Goal: Information Seeking & Learning: Learn about a topic

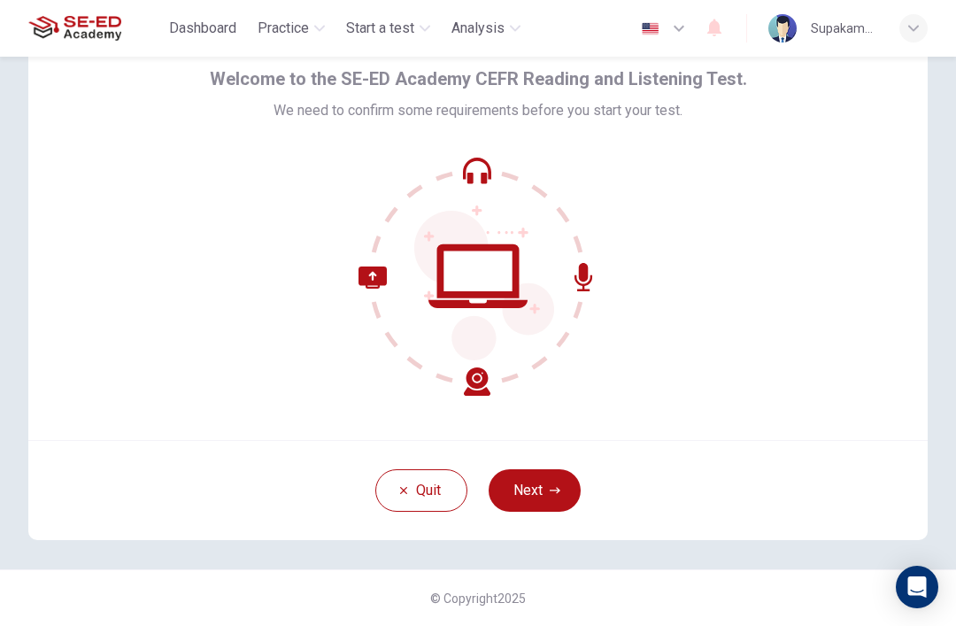
scroll to position [77, 0]
click at [535, 490] on button "Next" at bounding box center [535, 490] width 92 height 42
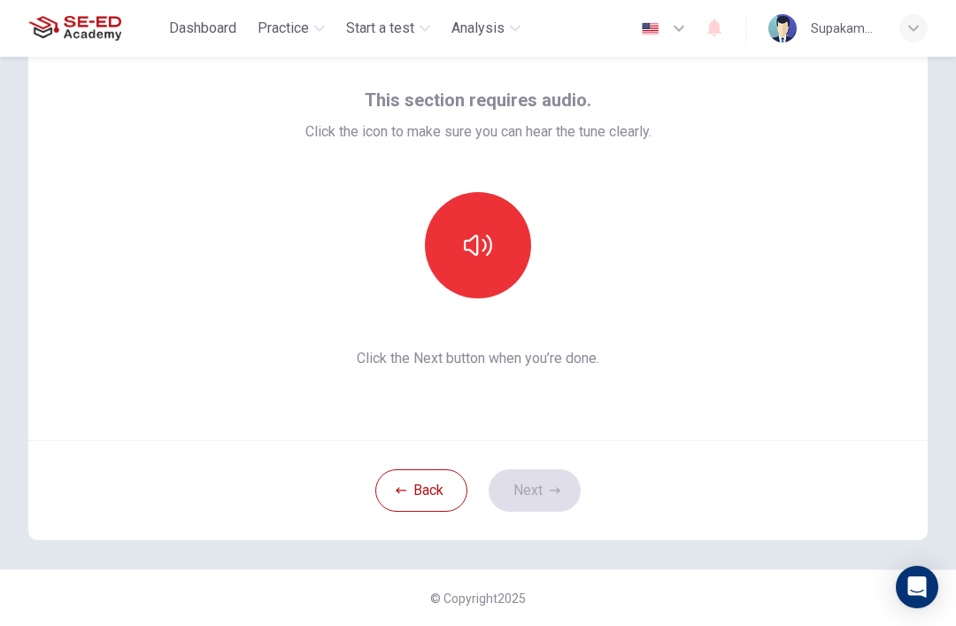
click at [487, 234] on icon "button" at bounding box center [478, 245] width 28 height 28
click at [497, 248] on button "button" at bounding box center [478, 245] width 106 height 106
click at [543, 475] on button "Next" at bounding box center [535, 490] width 92 height 42
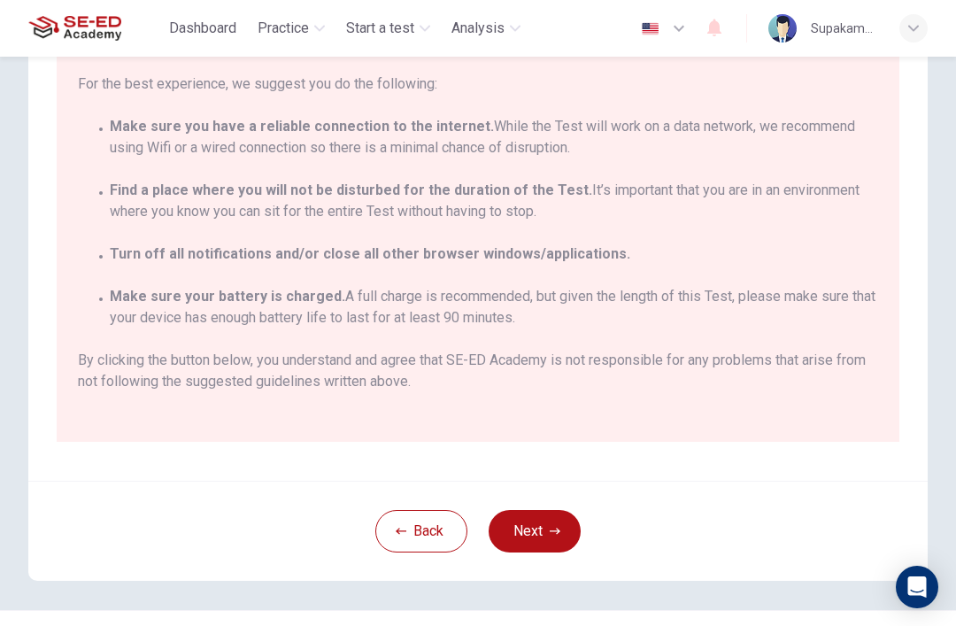
scroll to position [266, 0]
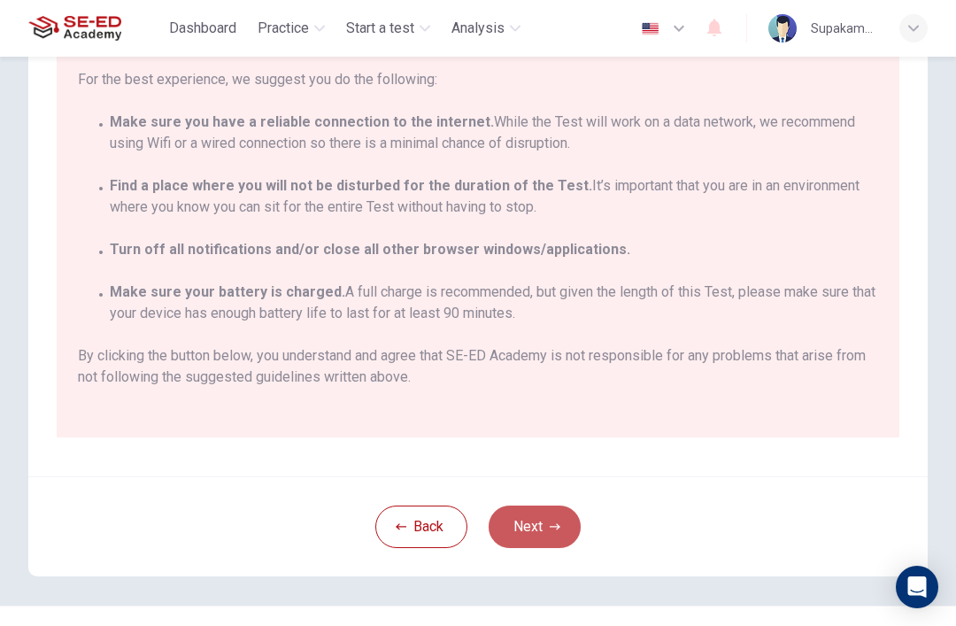
click at [561, 526] on button "Next" at bounding box center [535, 527] width 92 height 42
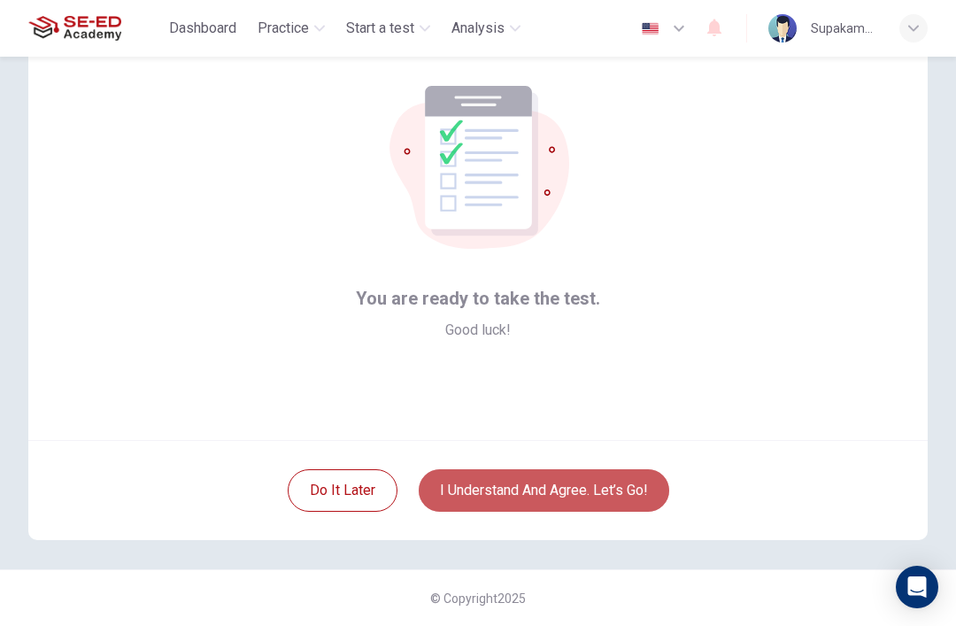
click at [634, 477] on button "I understand and agree. Let’s go!" at bounding box center [544, 490] width 251 height 42
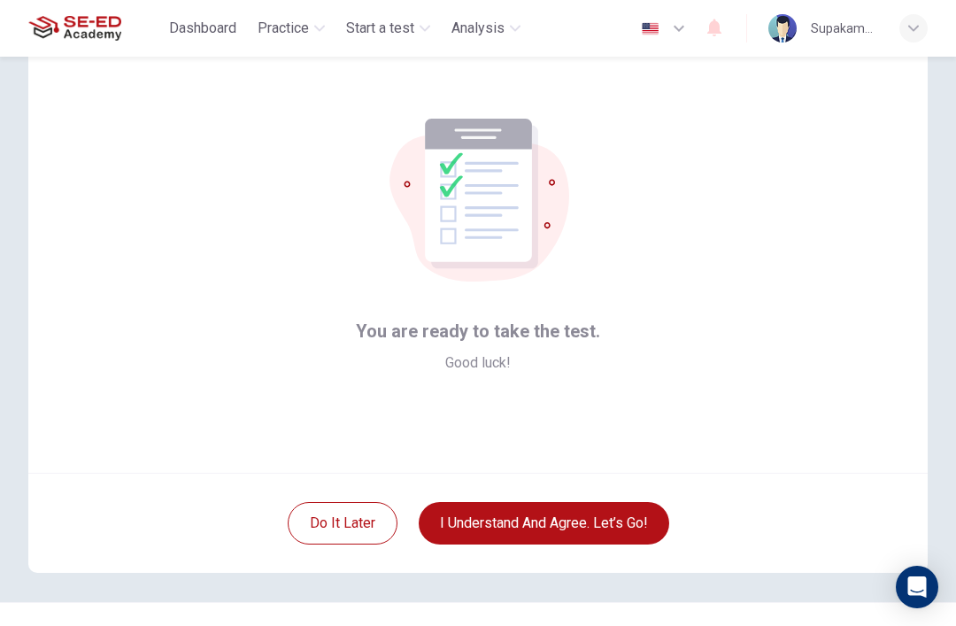
scroll to position [45, 0]
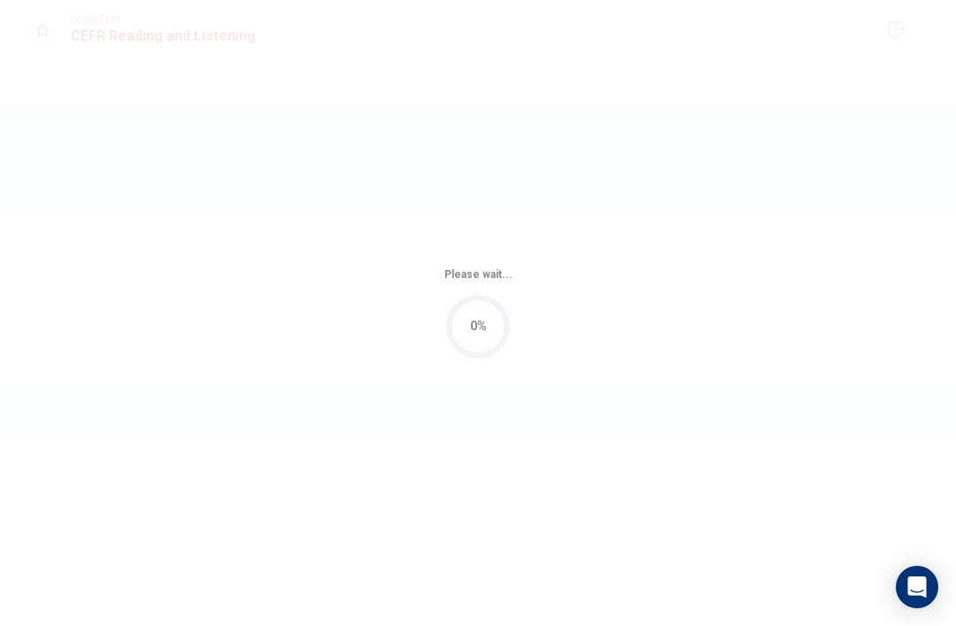
click at [648, 479] on div "Please wait... 0%" at bounding box center [478, 313] width 956 height 626
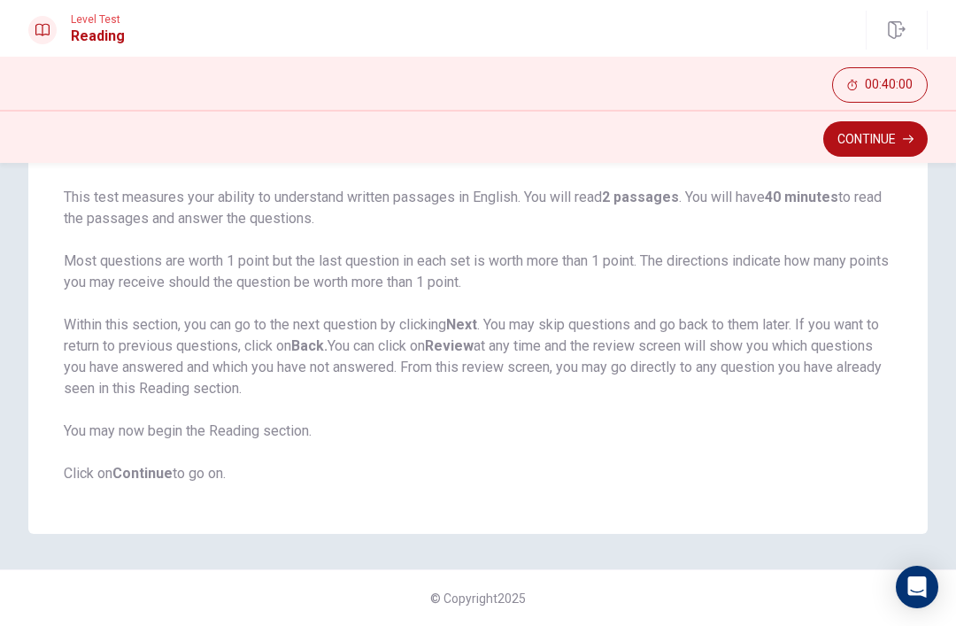
scroll to position [125, 0]
click at [902, 139] on button "Continue" at bounding box center [875, 138] width 104 height 35
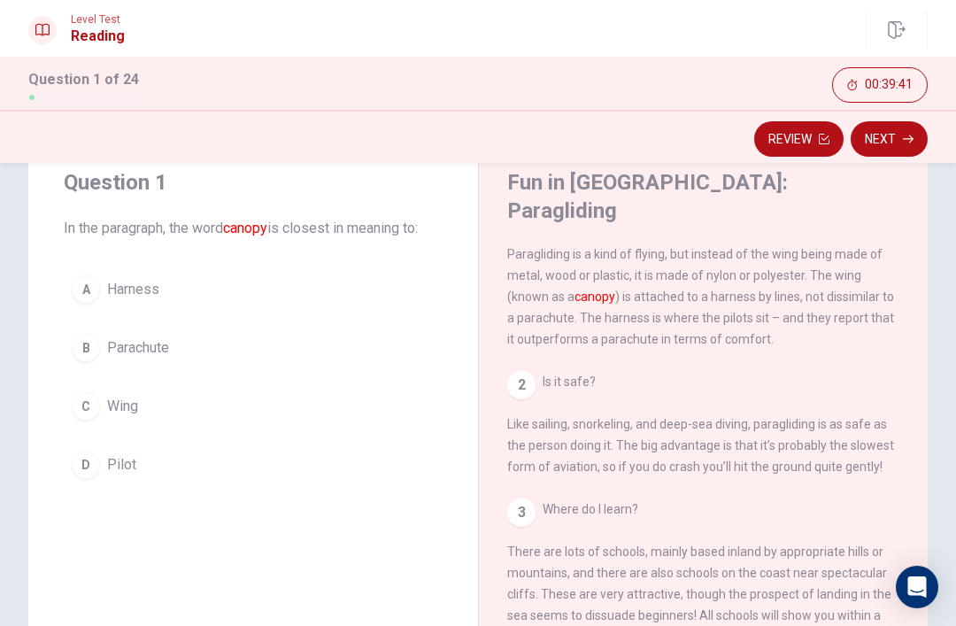
scroll to position [46, 0]
click at [732, 498] on div "3 Where do I learn? There are lots of schools, mainly based inland by appropria…" at bounding box center [703, 615] width 393 height 234
click at [99, 403] on div "C" at bounding box center [86, 406] width 28 height 28
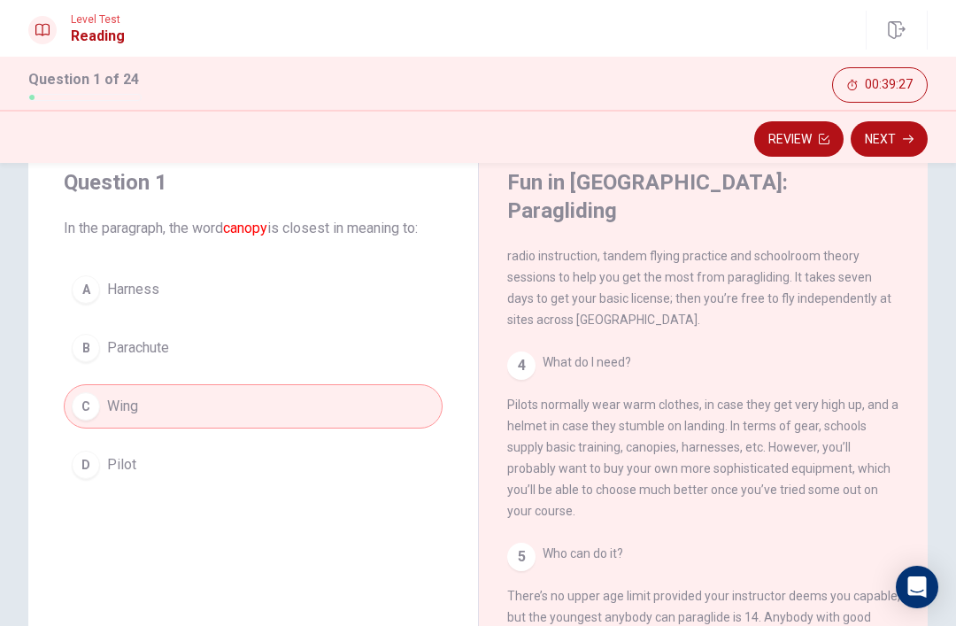
click at [898, 140] on button "Next" at bounding box center [889, 138] width 77 height 35
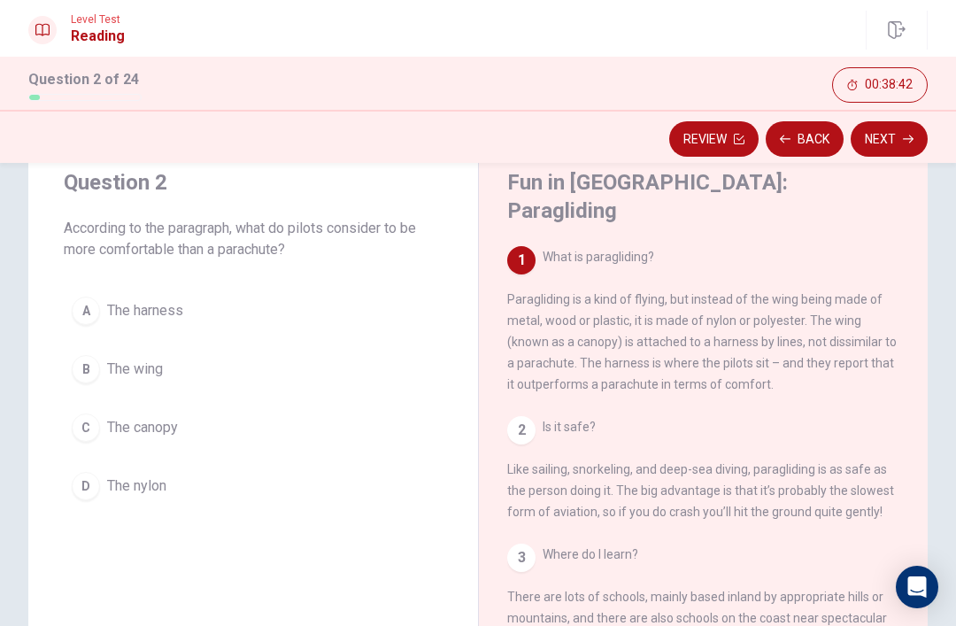
scroll to position [0, 0]
click at [317, 317] on button "A The harness" at bounding box center [253, 311] width 379 height 44
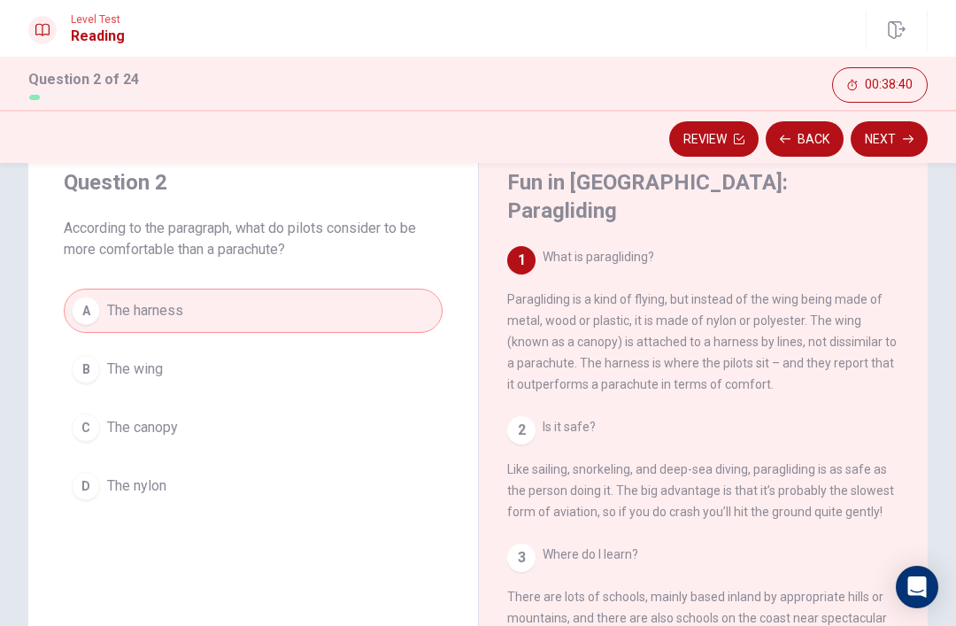
click at [898, 140] on button "Next" at bounding box center [889, 138] width 77 height 35
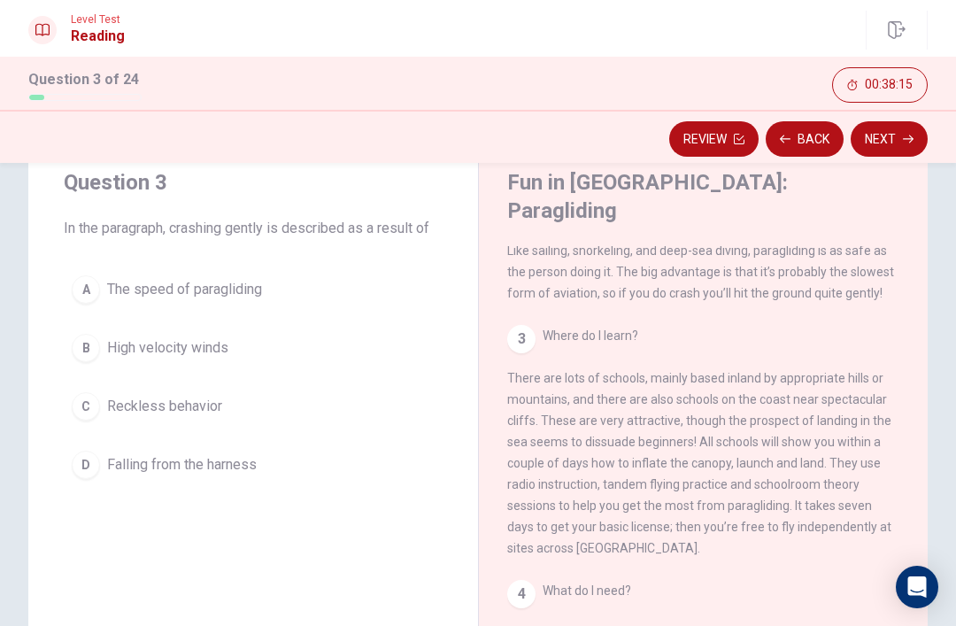
scroll to position [219, 0]
click at [256, 465] on span "Falling from the harness" at bounding box center [182, 464] width 150 height 21
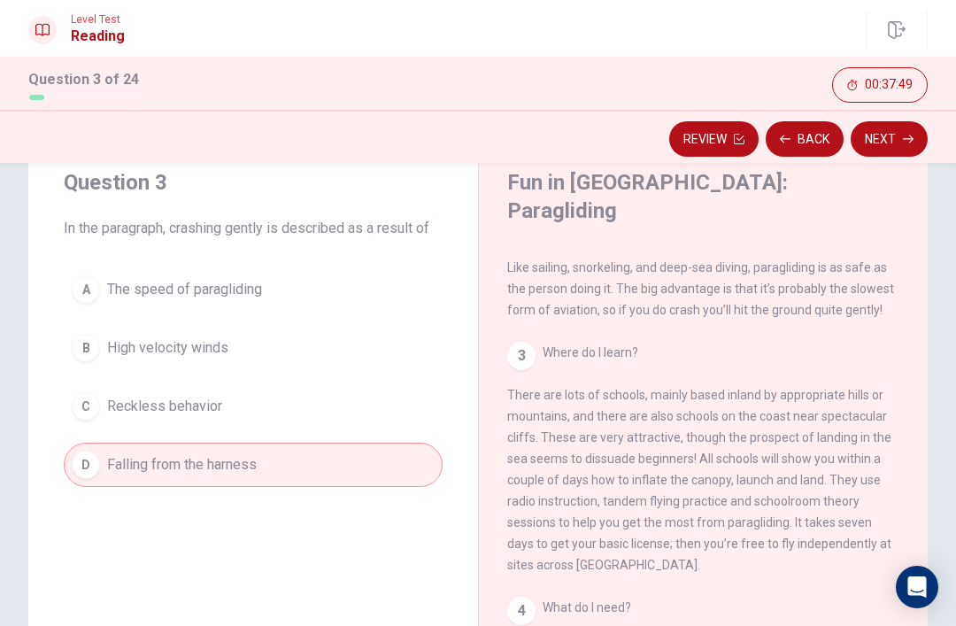
scroll to position [202, 0]
click at [913, 141] on icon "button" at bounding box center [908, 139] width 11 height 11
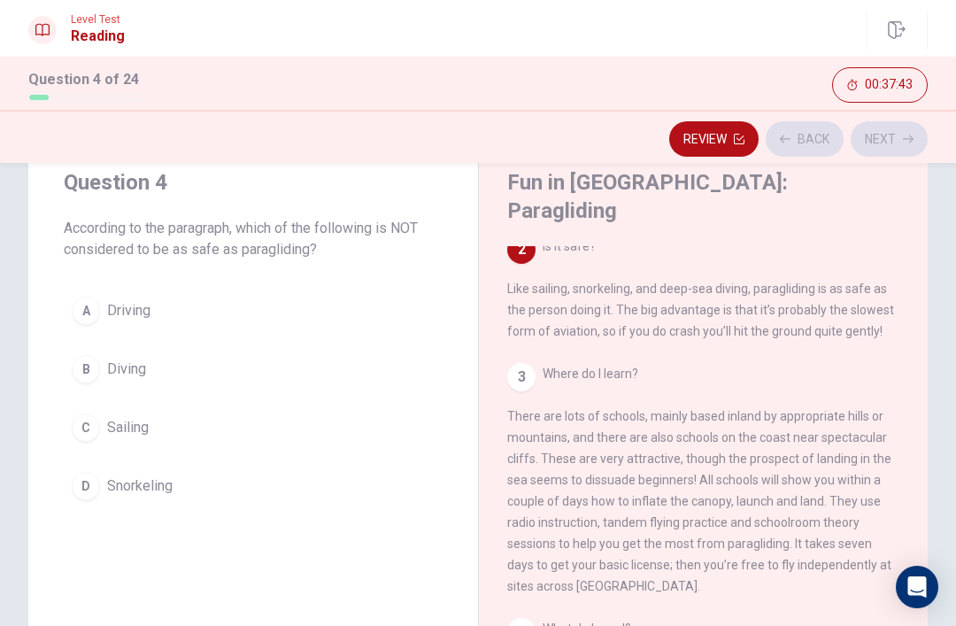
scroll to position [176, 0]
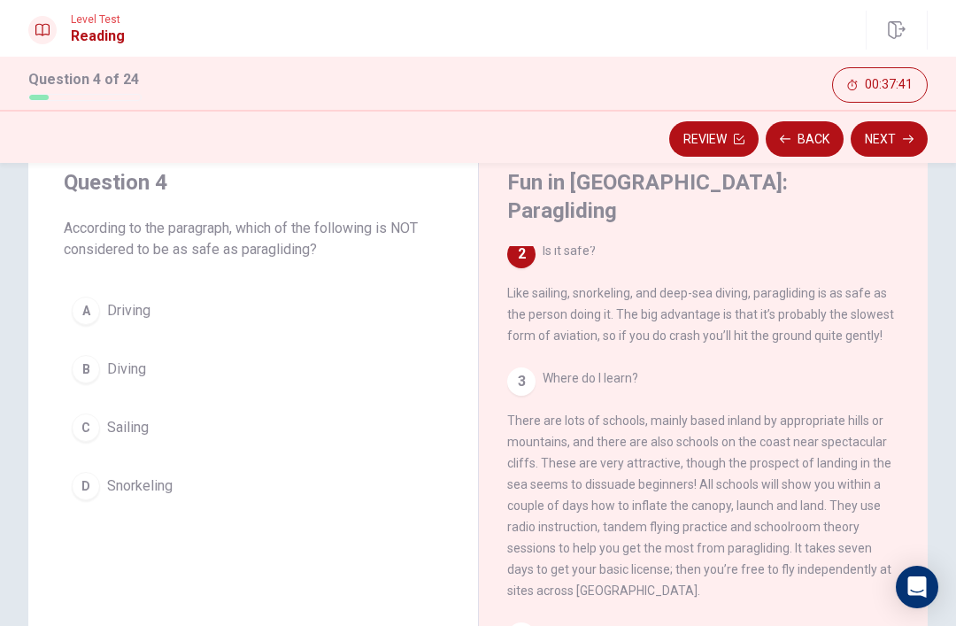
click at [907, 141] on icon "button" at bounding box center [908, 139] width 11 height 11
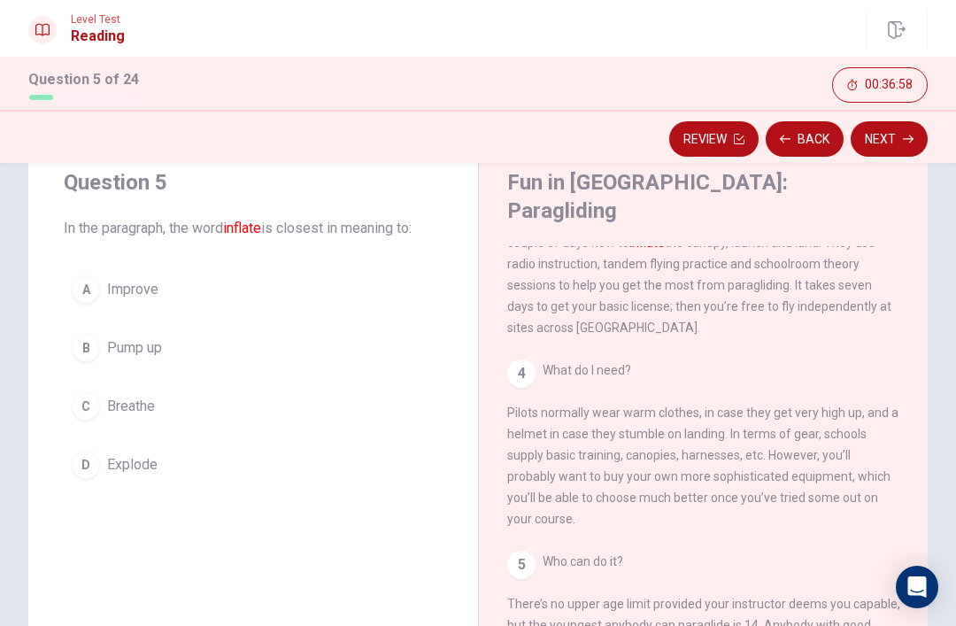
scroll to position [439, 0]
click at [106, 347] on button "B Pump up" at bounding box center [253, 348] width 379 height 44
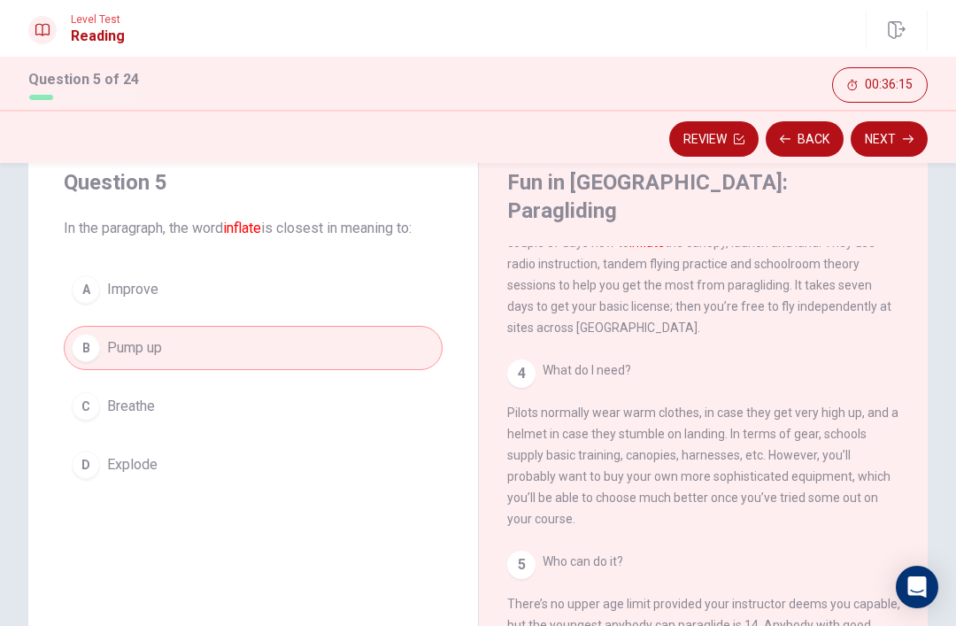
click at [896, 139] on button "Next" at bounding box center [889, 138] width 77 height 35
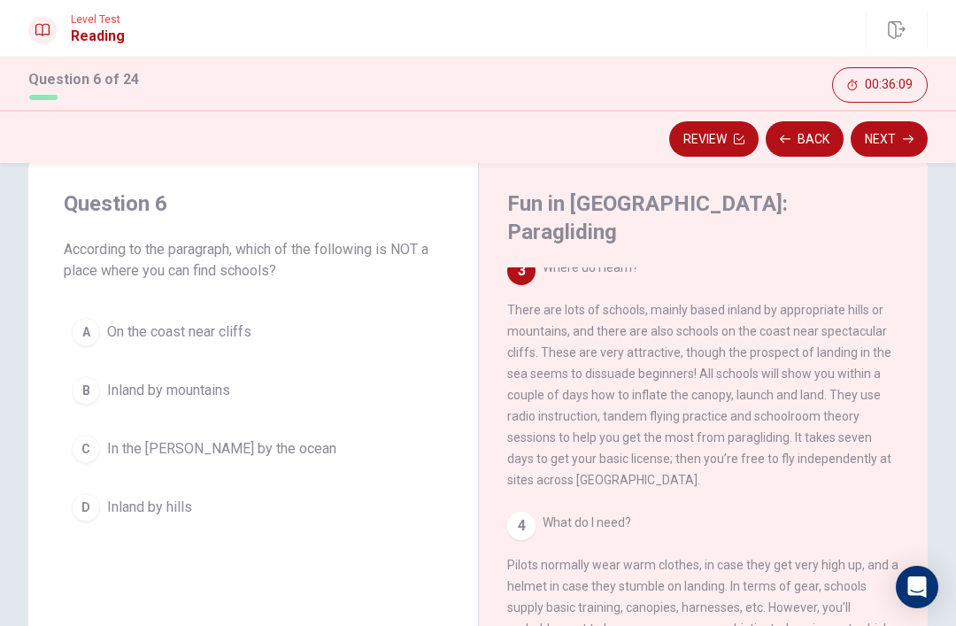
scroll to position [59, 0]
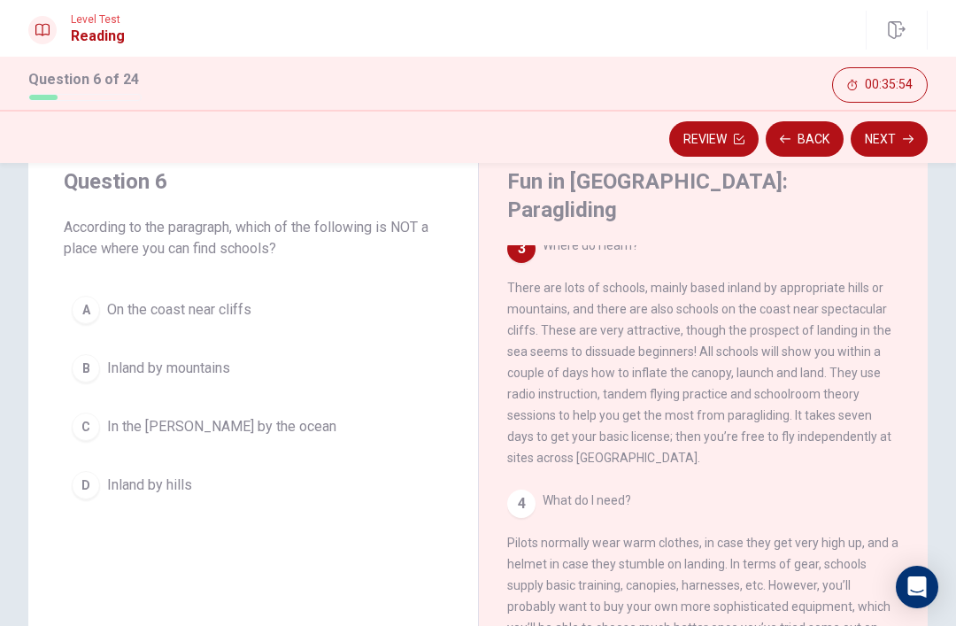
click at [101, 428] on button "C In the [PERSON_NAME] by the ocean" at bounding box center [253, 427] width 379 height 44
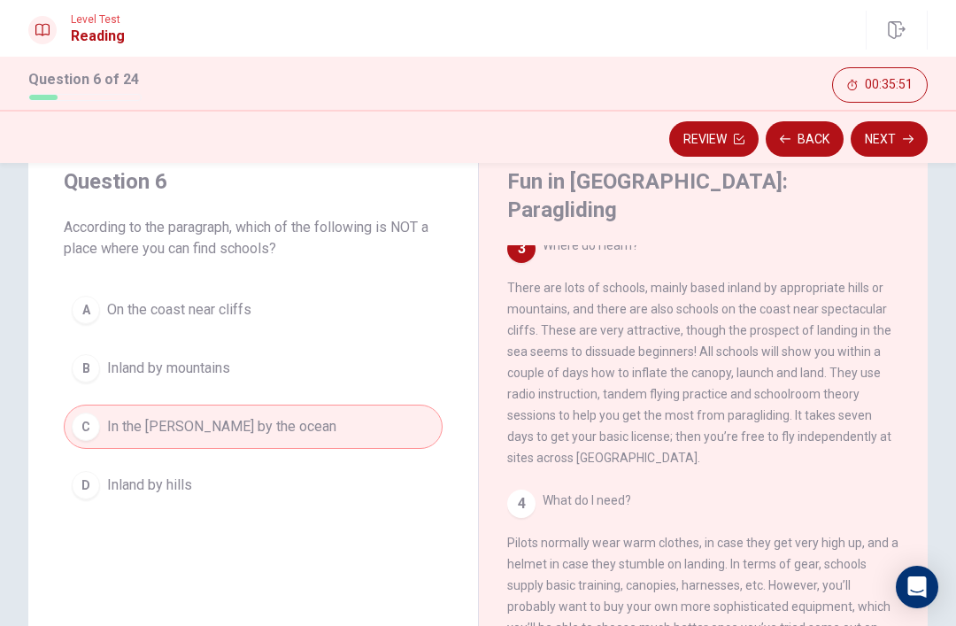
click at [904, 135] on icon "button" at bounding box center [908, 139] width 11 height 11
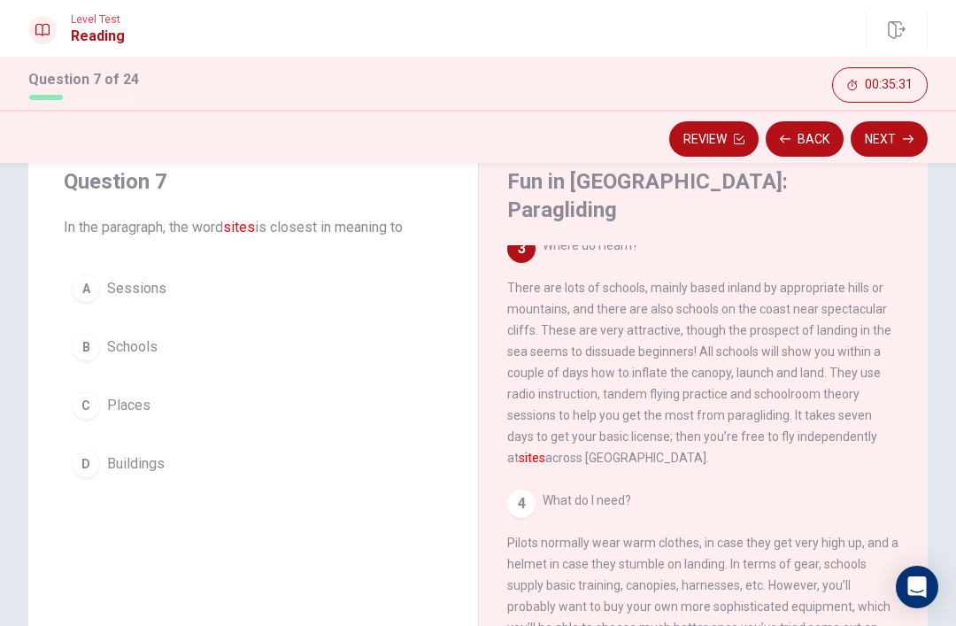
click at [114, 396] on span "Places" at bounding box center [128, 405] width 43 height 21
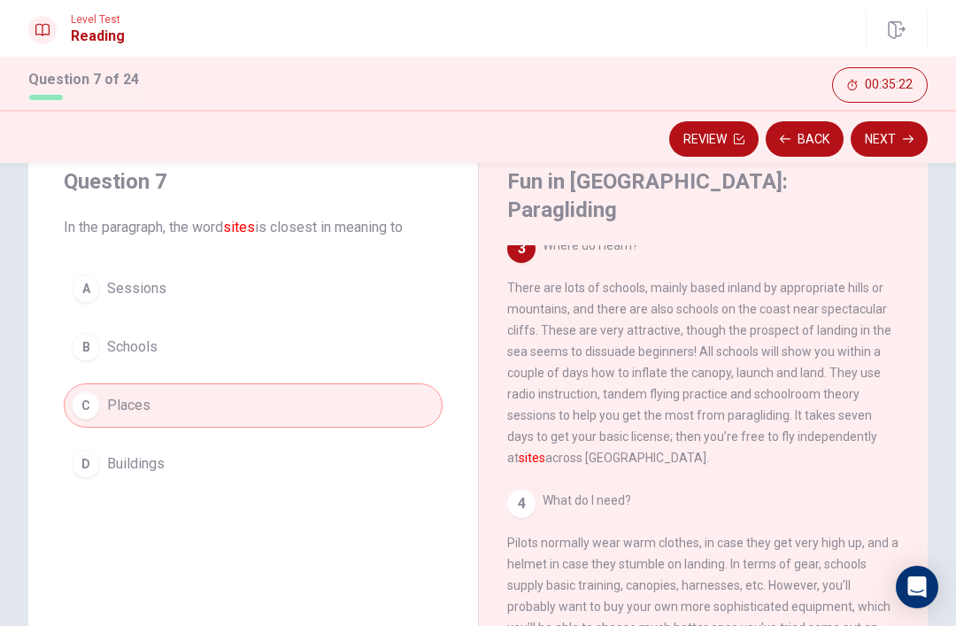
click at [882, 138] on button "Next" at bounding box center [889, 138] width 77 height 35
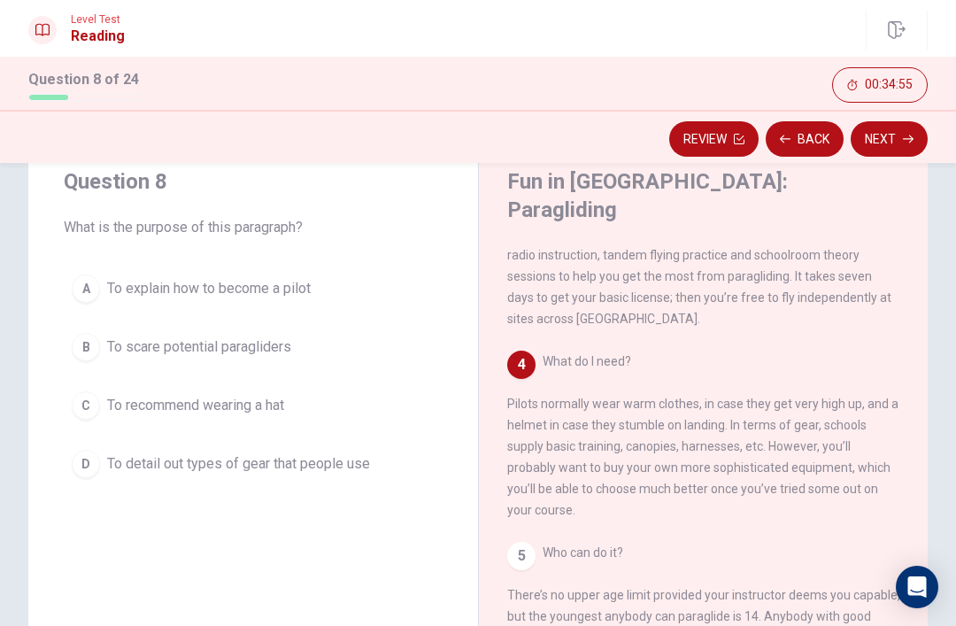
scroll to position [460, 0]
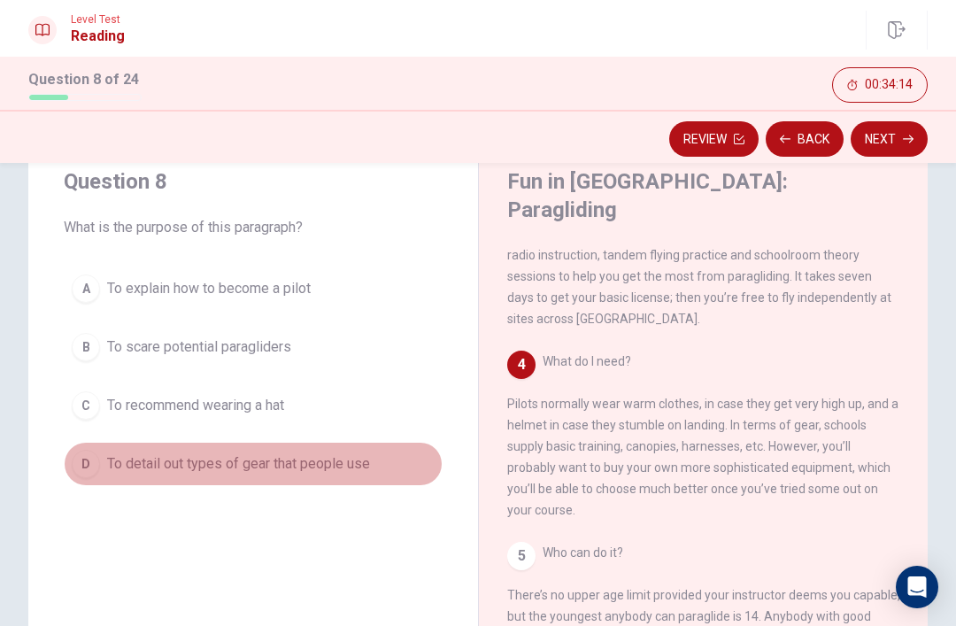
click at [95, 467] on div "D" at bounding box center [86, 464] width 28 height 28
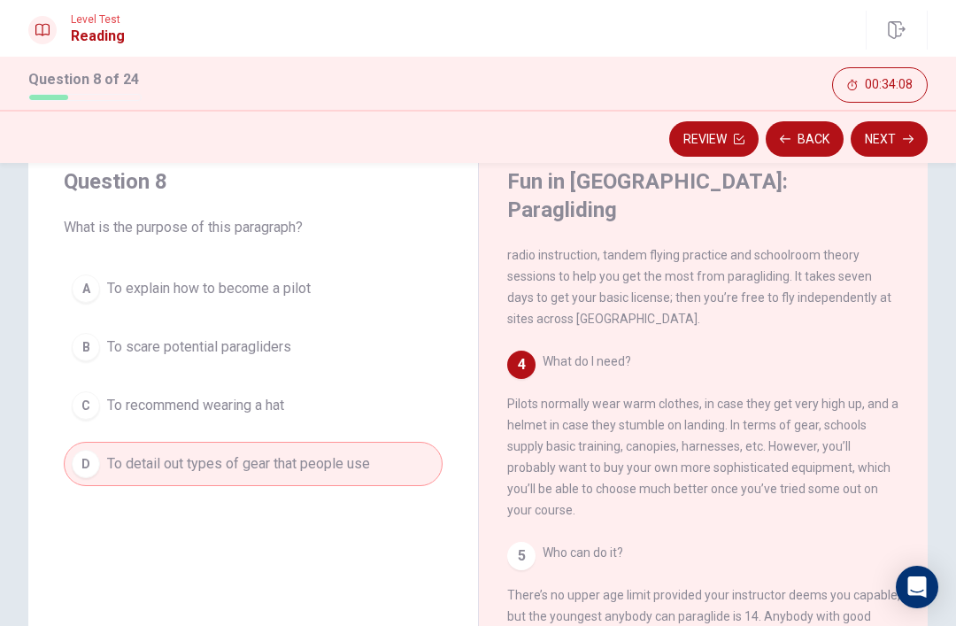
click at [891, 146] on button "Next" at bounding box center [889, 138] width 77 height 35
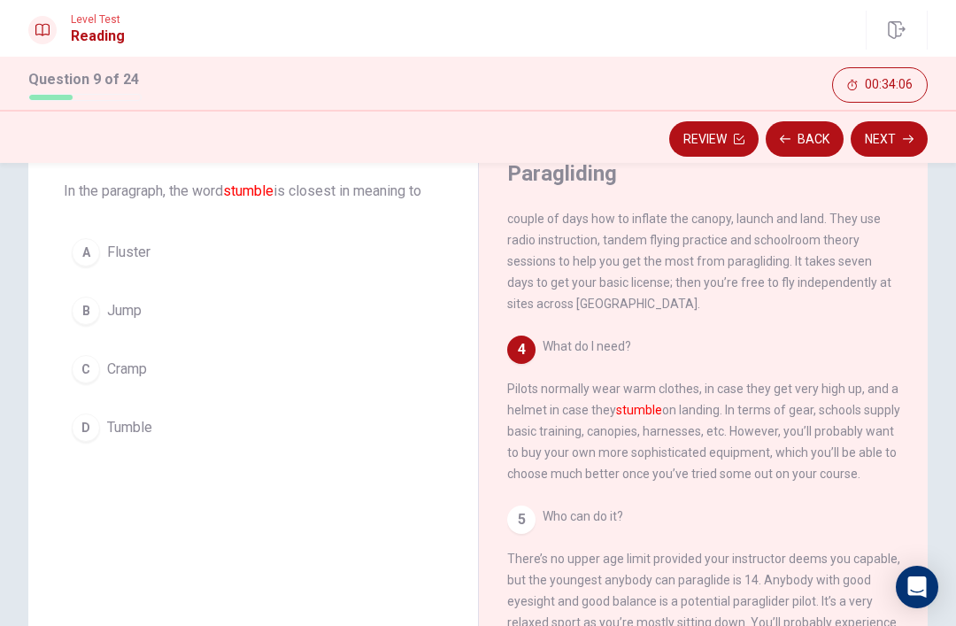
scroll to position [96, 0]
click at [91, 313] on div "B" at bounding box center [86, 310] width 28 height 28
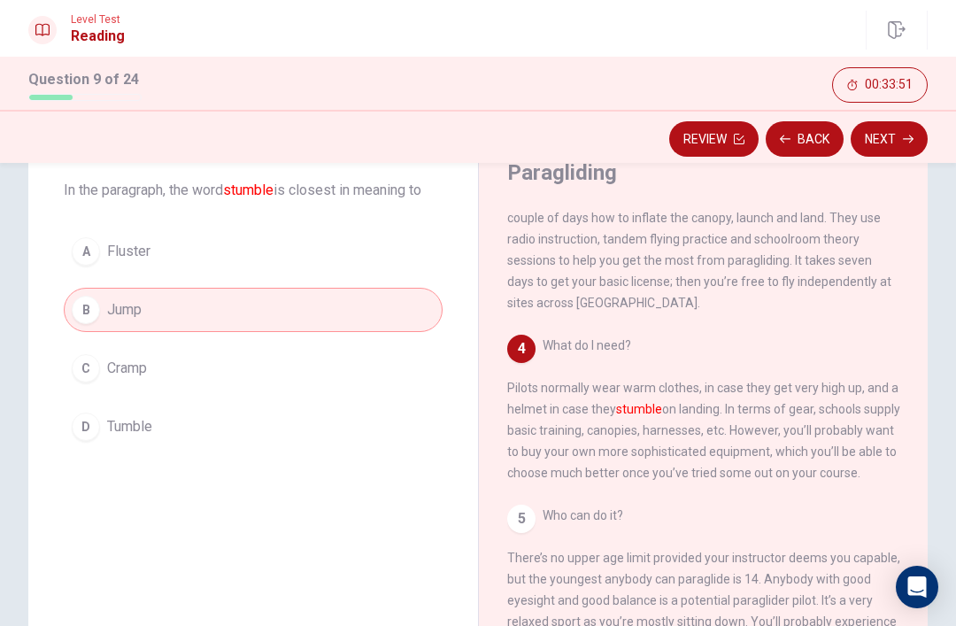
click at [897, 142] on button "Next" at bounding box center [889, 138] width 77 height 35
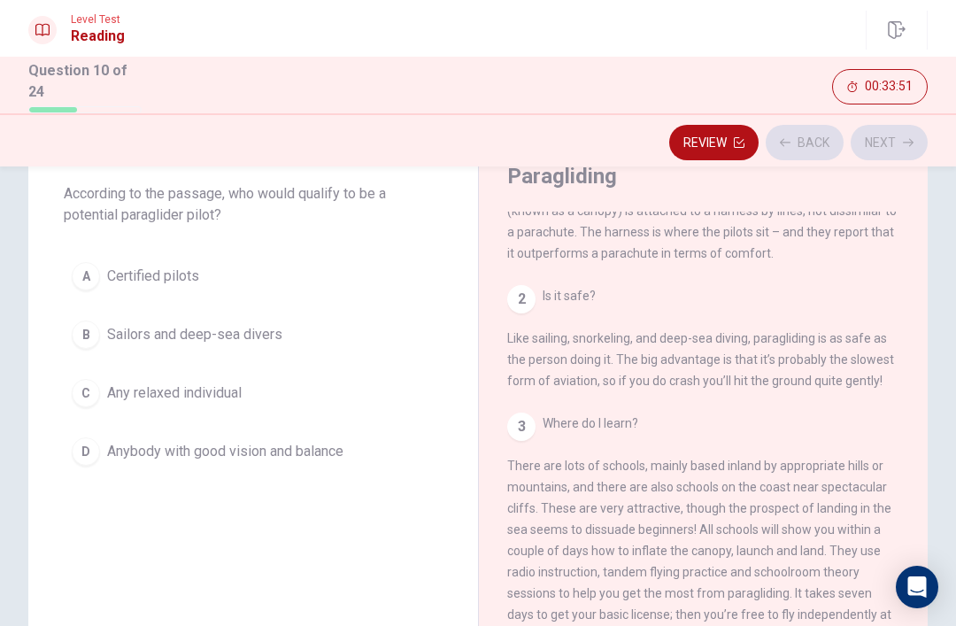
scroll to position [0, 0]
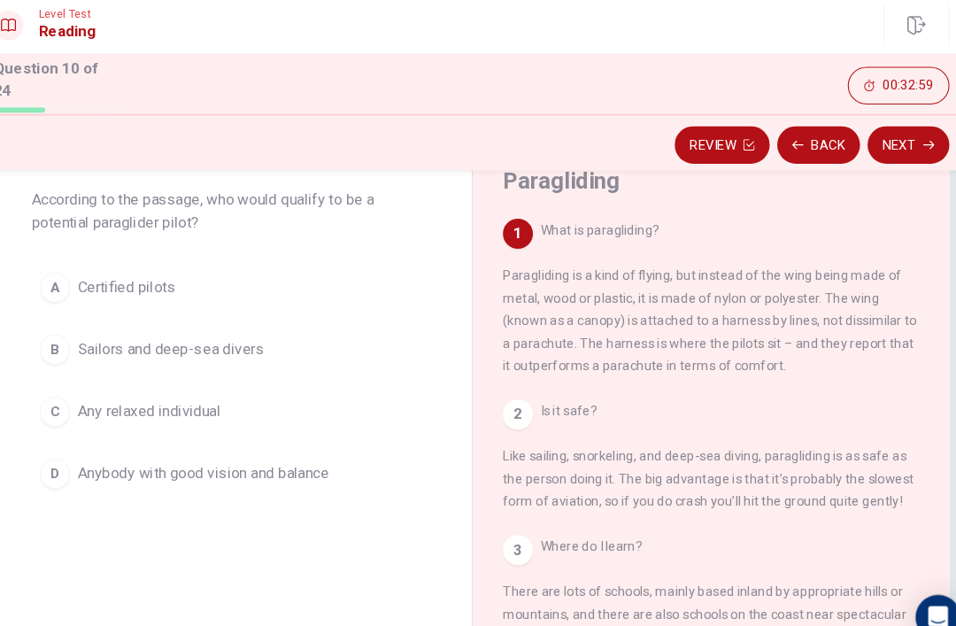
click at [334, 259] on button "A Certified pilots" at bounding box center [253, 276] width 379 height 44
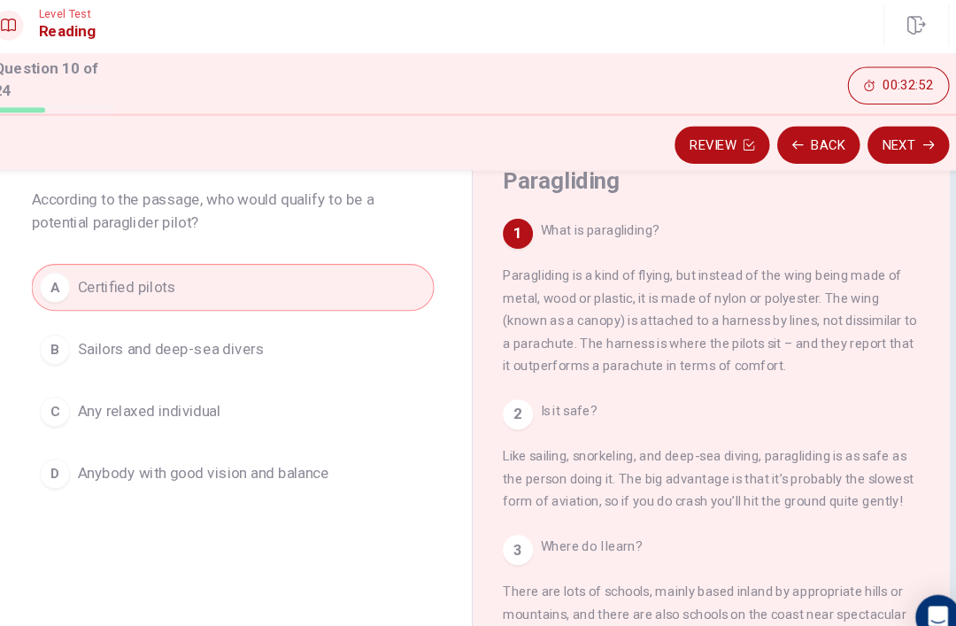
click at [903, 137] on icon "button" at bounding box center [908, 142] width 11 height 11
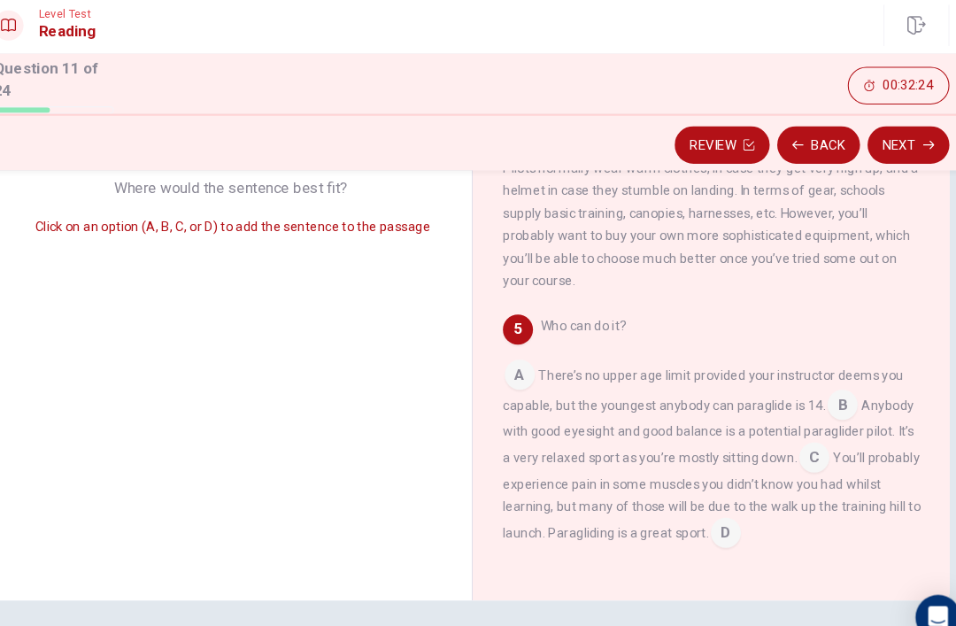
scroll to position [274, 0]
click at [766, 141] on button "Back" at bounding box center [805, 142] width 78 height 35
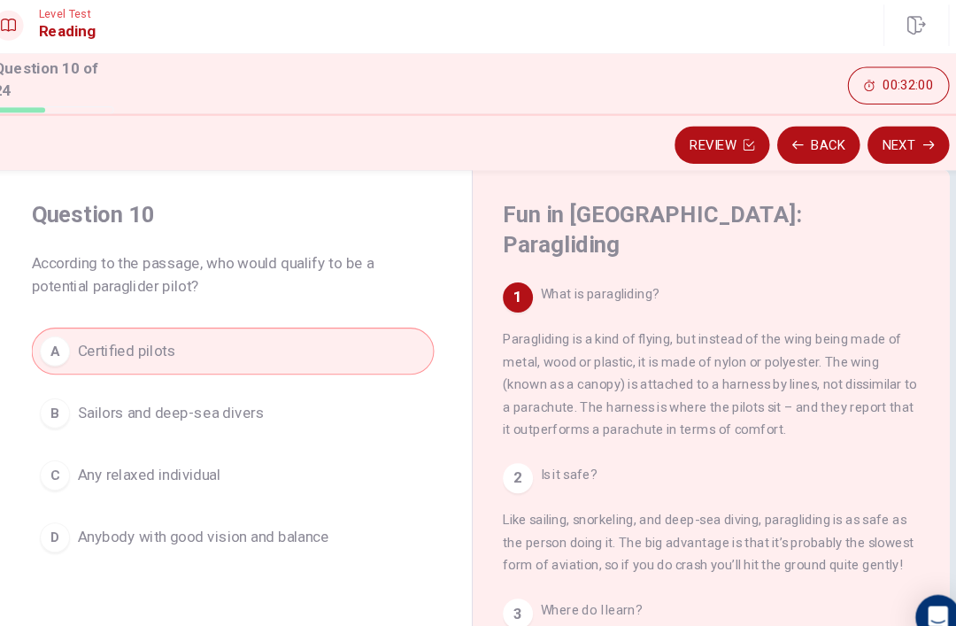
scroll to position [22, 0]
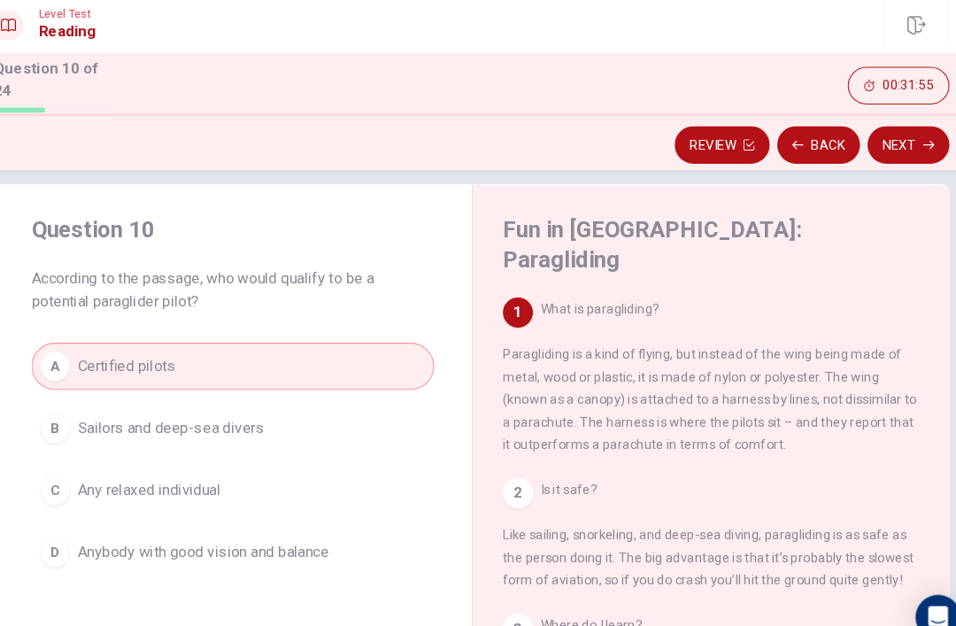
click at [298, 521] on span "Anybody with good vision and balance" at bounding box center [225, 525] width 236 height 21
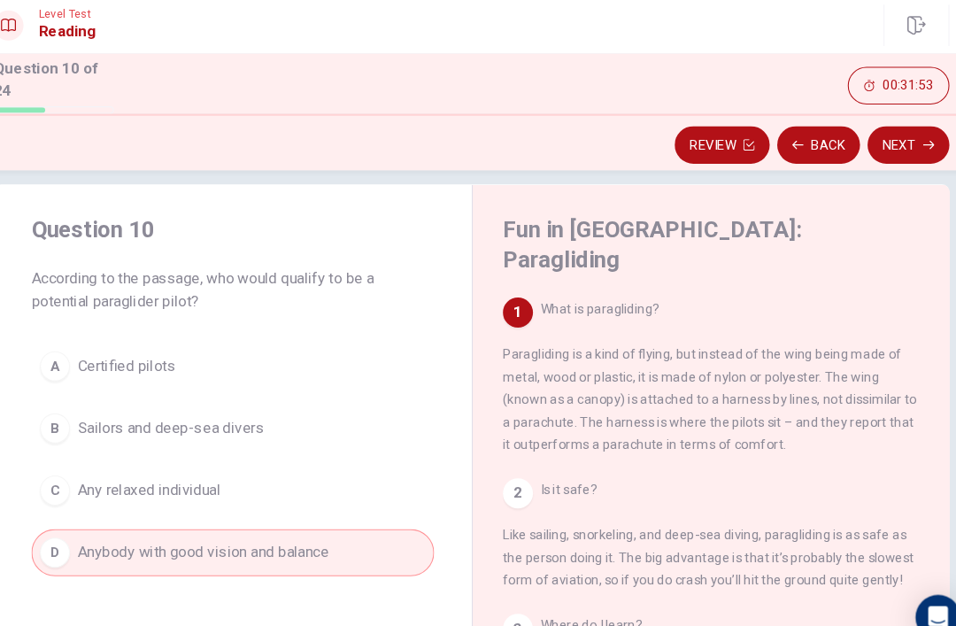
click at [861, 125] on button "Next" at bounding box center [889, 142] width 77 height 35
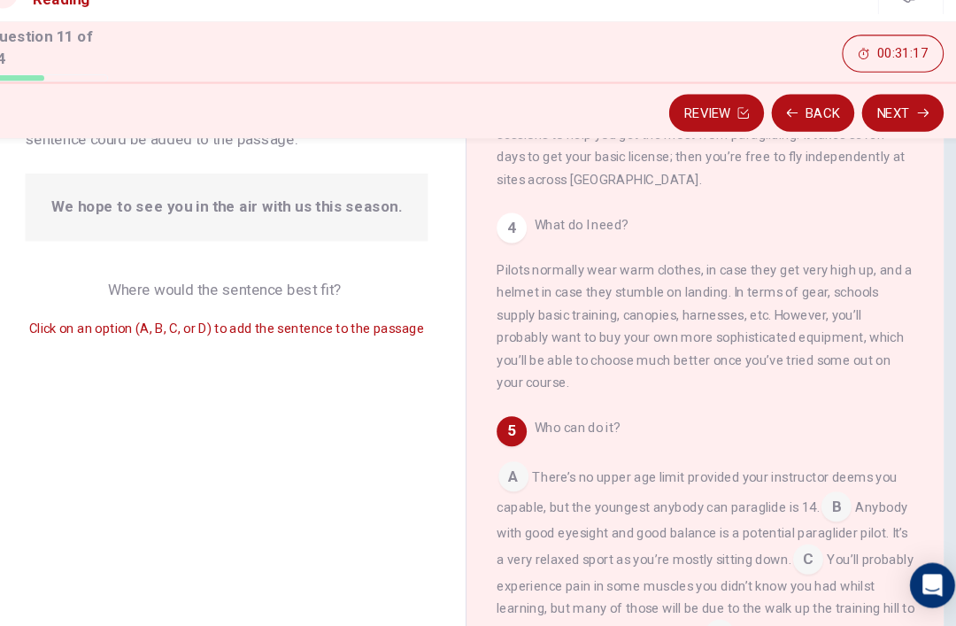
scroll to position [174, 0]
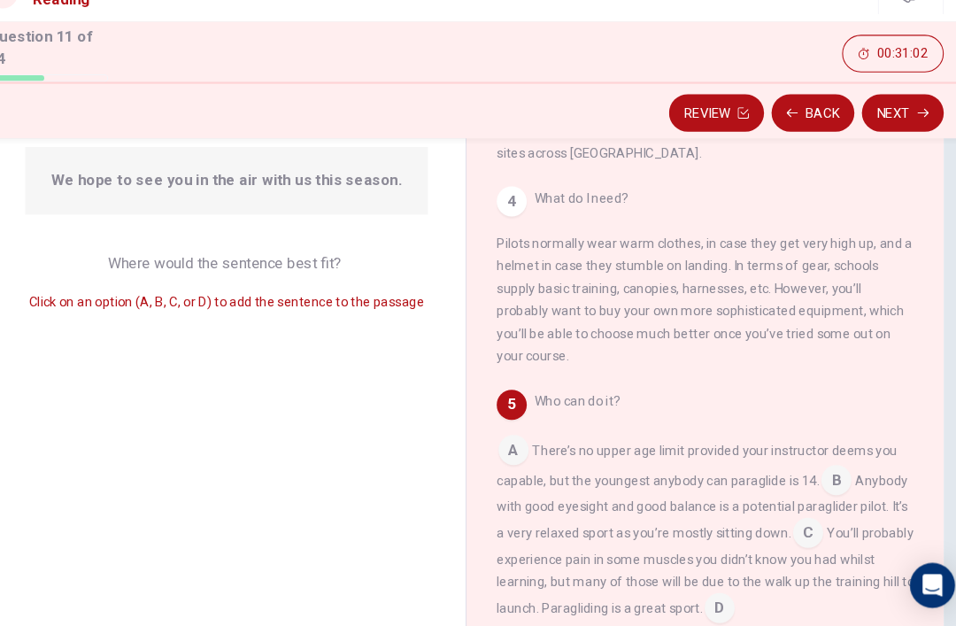
click at [813, 475] on input at bounding box center [827, 489] width 28 height 28
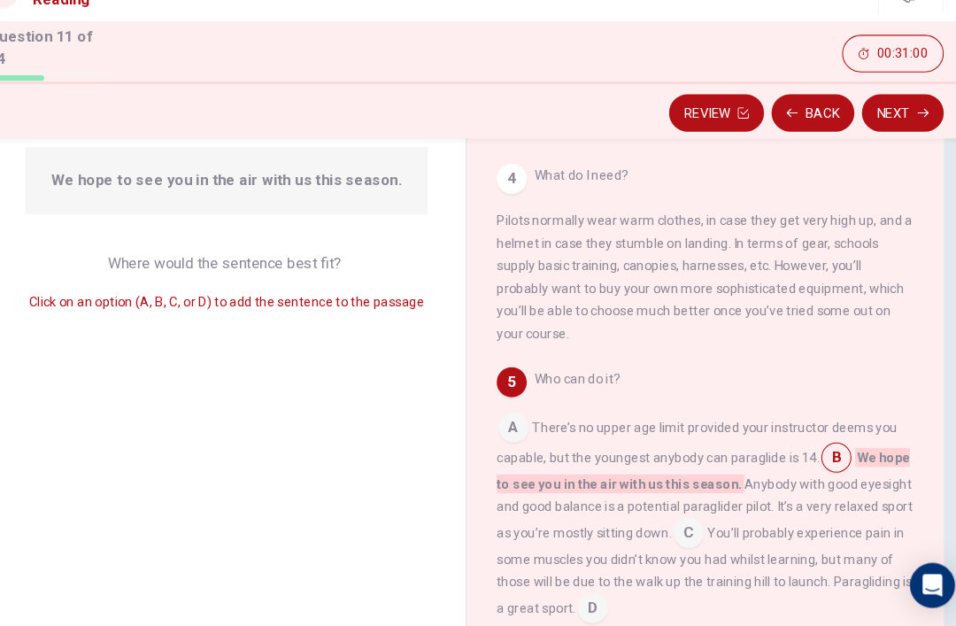
scroll to position [502, 0]
click at [903, 137] on icon "button" at bounding box center [908, 142] width 11 height 11
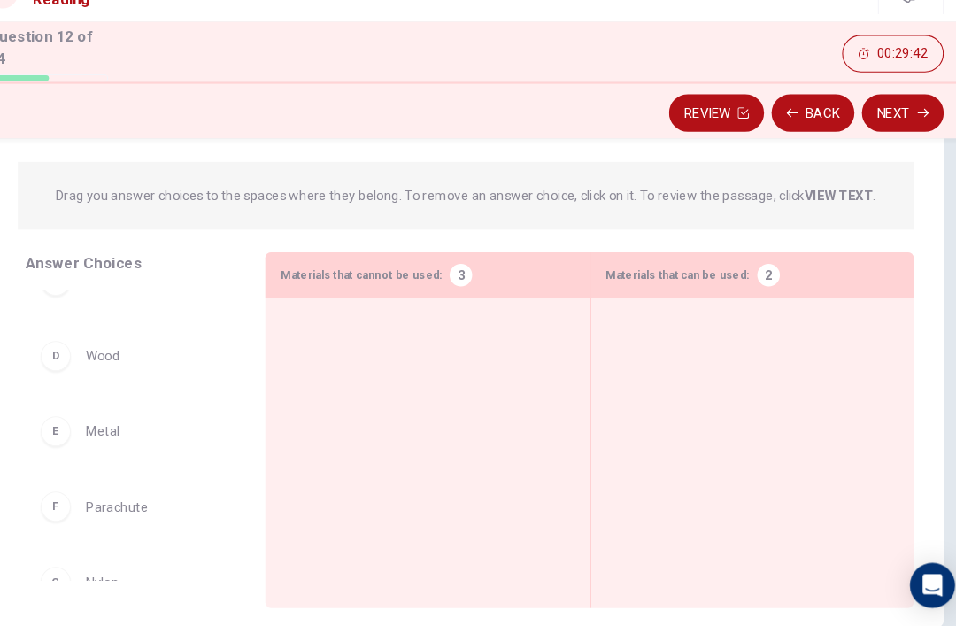
scroll to position [181, 0]
click at [78, 355] on div "D" at bounding box center [92, 369] width 28 height 28
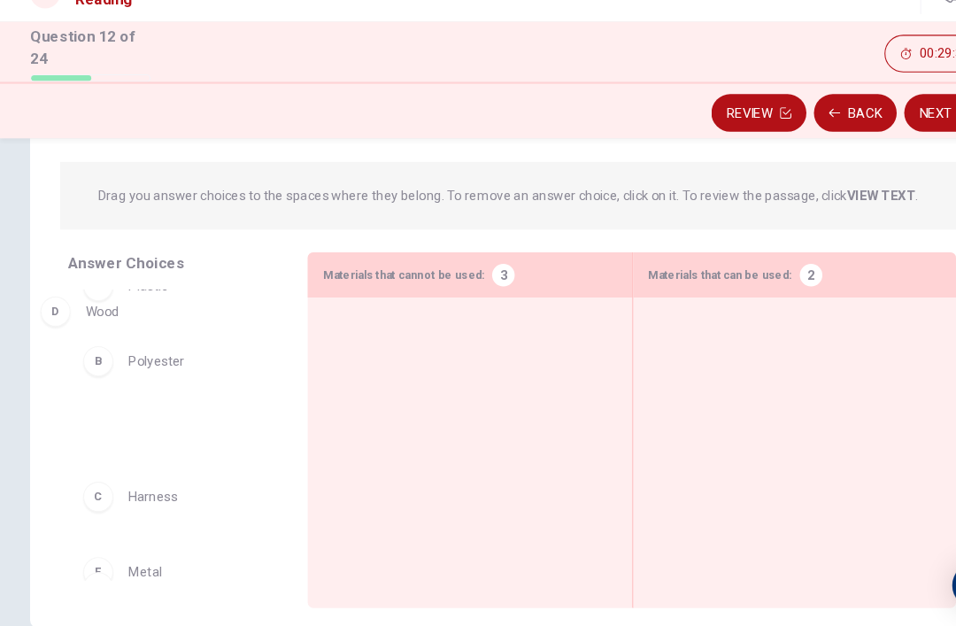
scroll to position [0, 0]
click at [373, 374] on div at bounding box center [442, 434] width 276 height 209
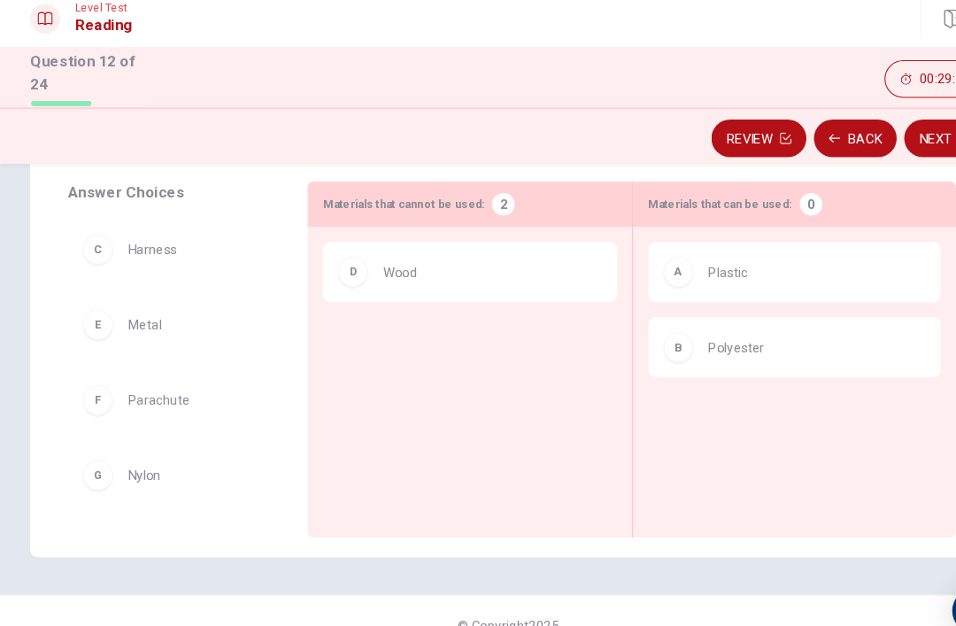
scroll to position [280, 0]
click at [674, 260] on span "Plastic" at bounding box center [685, 269] width 37 height 21
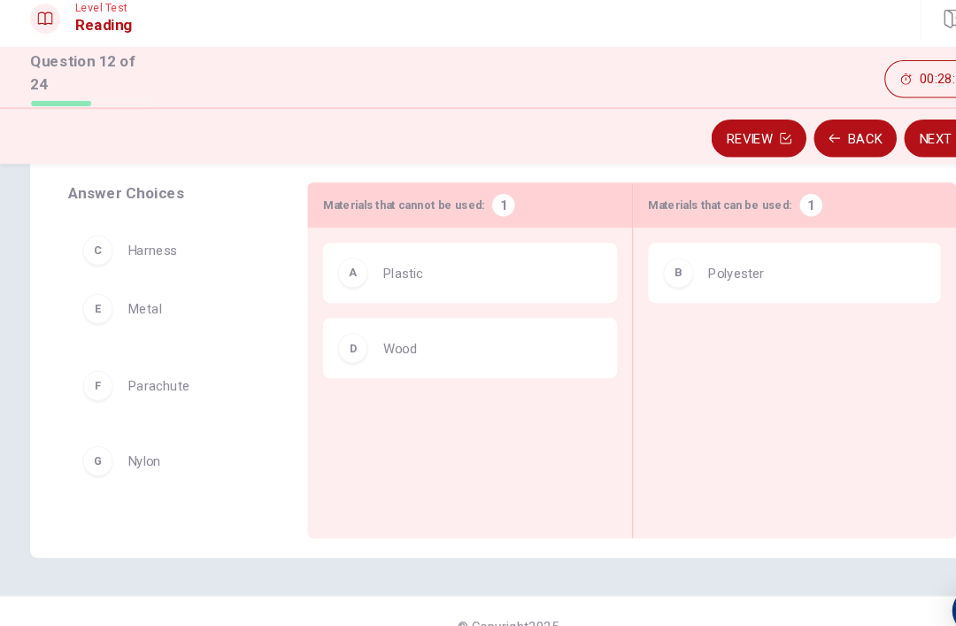
click at [132, 311] on div "C Harness F Parachute G Nylon" at bounding box center [162, 356] width 197 height 273
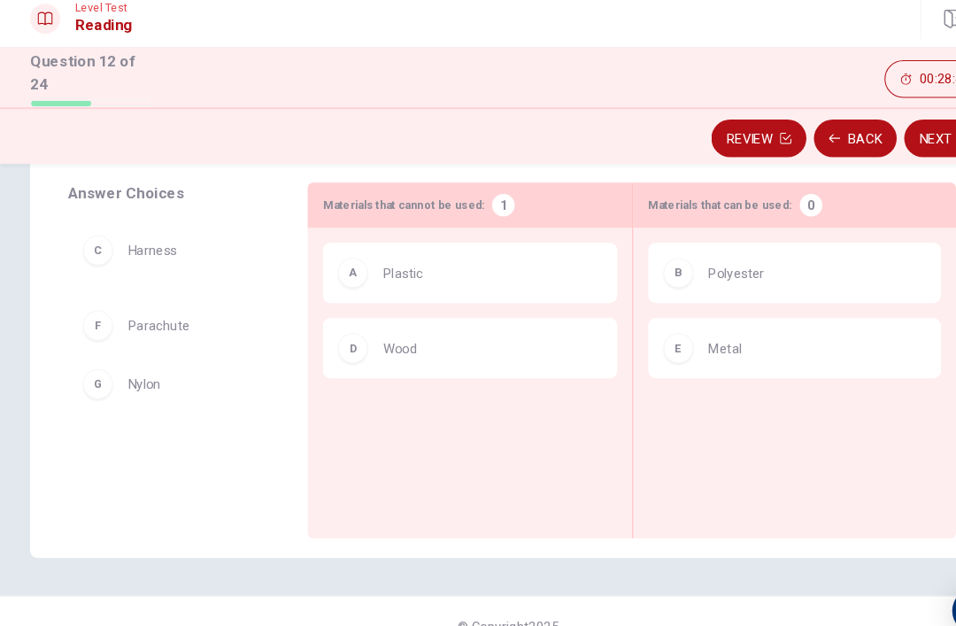
click at [182, 366] on div "C Harness F Parachute" at bounding box center [162, 356] width 197 height 273
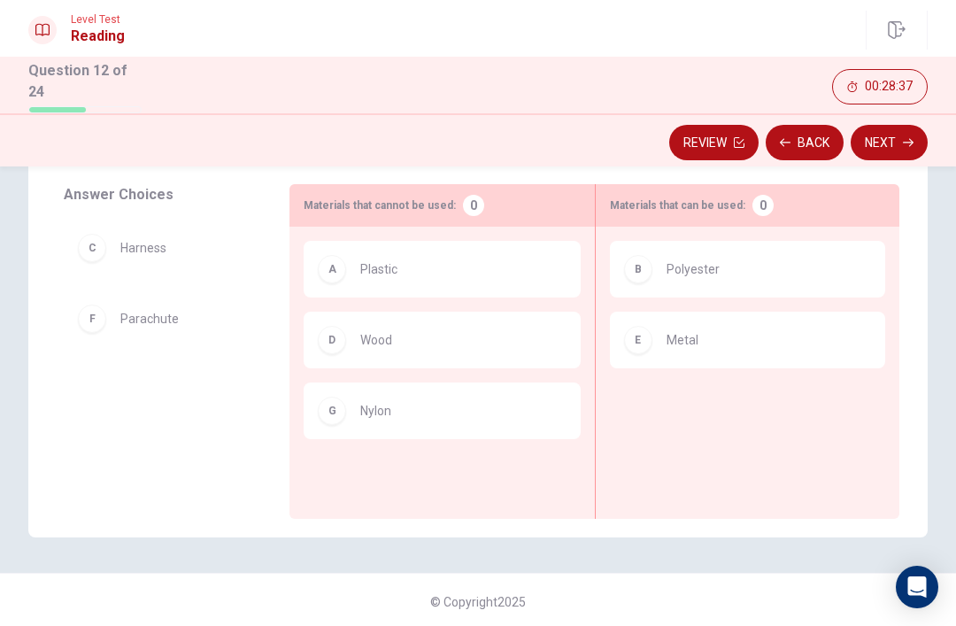
click at [899, 141] on button "Next" at bounding box center [889, 142] width 77 height 35
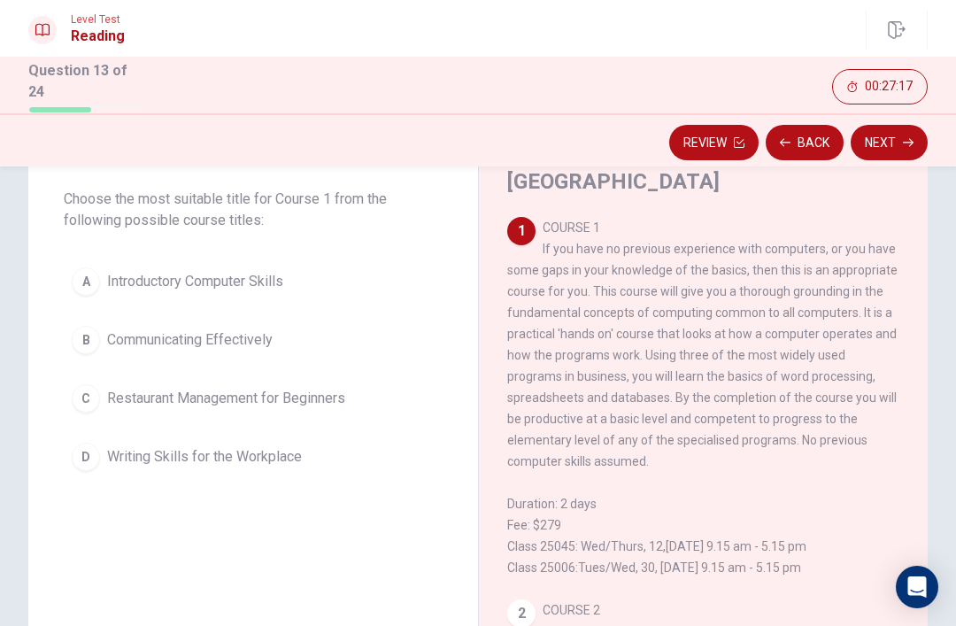
scroll to position [0, 0]
click at [100, 287] on button "A Introductory Computer Skills" at bounding box center [253, 281] width 379 height 44
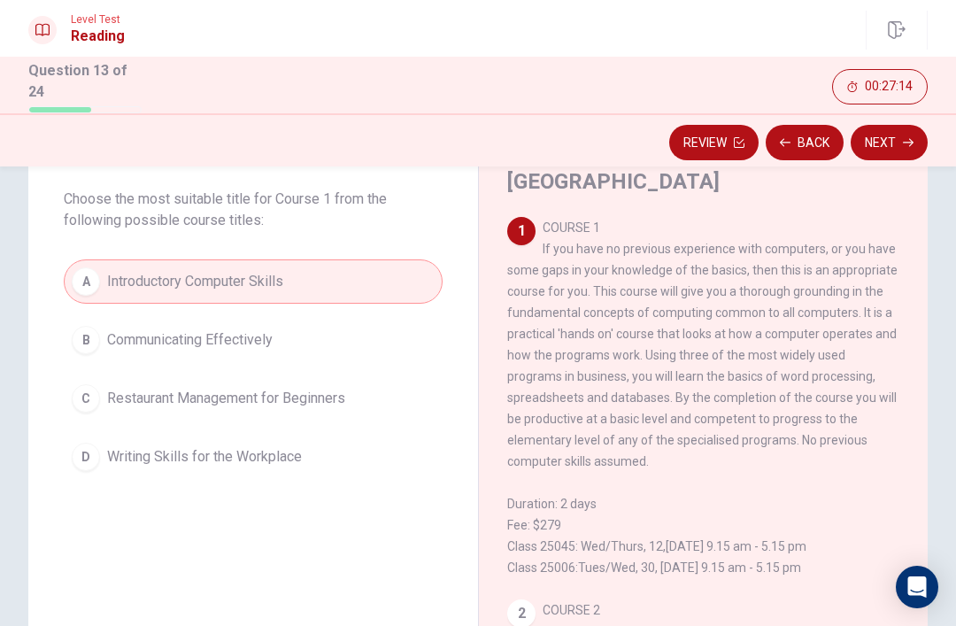
click at [902, 139] on button "Next" at bounding box center [889, 142] width 77 height 35
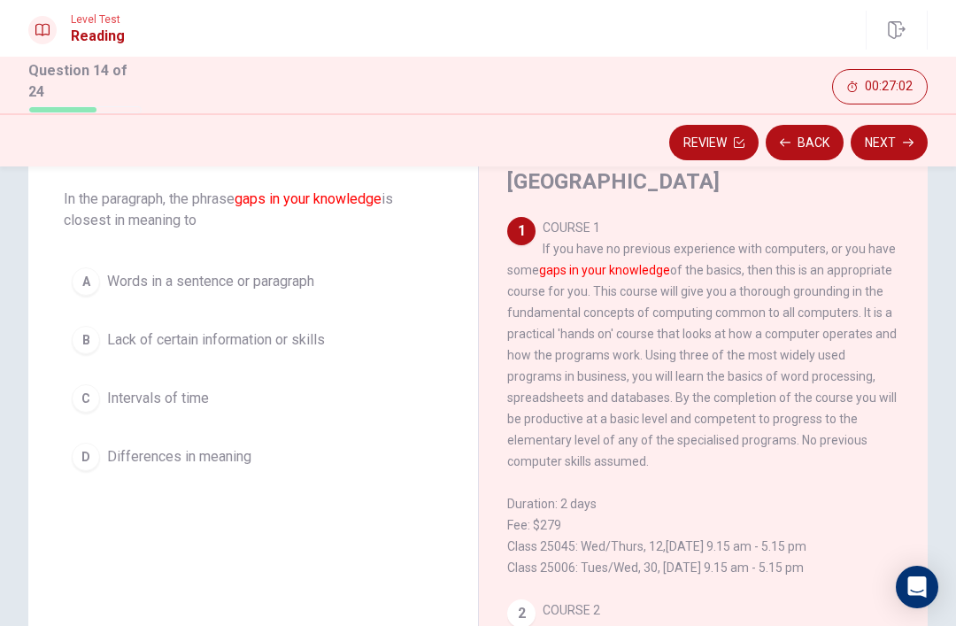
click at [298, 343] on span "Lack of certain information or skills" at bounding box center [216, 339] width 218 height 21
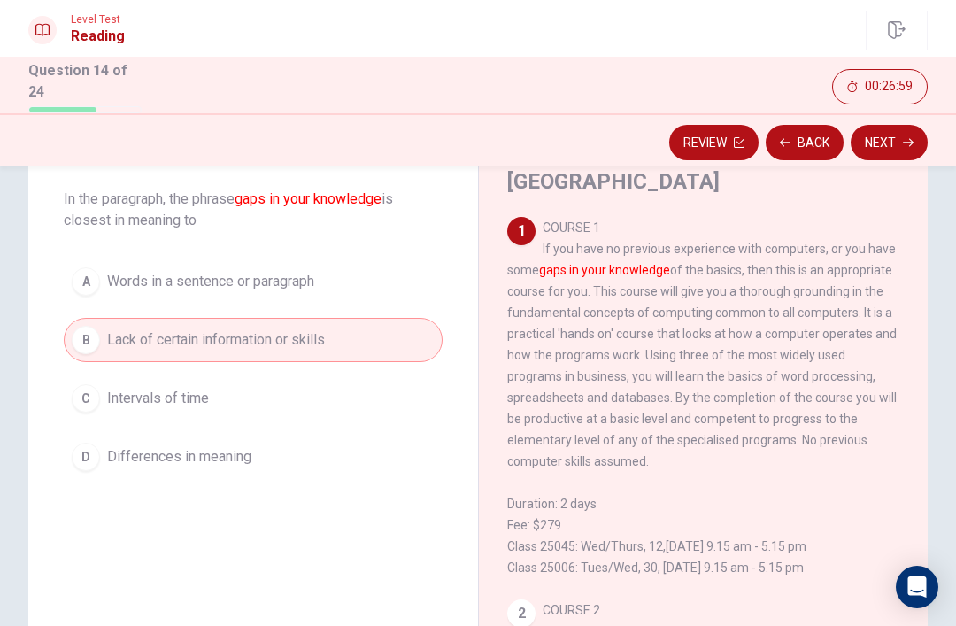
click at [890, 135] on button "Next" at bounding box center [889, 142] width 77 height 35
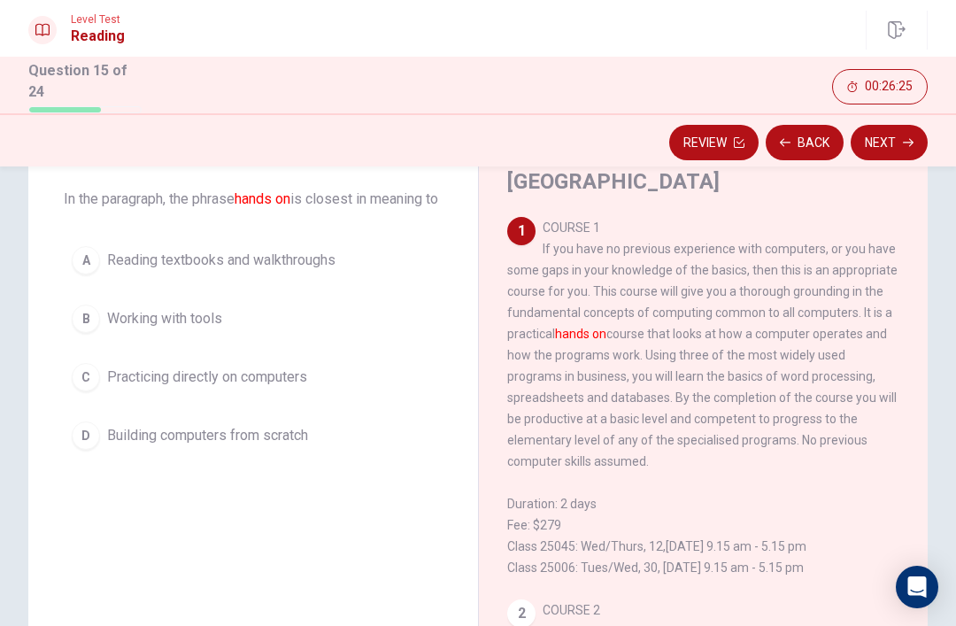
click at [330, 271] on span "Reading textbooks and walkthroughs" at bounding box center [221, 260] width 228 height 21
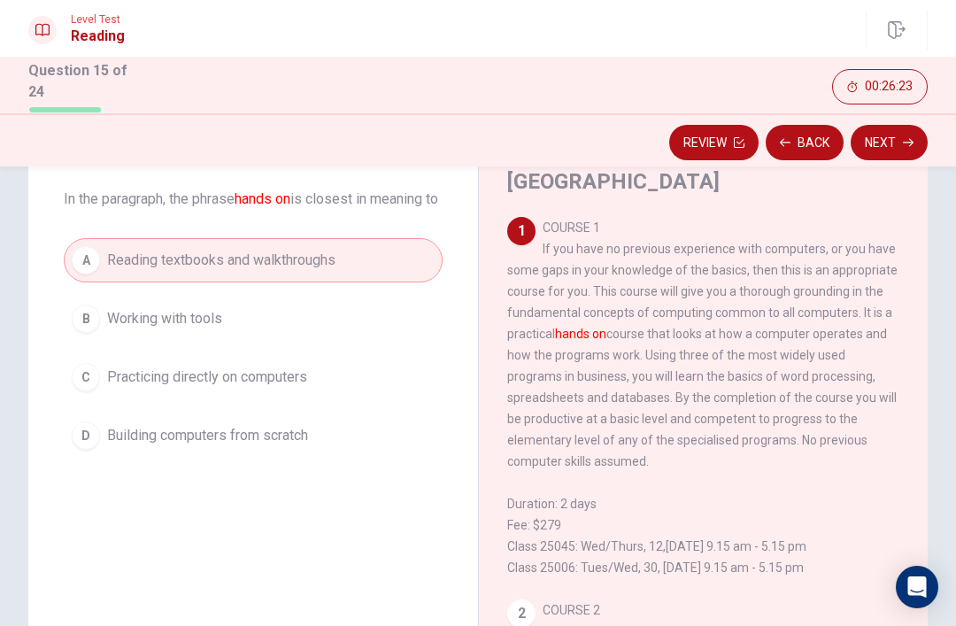
click at [895, 133] on button "Next" at bounding box center [889, 142] width 77 height 35
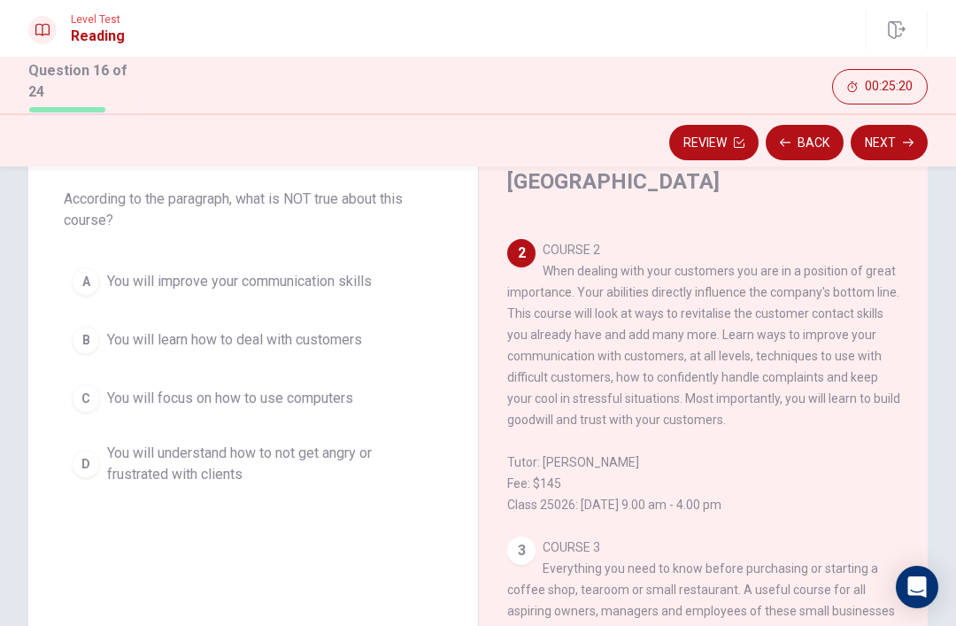
scroll to position [363, 0]
click at [399, 391] on button "C You will focus on how to use computers" at bounding box center [253, 398] width 379 height 44
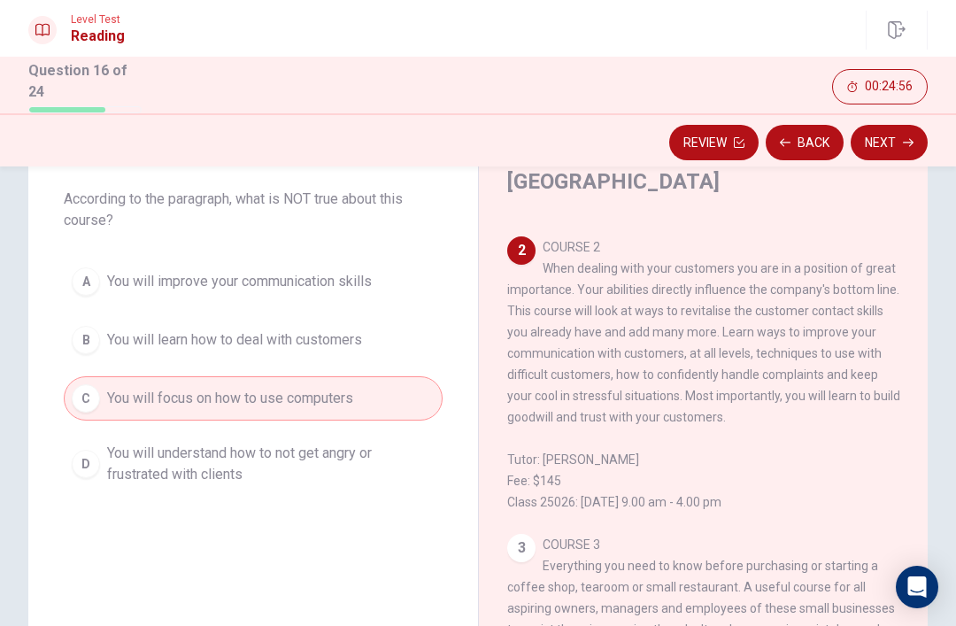
click at [909, 141] on icon "button" at bounding box center [908, 142] width 11 height 11
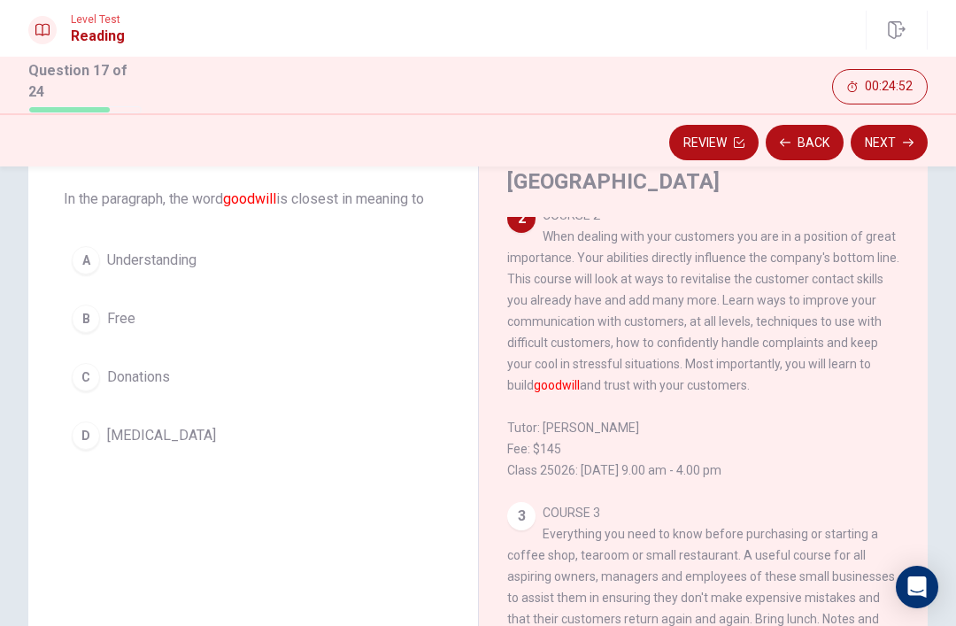
scroll to position [395, 0]
click at [233, 254] on button "A Understanding" at bounding box center [253, 260] width 379 height 44
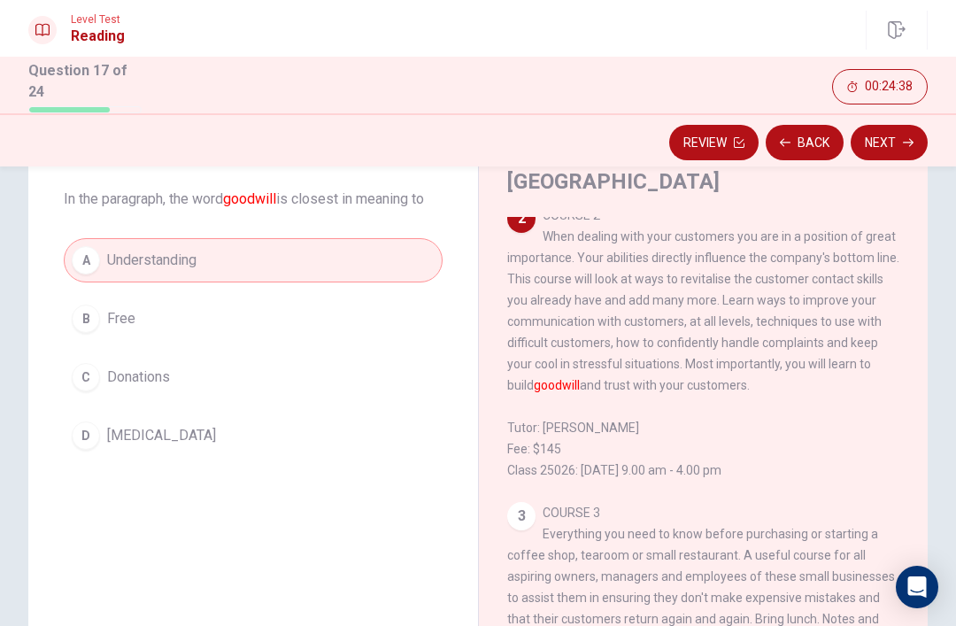
click at [891, 140] on button "Next" at bounding box center [889, 142] width 77 height 35
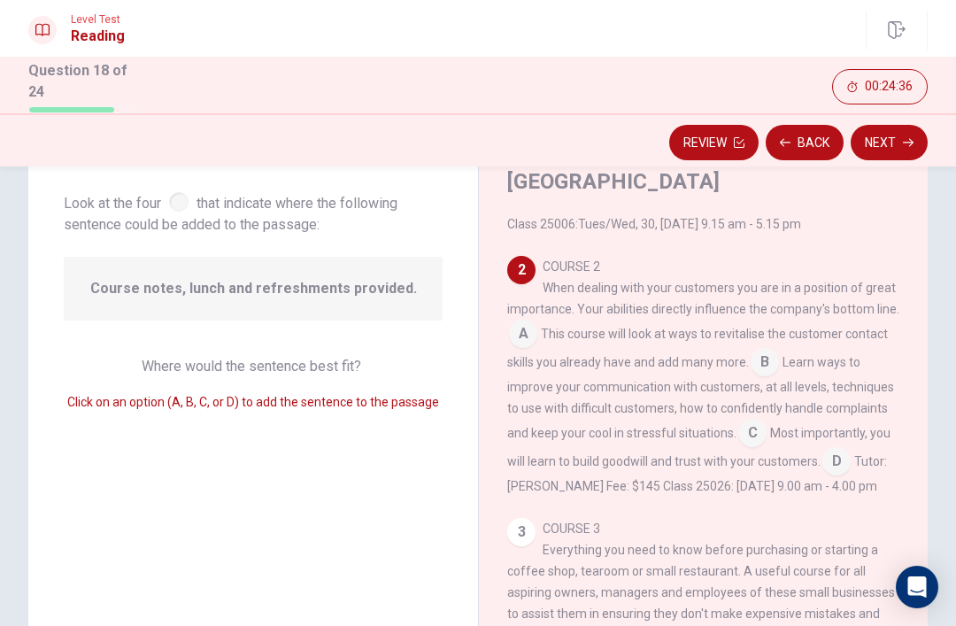
scroll to position [344, 0]
click at [764, 430] on input at bounding box center [752, 434] width 28 height 28
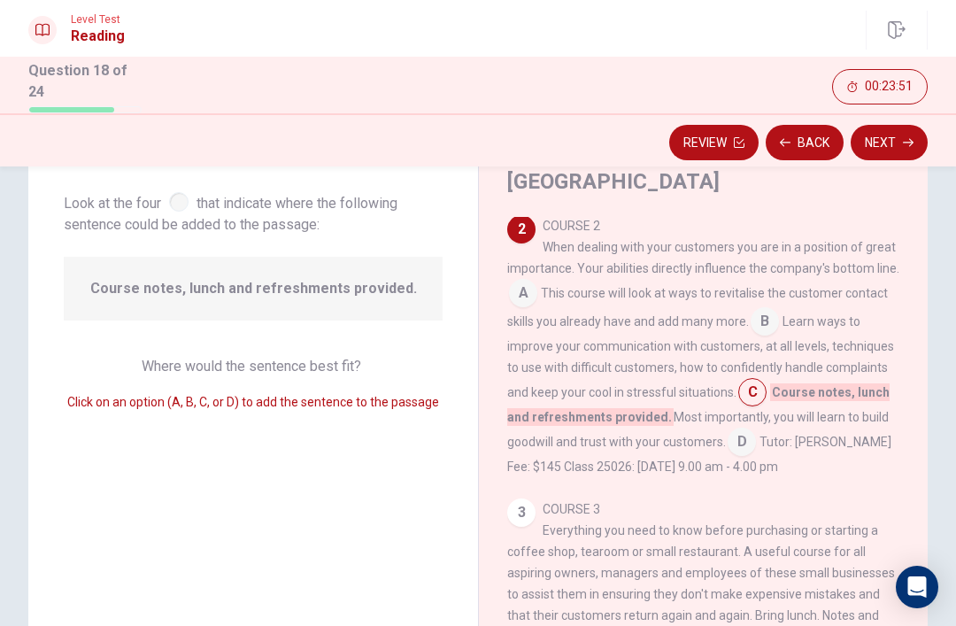
scroll to position [406, 0]
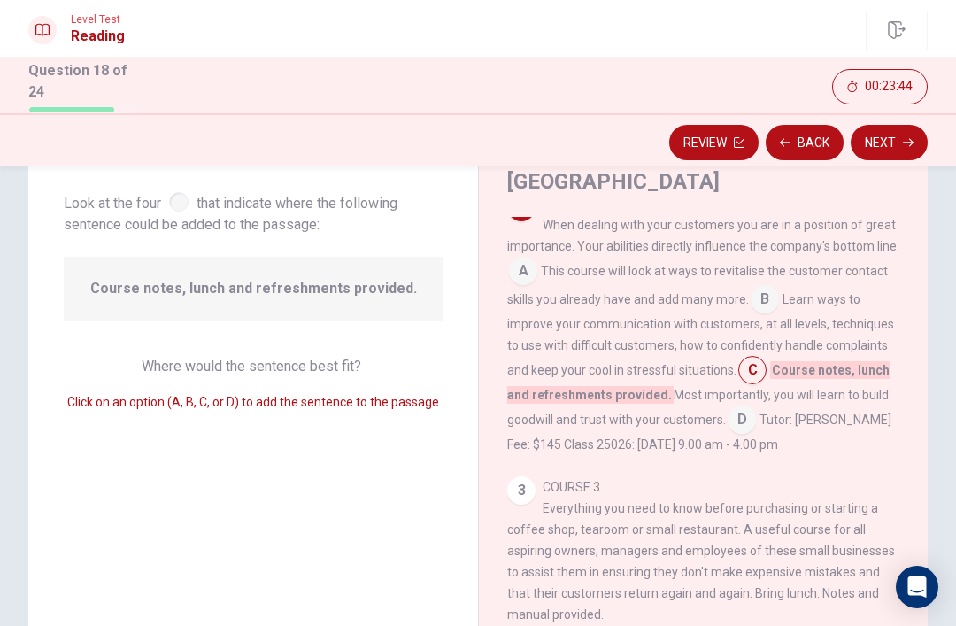
click at [907, 137] on icon "button" at bounding box center [908, 142] width 11 height 11
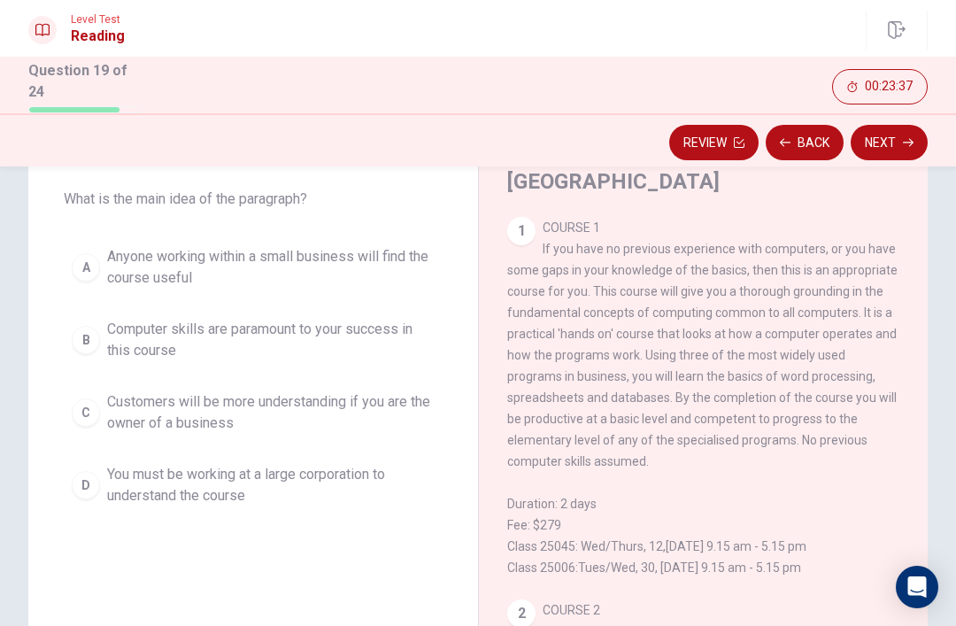
scroll to position [0, 0]
click at [103, 363] on button "B Computer skills are paramount to your success in this course" at bounding box center [253, 340] width 379 height 58
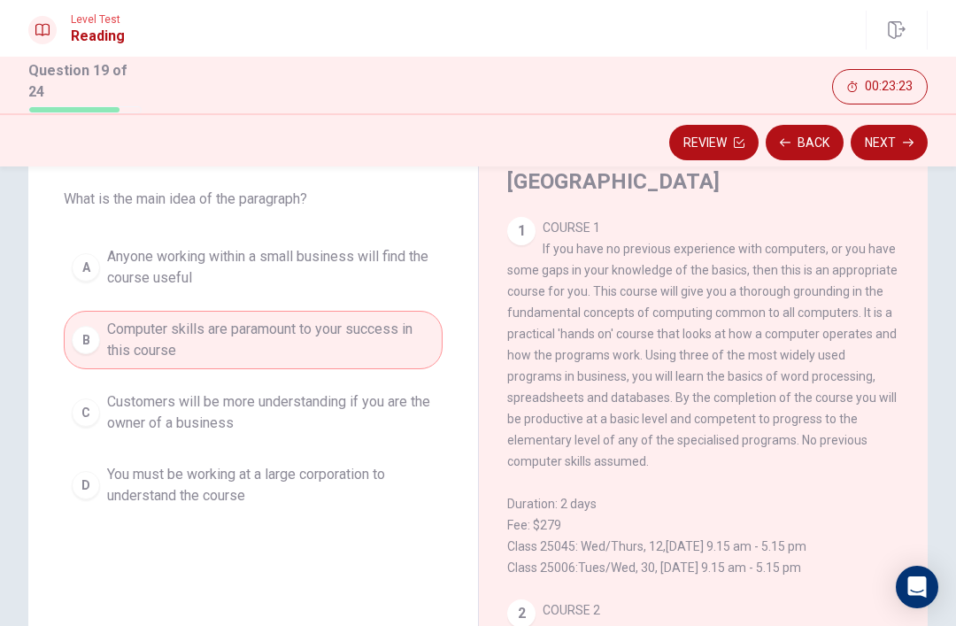
click at [877, 143] on button "Next" at bounding box center [889, 142] width 77 height 35
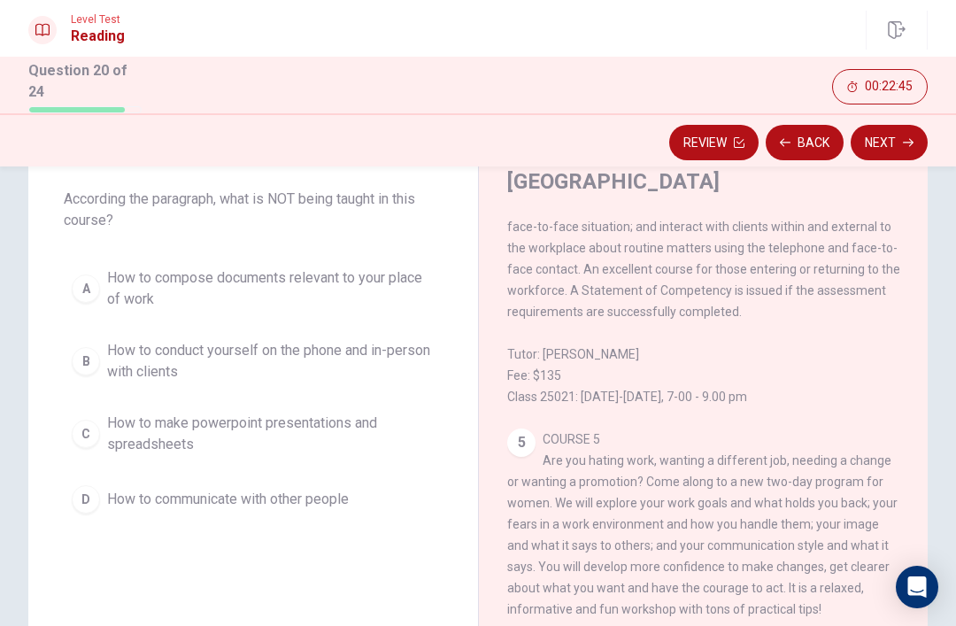
scroll to position [1185, 0]
click at [414, 360] on span "How to conduct yourself on the phone and in-person with clients" at bounding box center [271, 361] width 328 height 42
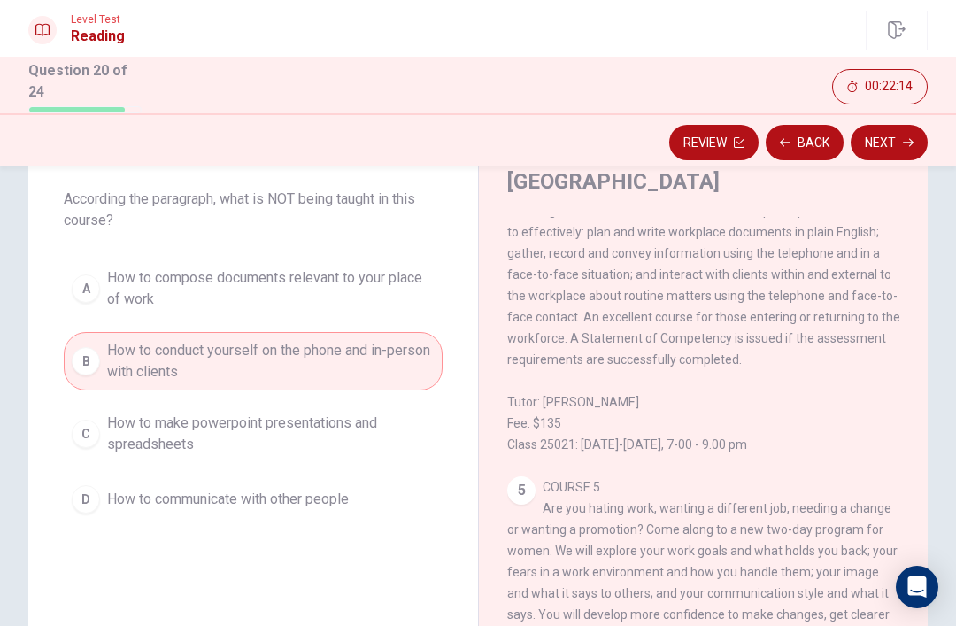
scroll to position [1100, 0]
click at [898, 137] on button "Next" at bounding box center [889, 142] width 77 height 35
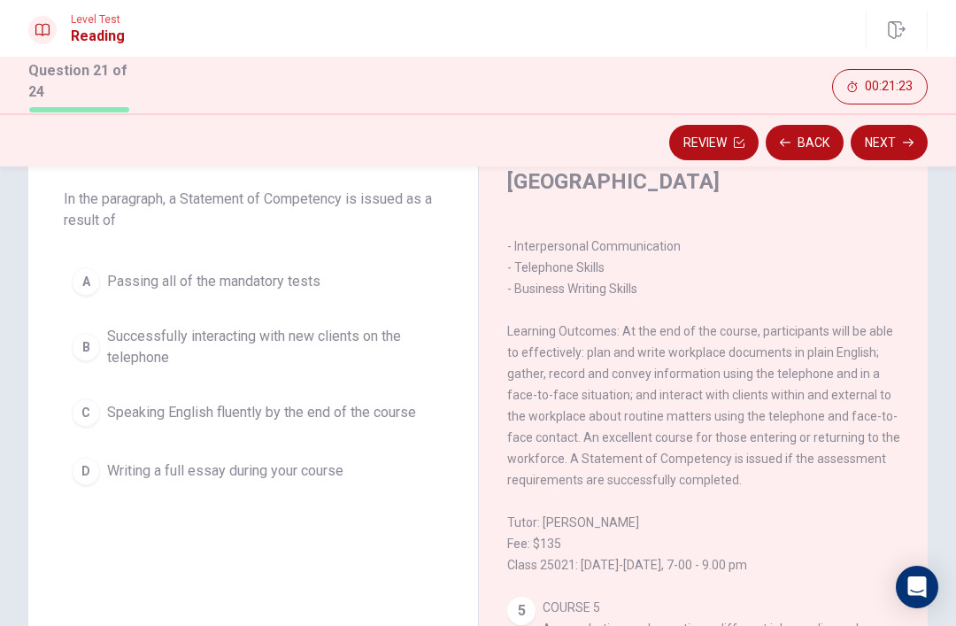
scroll to position [980, 0]
click at [119, 345] on span "Successfully interacting with new clients on the telephone" at bounding box center [271, 347] width 328 height 42
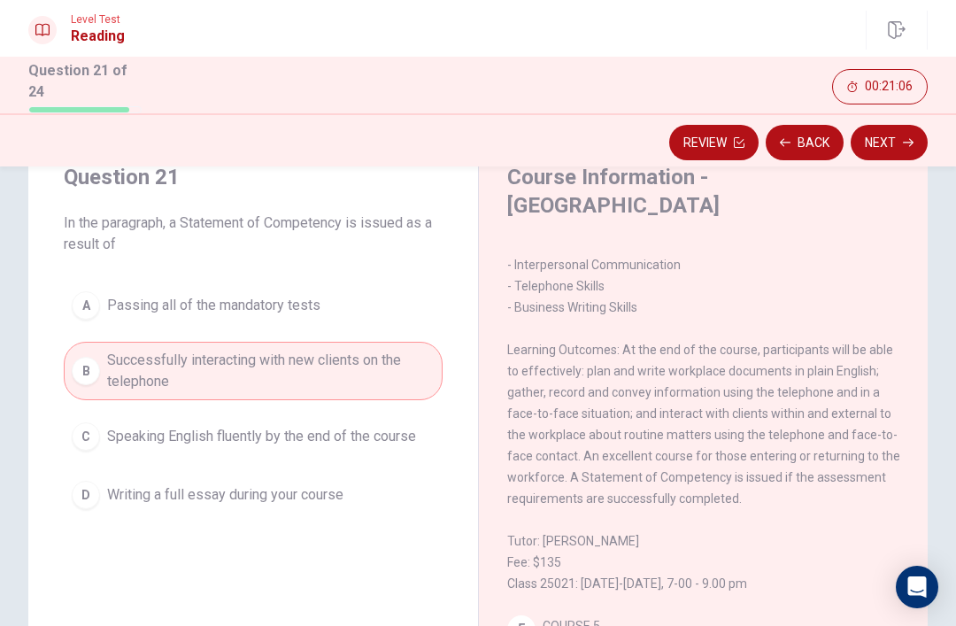
scroll to position [72, 0]
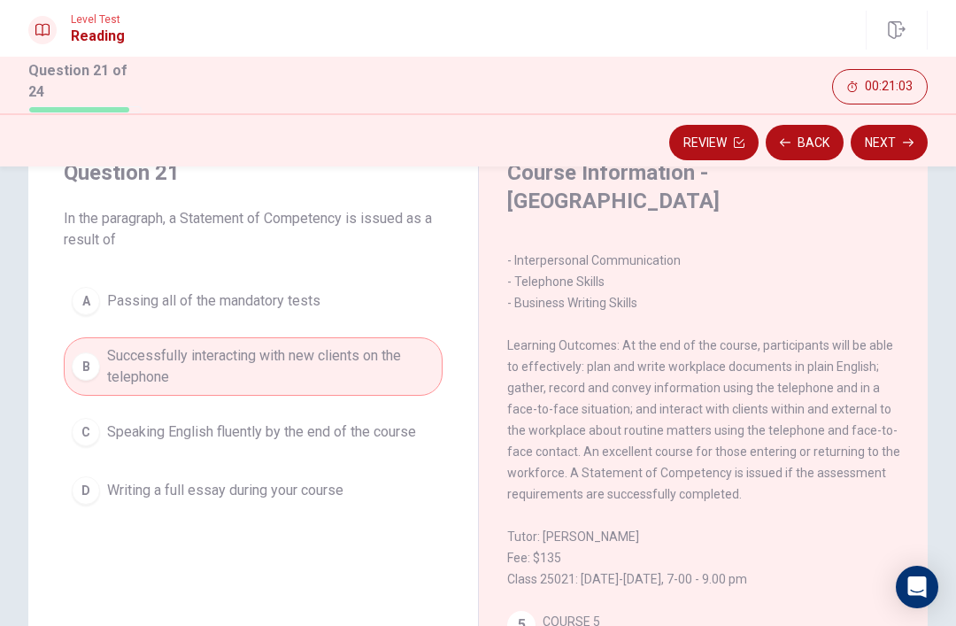
click at [900, 143] on button "Next" at bounding box center [889, 142] width 77 height 35
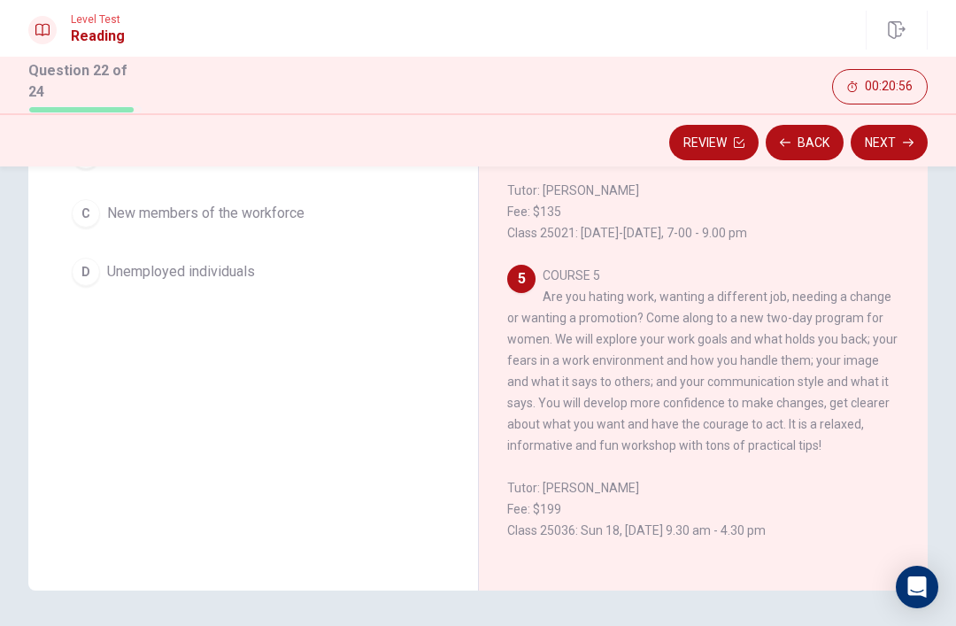
scroll to position [256, 0]
click at [136, 417] on div "Question 22 According to the paragraph, who is this course targeting? A Men B W…" at bounding box center [253, 268] width 450 height 644
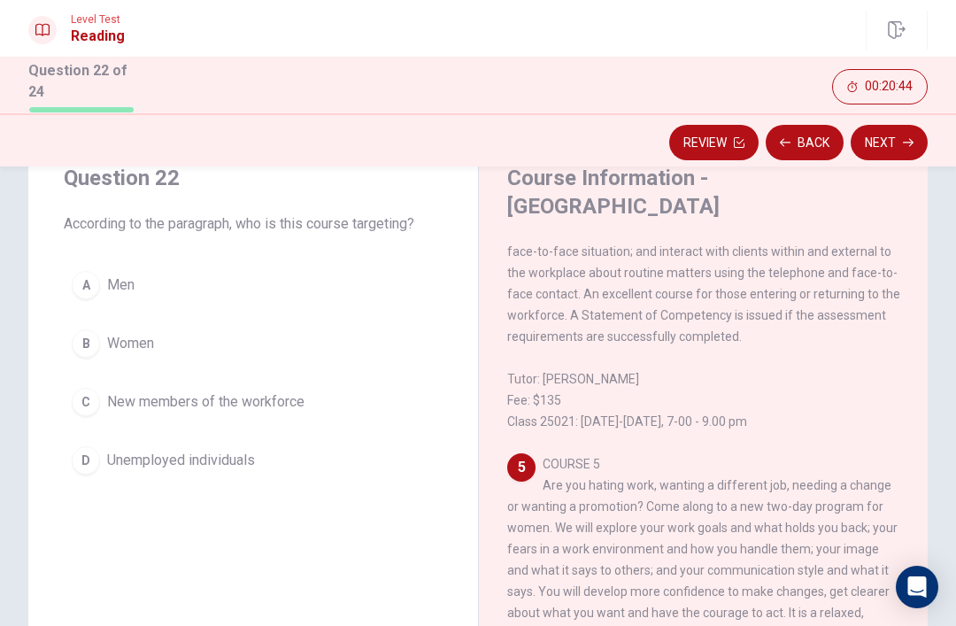
scroll to position [66, 0]
click at [117, 343] on span "Women" at bounding box center [130, 344] width 47 height 21
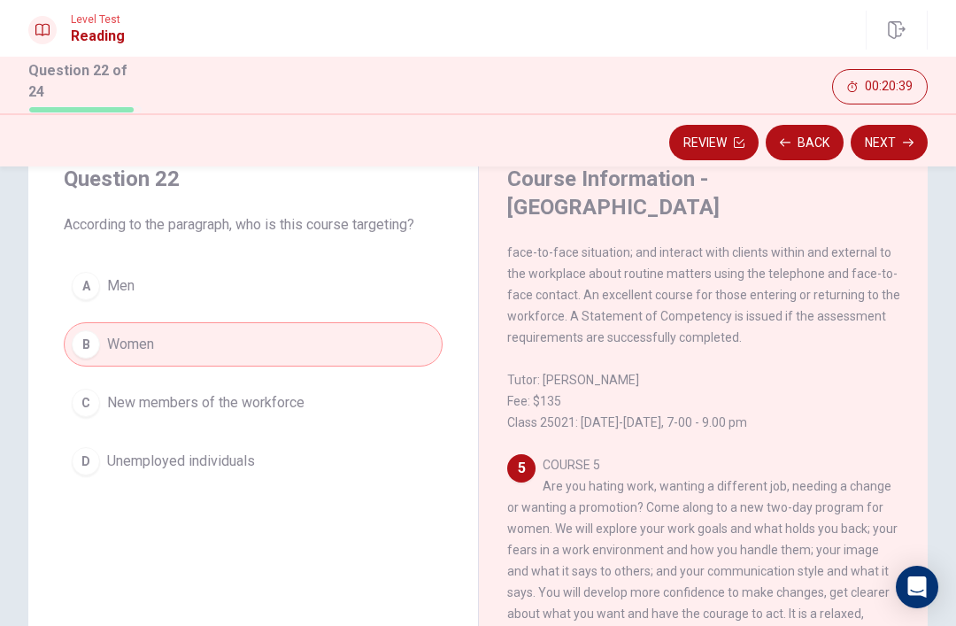
click at [884, 129] on button "Next" at bounding box center [889, 142] width 77 height 35
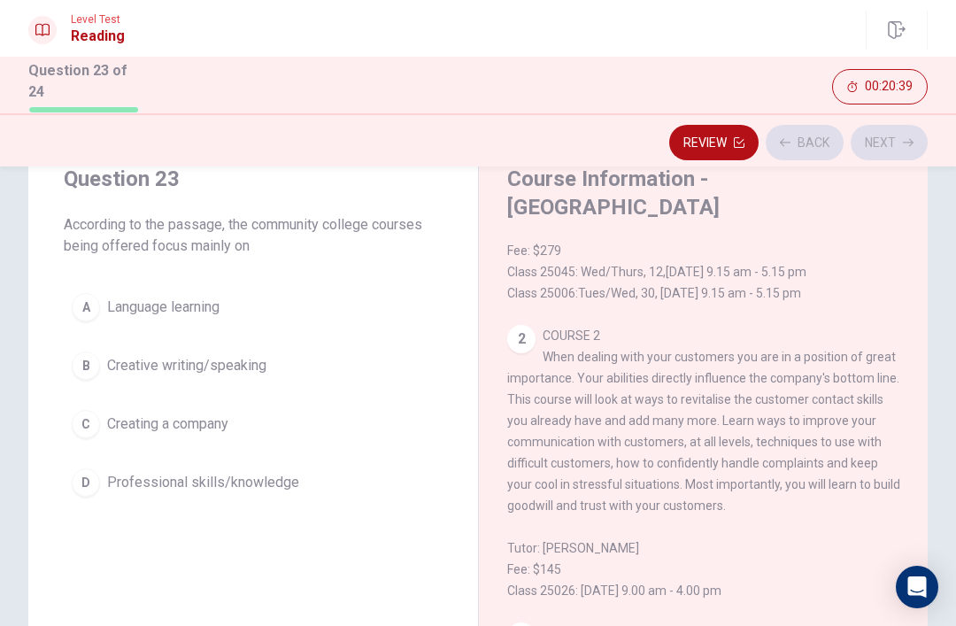
scroll to position [0, 0]
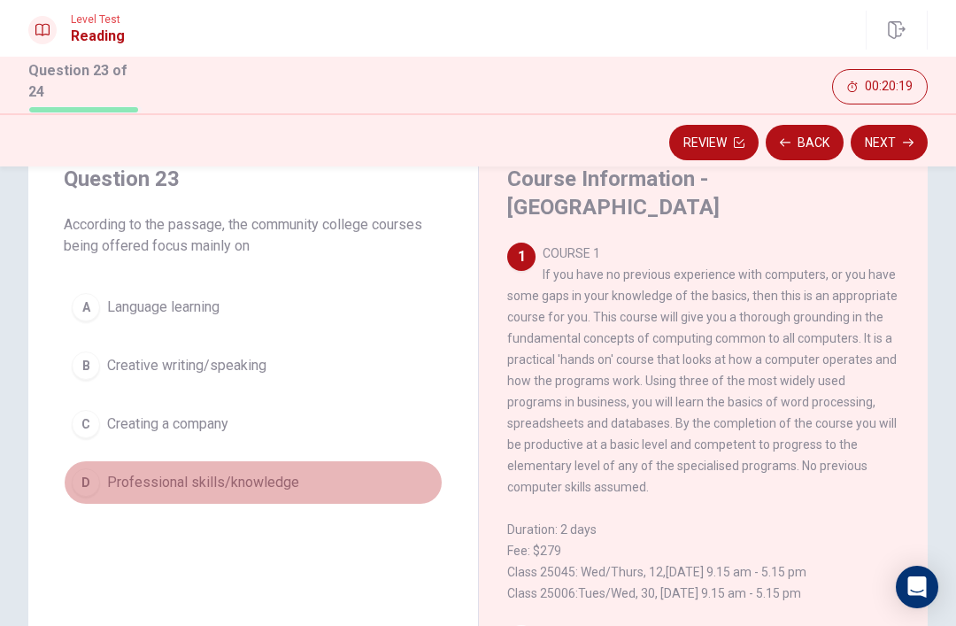
click at [114, 490] on button "D Professional skills/knowledge" at bounding box center [253, 482] width 379 height 44
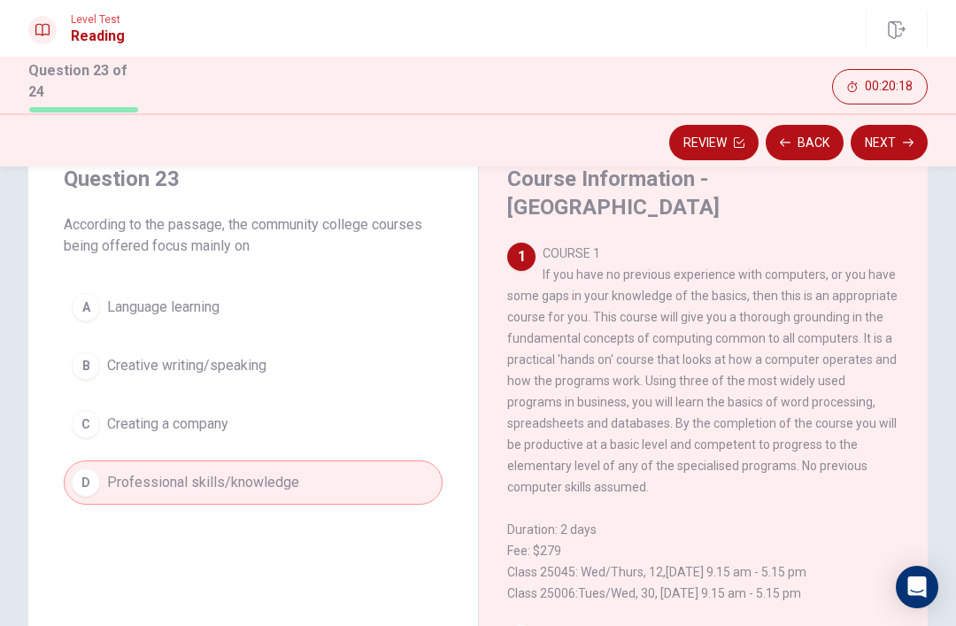
click at [896, 125] on button "Next" at bounding box center [889, 142] width 77 height 35
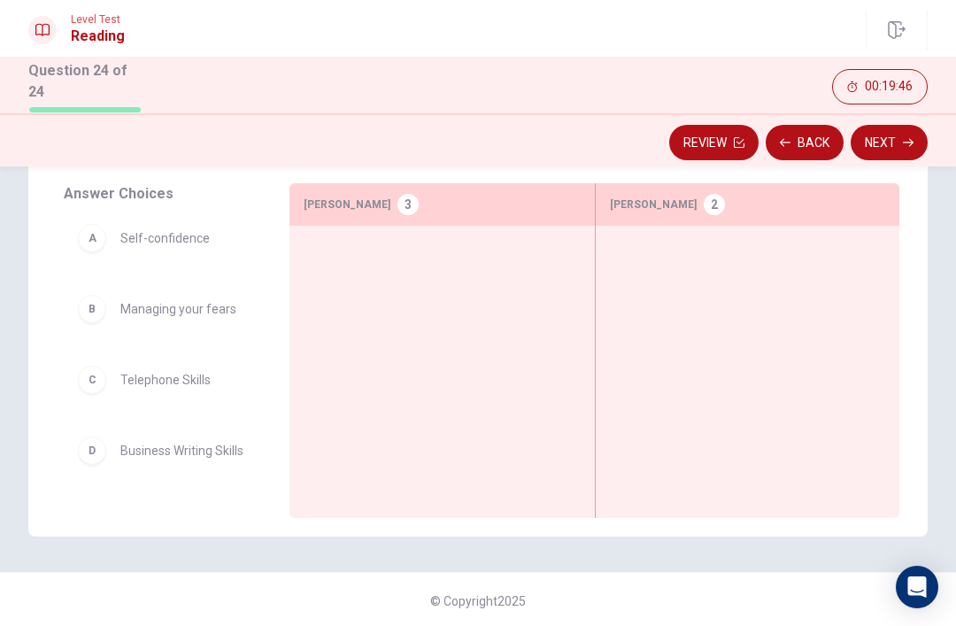
scroll to position [280, 0]
click at [807, 137] on button "Back" at bounding box center [805, 142] width 78 height 35
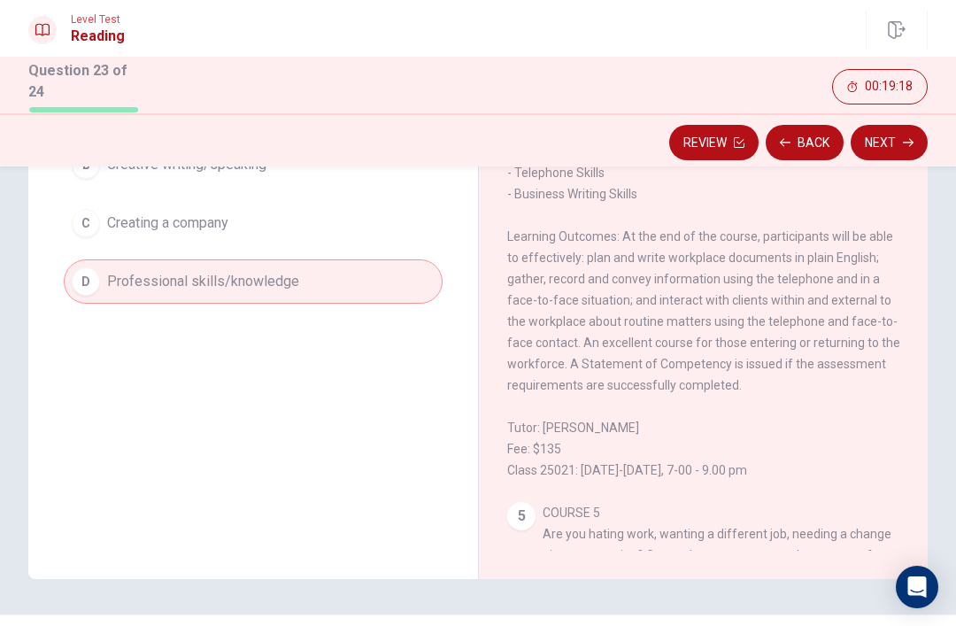
scroll to position [896, 0]
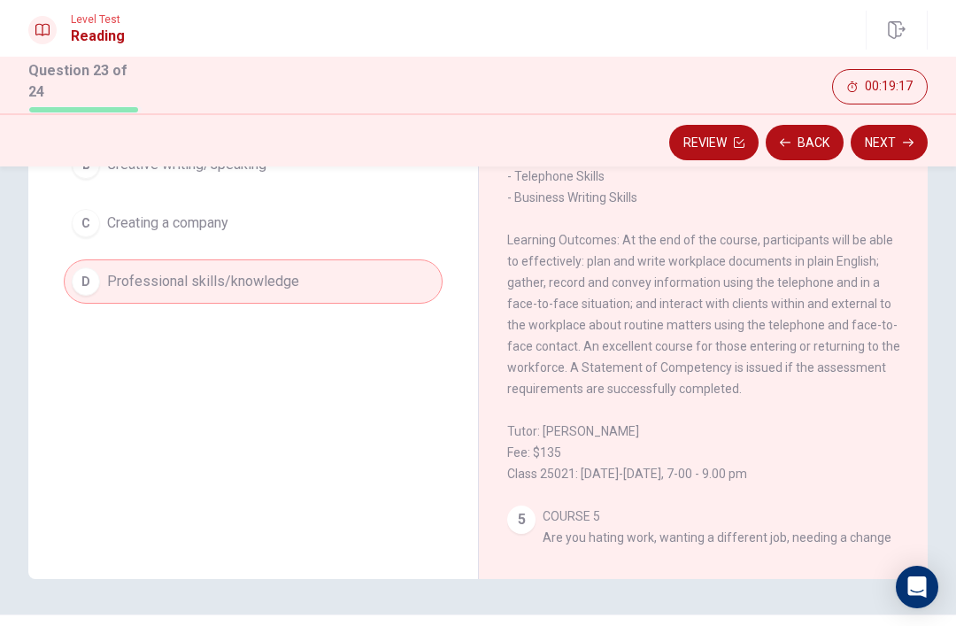
click at [901, 138] on button "Next" at bounding box center [889, 142] width 77 height 35
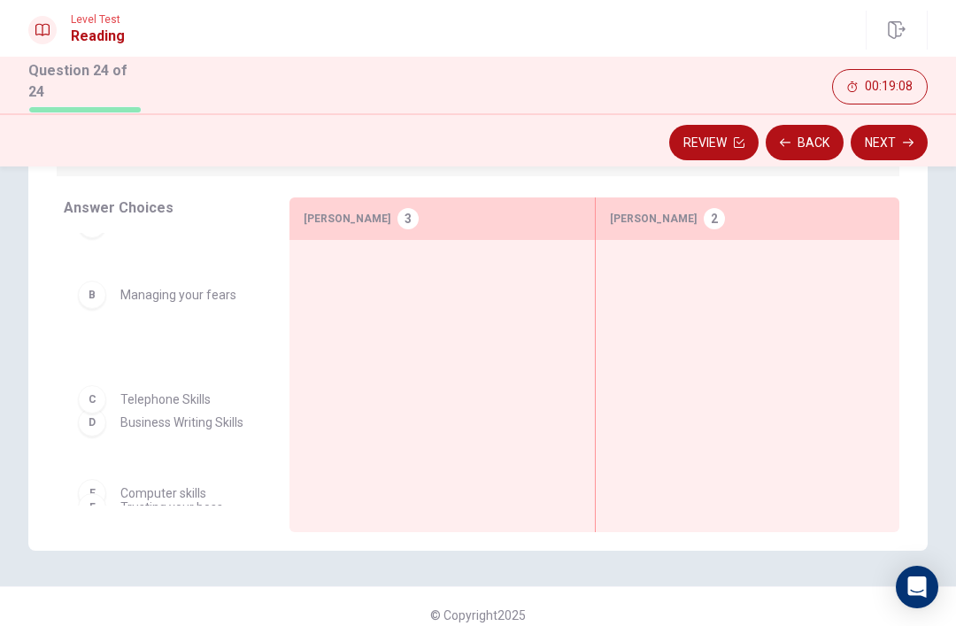
scroll to position [42, 0]
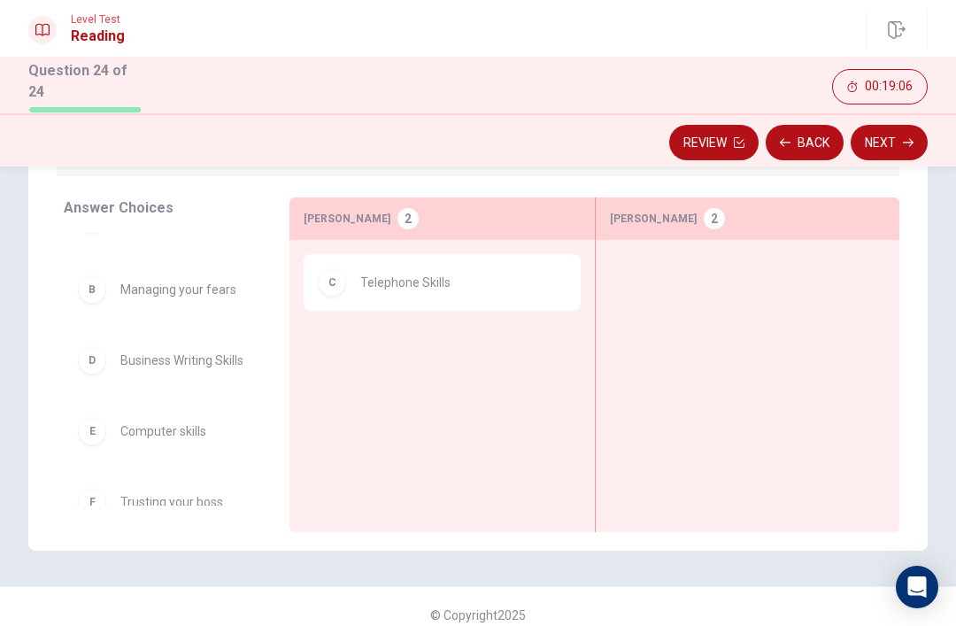
click at [803, 135] on button "Back" at bounding box center [805, 142] width 78 height 35
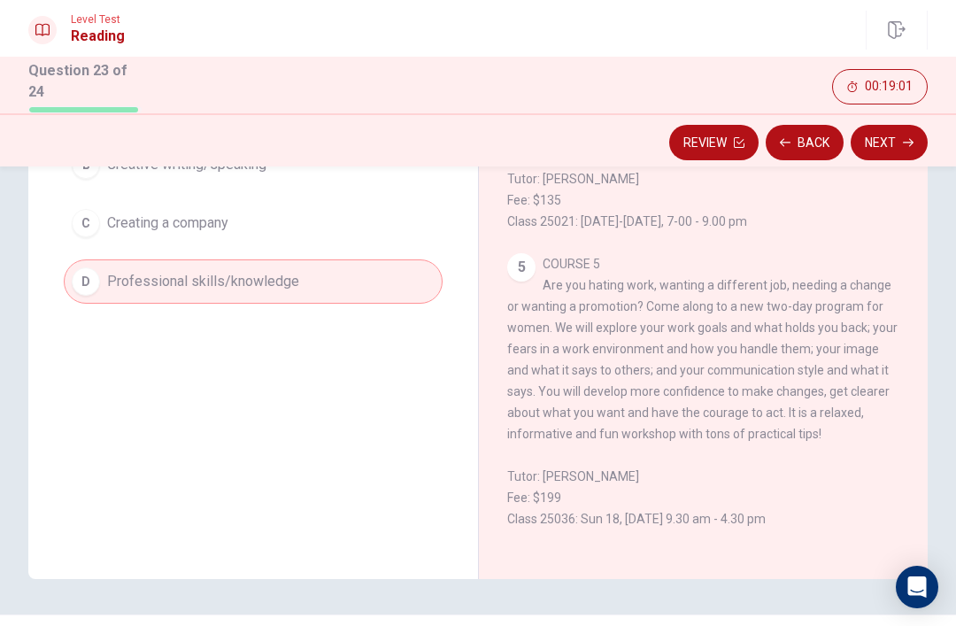
scroll to position [1191, 0]
click at [905, 139] on icon "button" at bounding box center [908, 143] width 11 height 8
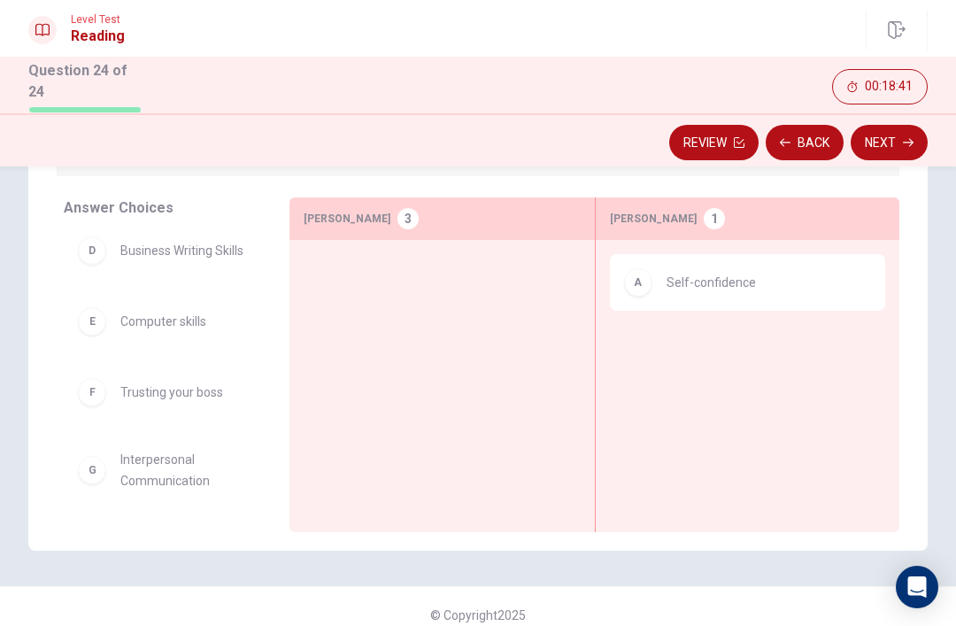
scroll to position [152, 0]
click at [207, 469] on div "B Managing your fears C Telephone Skills D Business Writing Skills E Computer s…" at bounding box center [170, 369] width 212 height 273
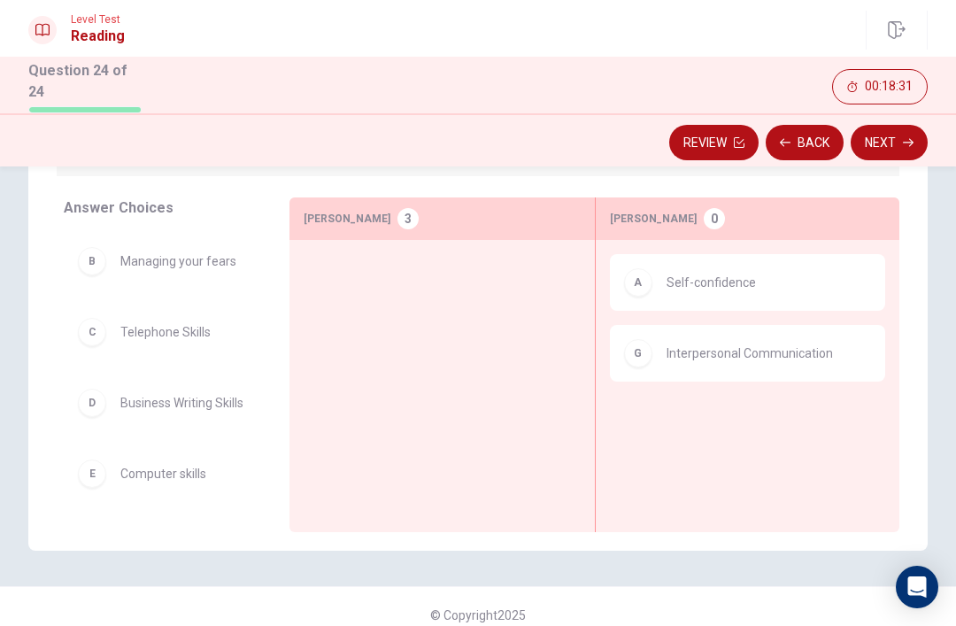
scroll to position [0, 0]
click at [823, 128] on button "Back" at bounding box center [805, 142] width 78 height 35
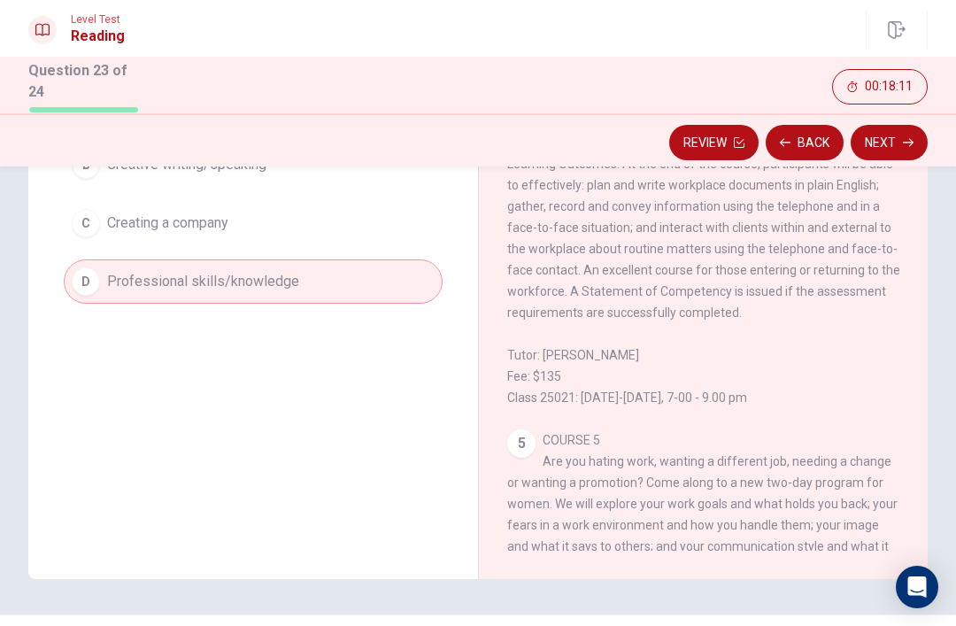
scroll to position [902, 0]
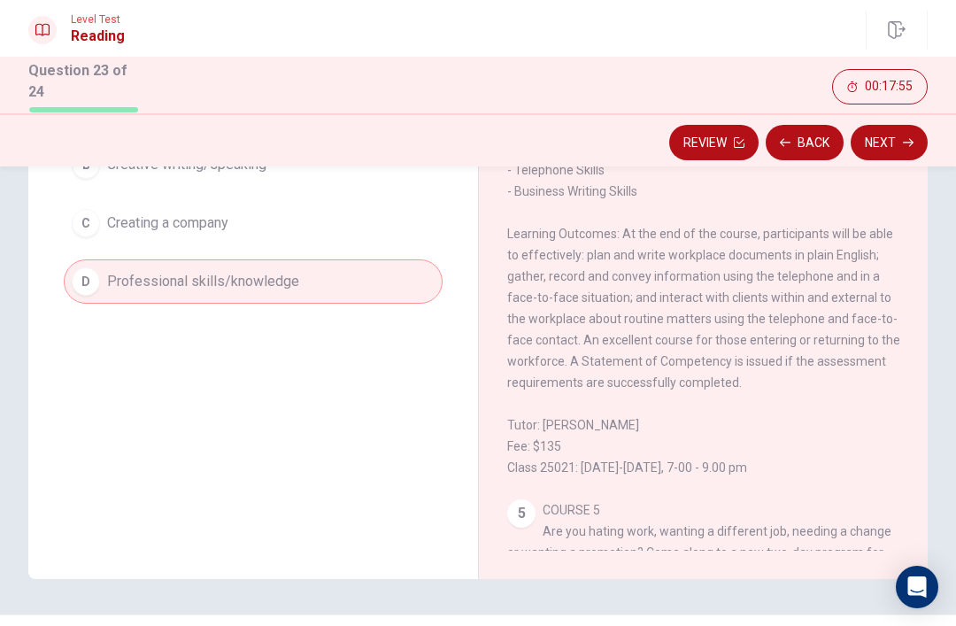
click at [912, 137] on icon "button" at bounding box center [908, 142] width 11 height 11
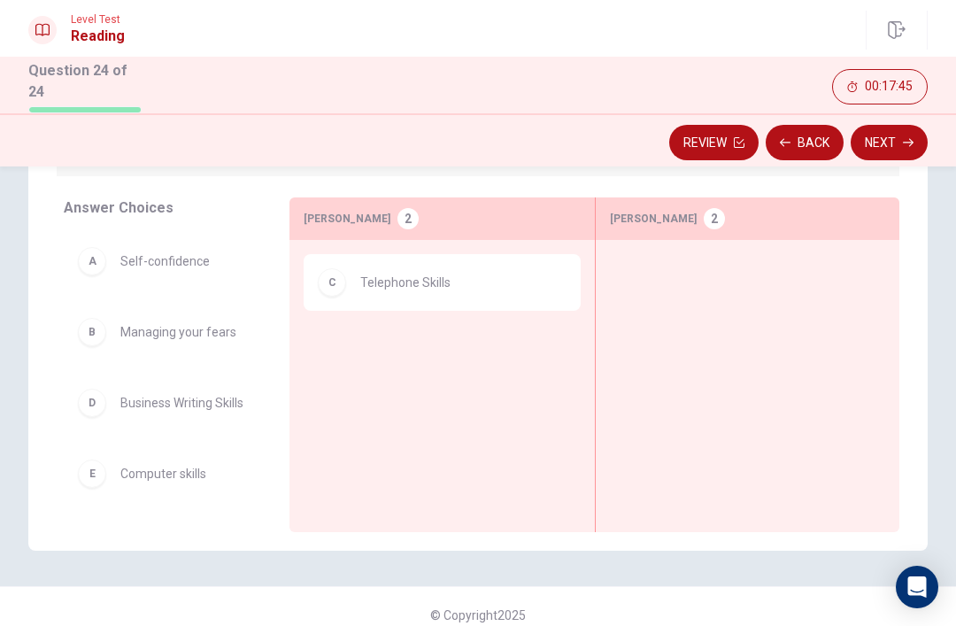
scroll to position [-4, 0]
click at [813, 136] on button "Back" at bounding box center [805, 142] width 78 height 35
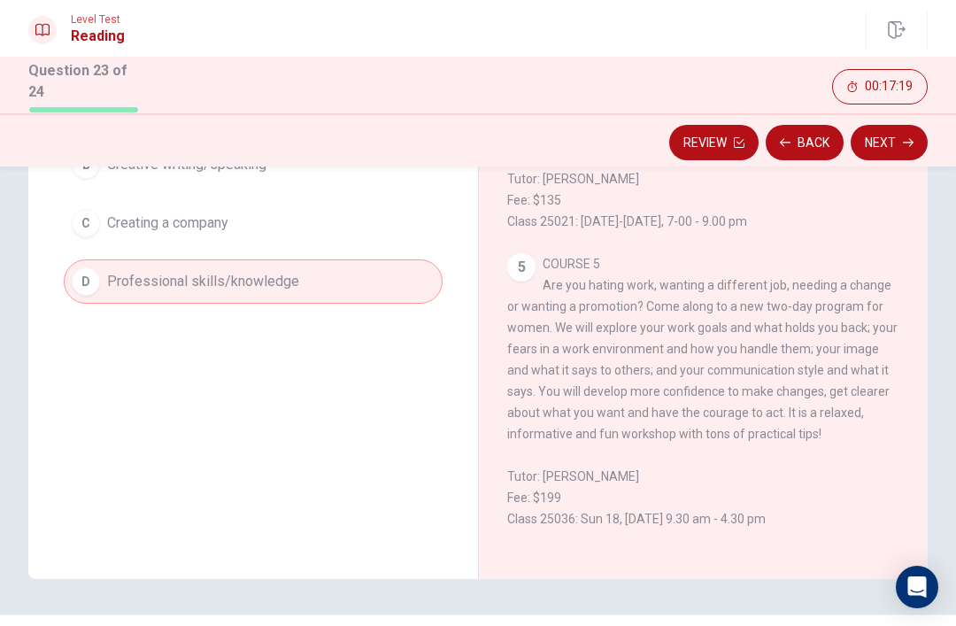
scroll to position [1189, 0]
click at [911, 139] on icon "button" at bounding box center [908, 143] width 11 height 8
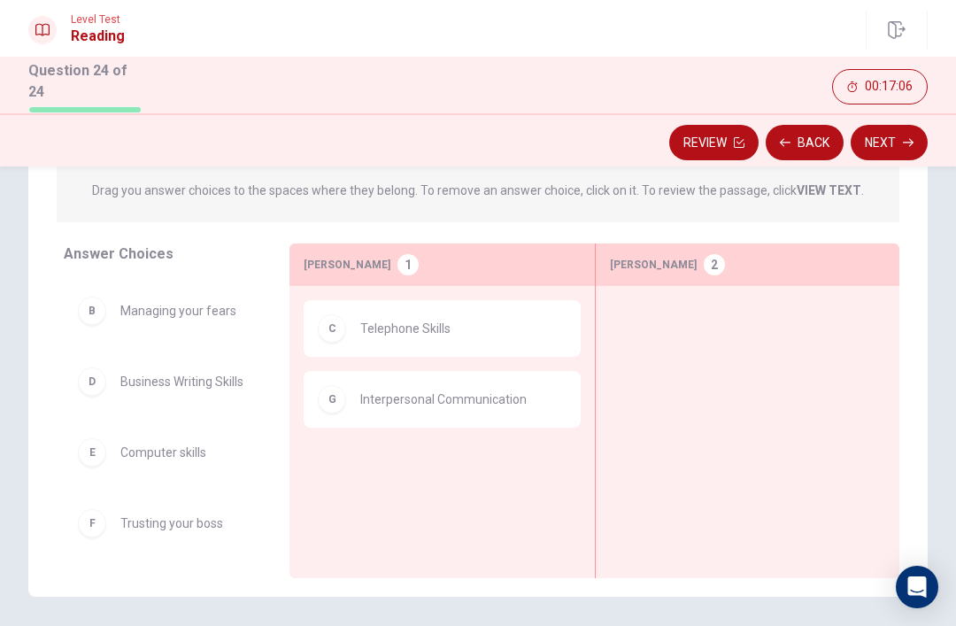
scroll to position [67, 0]
click at [804, 139] on button "Back" at bounding box center [805, 142] width 78 height 35
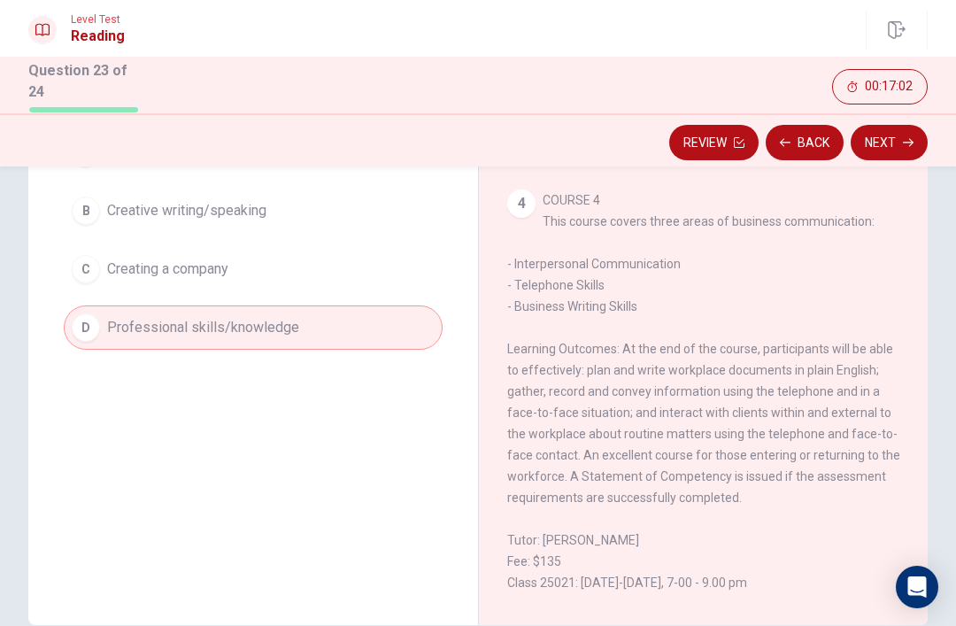
scroll to position [837, 0]
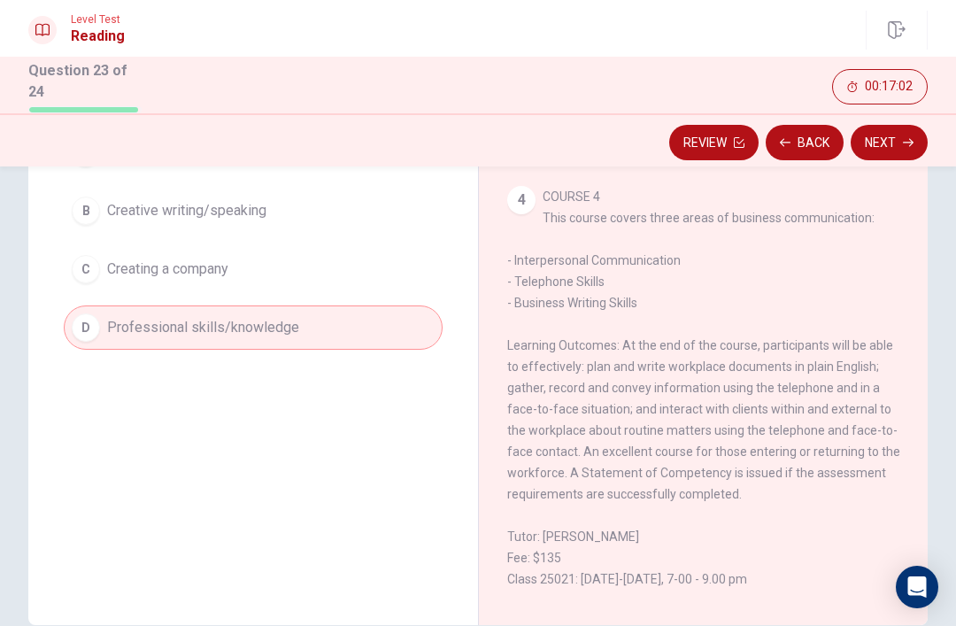
click at [885, 144] on button "Next" at bounding box center [889, 142] width 77 height 35
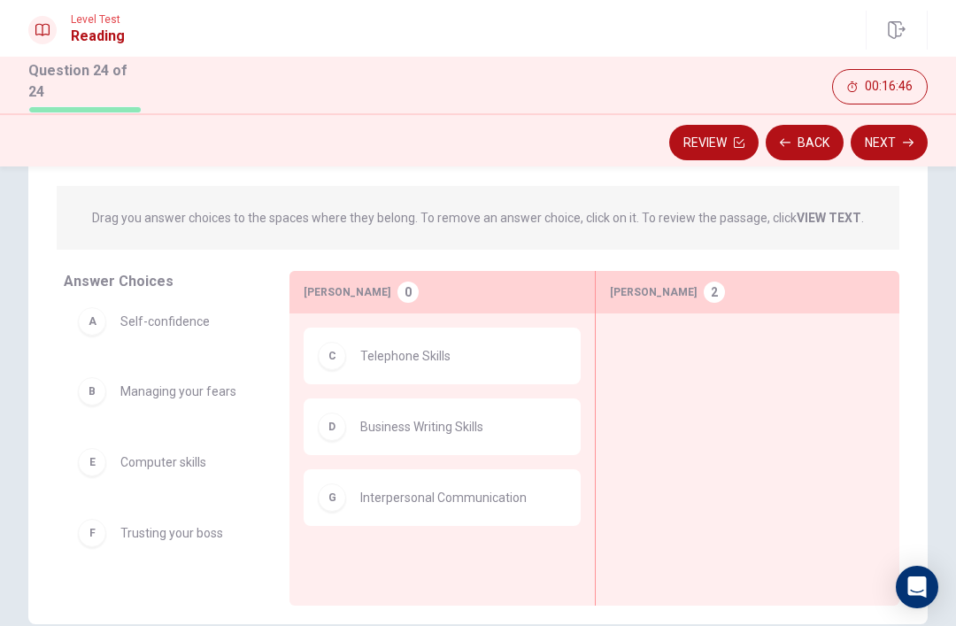
scroll to position [192, 0]
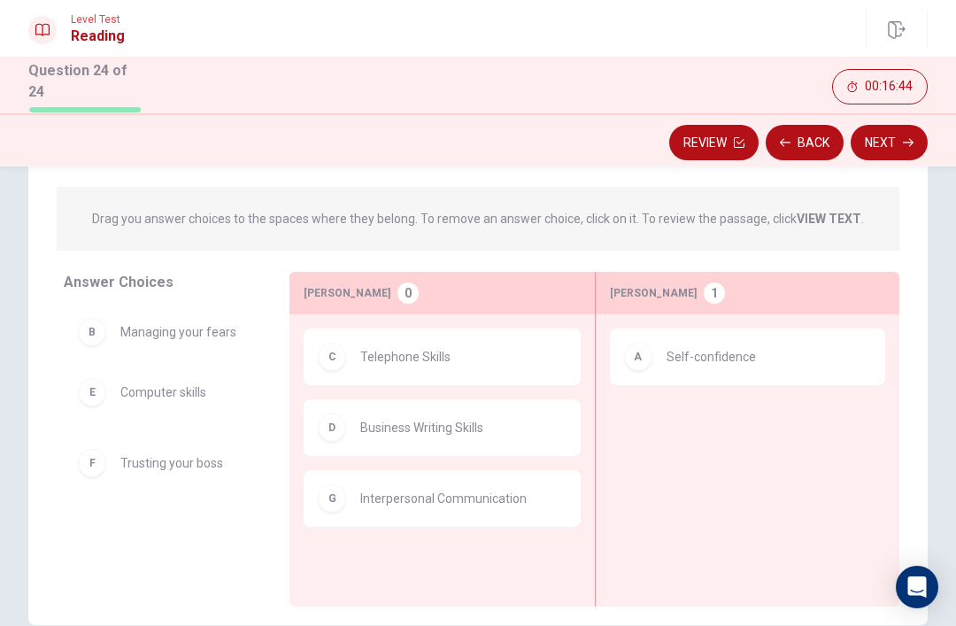
click at [212, 335] on div "E Computer skills F Trusting your boss" at bounding box center [162, 443] width 197 height 273
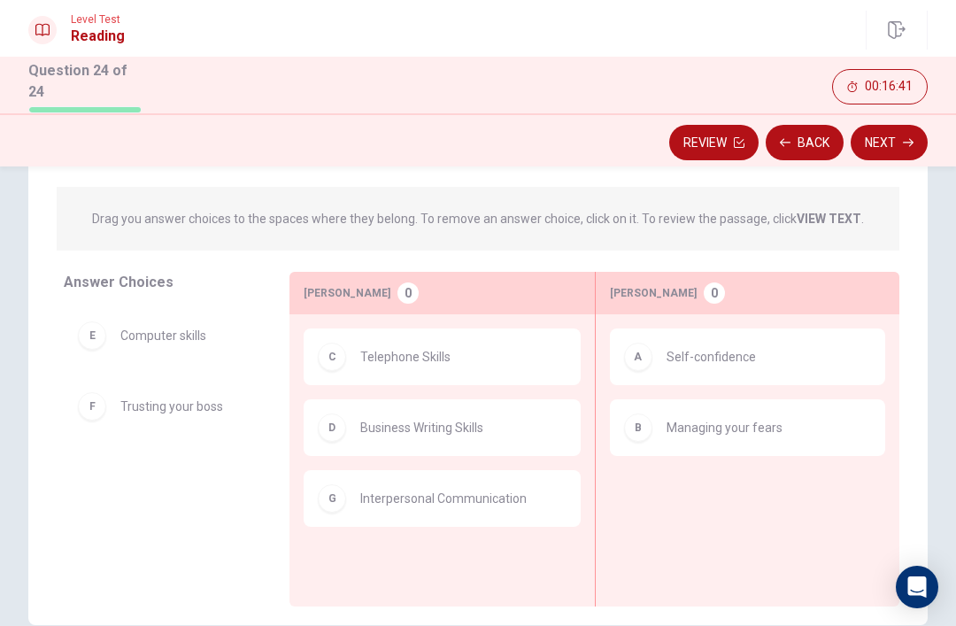
click at [910, 137] on icon "button" at bounding box center [908, 142] width 11 height 11
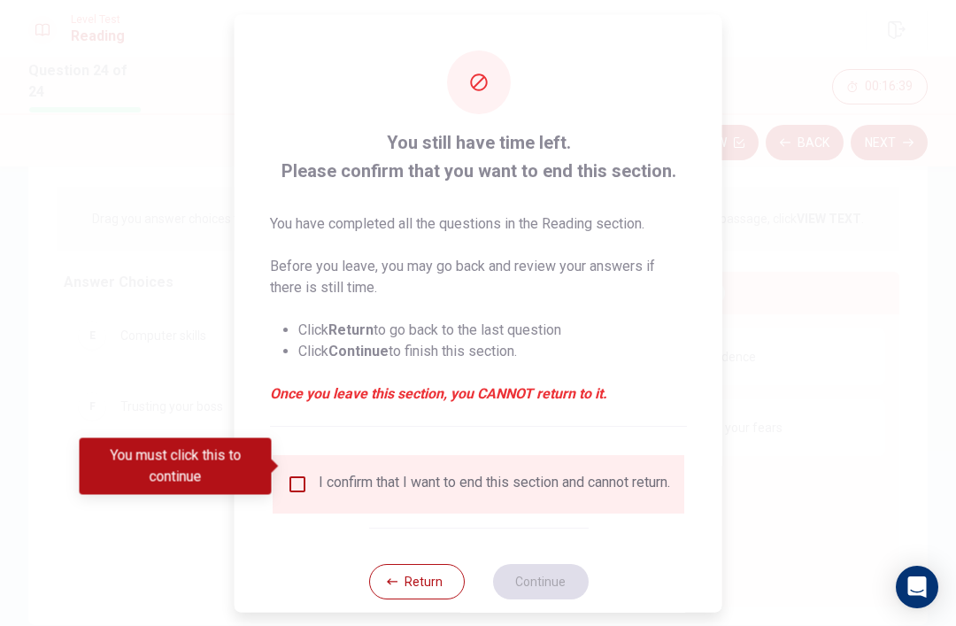
click at [304, 473] on input "You must click this to continue" at bounding box center [297, 483] width 21 height 21
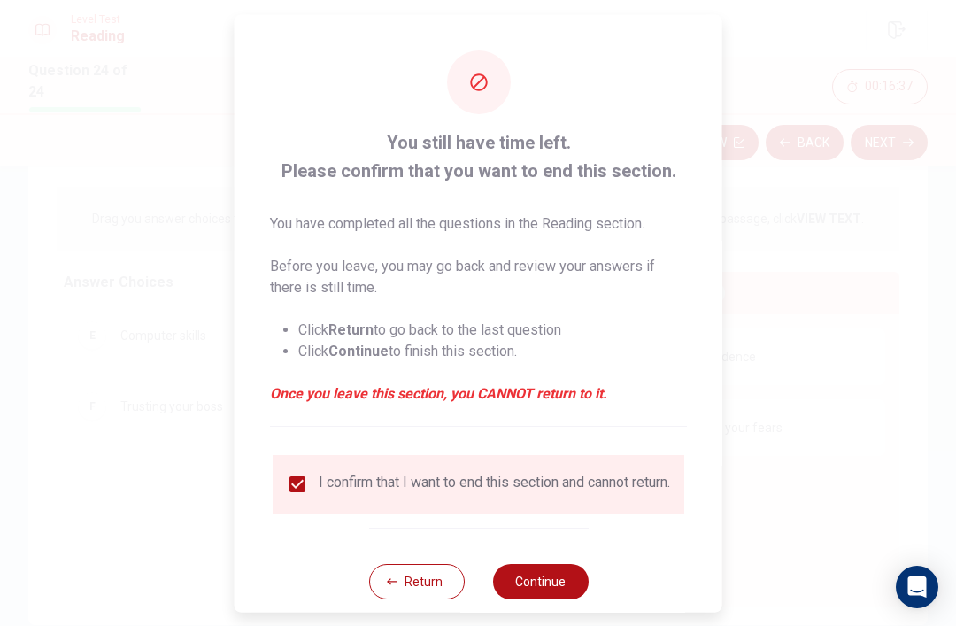
click at [545, 567] on button "Continue" at bounding box center [540, 580] width 96 height 35
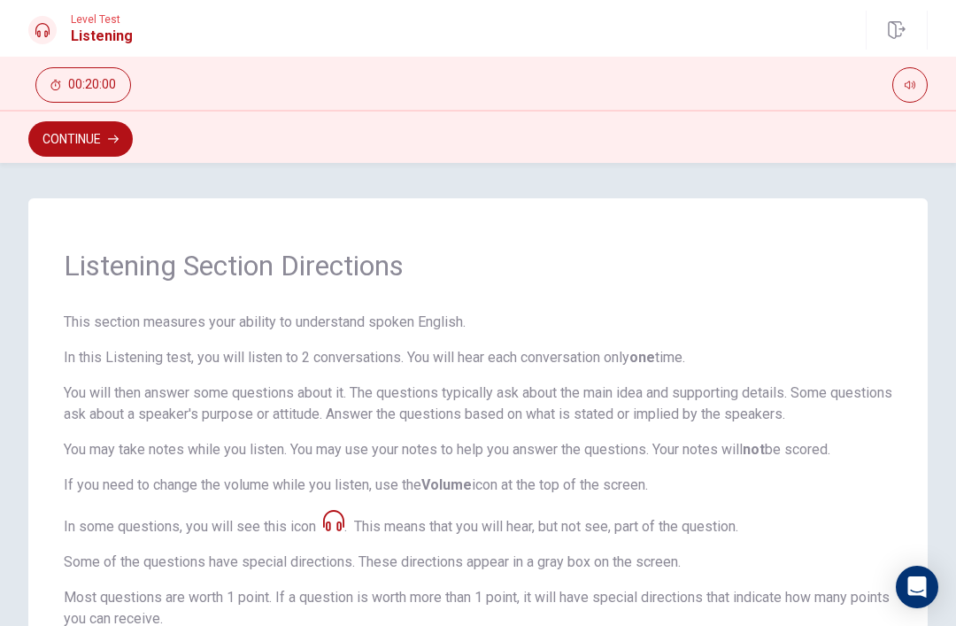
scroll to position [0, 0]
click at [93, 143] on button "Continue" at bounding box center [80, 138] width 104 height 35
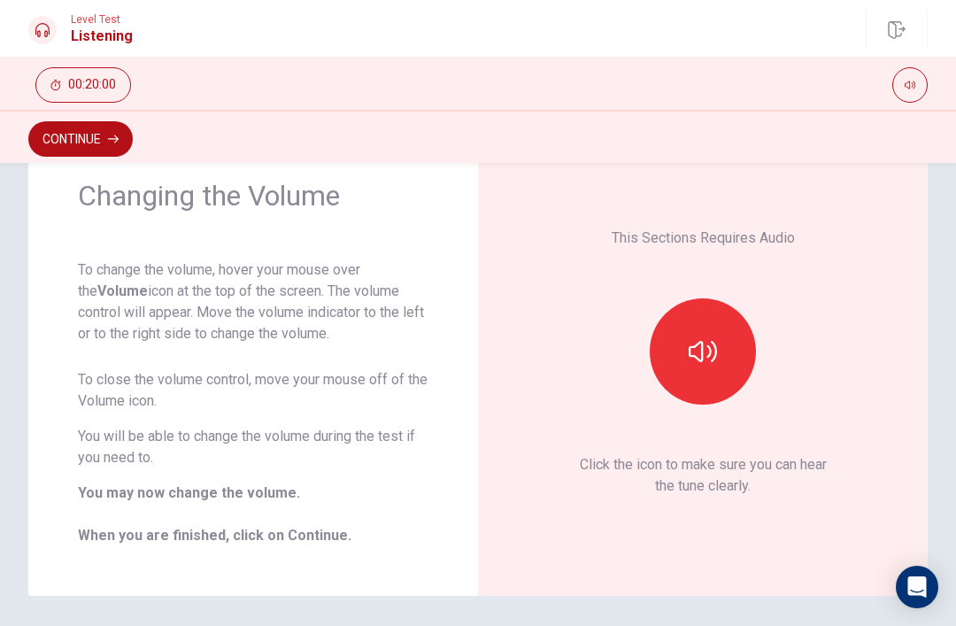
scroll to position [71, 0]
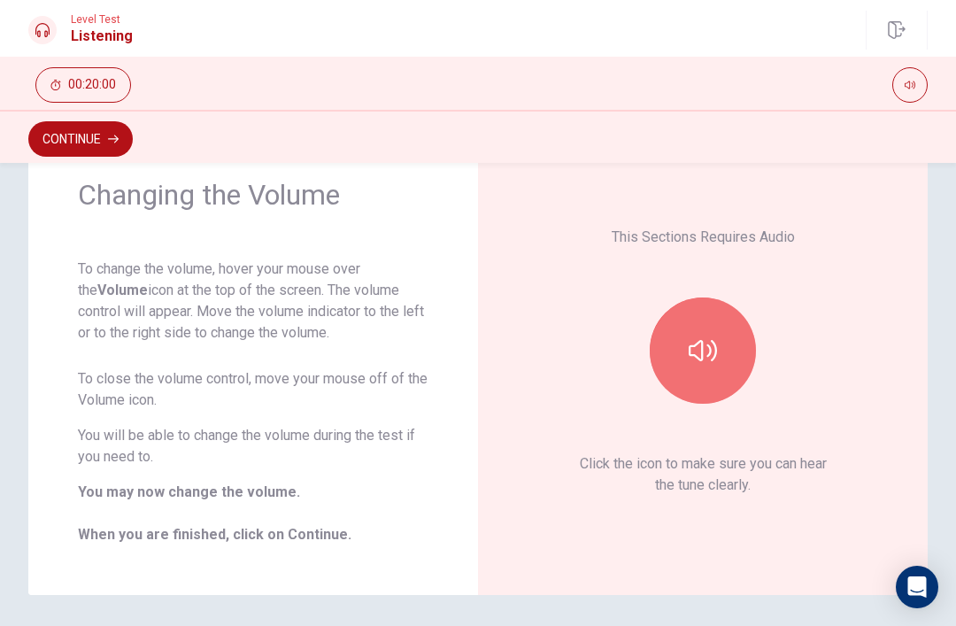
click at [711, 327] on button "button" at bounding box center [703, 350] width 106 height 106
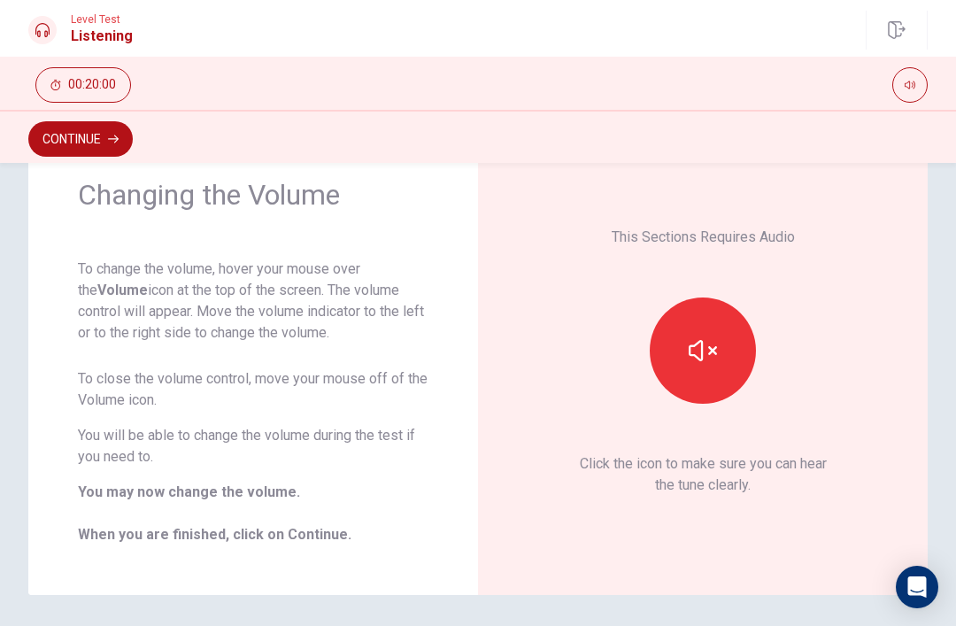
click at [725, 317] on button "button" at bounding box center [703, 350] width 106 height 106
click at [718, 327] on button "button" at bounding box center [703, 350] width 106 height 106
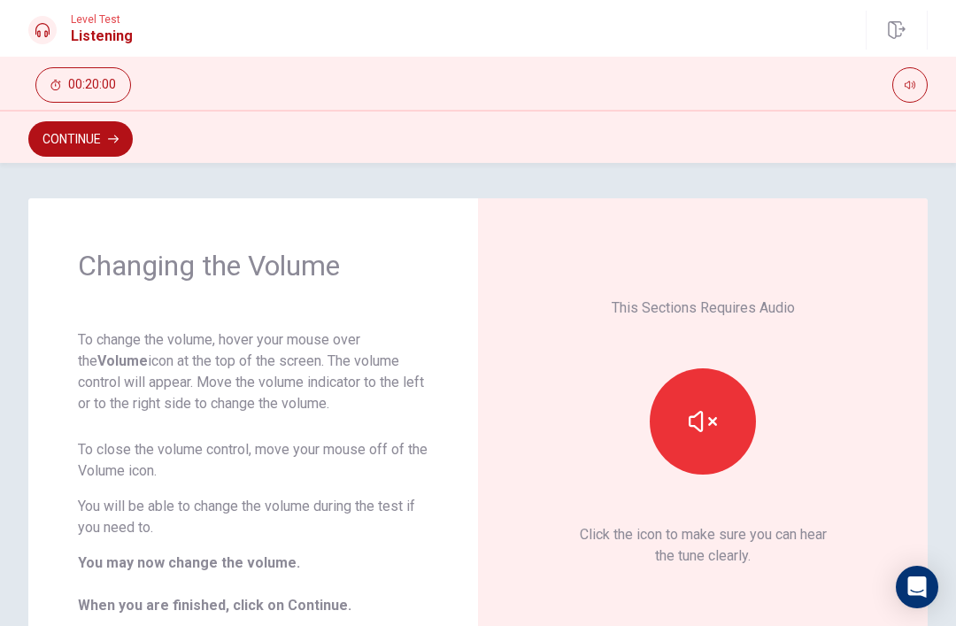
scroll to position [0, 0]
click at [693, 397] on button "button" at bounding box center [703, 421] width 106 height 106
click at [720, 390] on button "button" at bounding box center [703, 421] width 106 height 106
click at [96, 149] on button "Continue" at bounding box center [80, 138] width 104 height 35
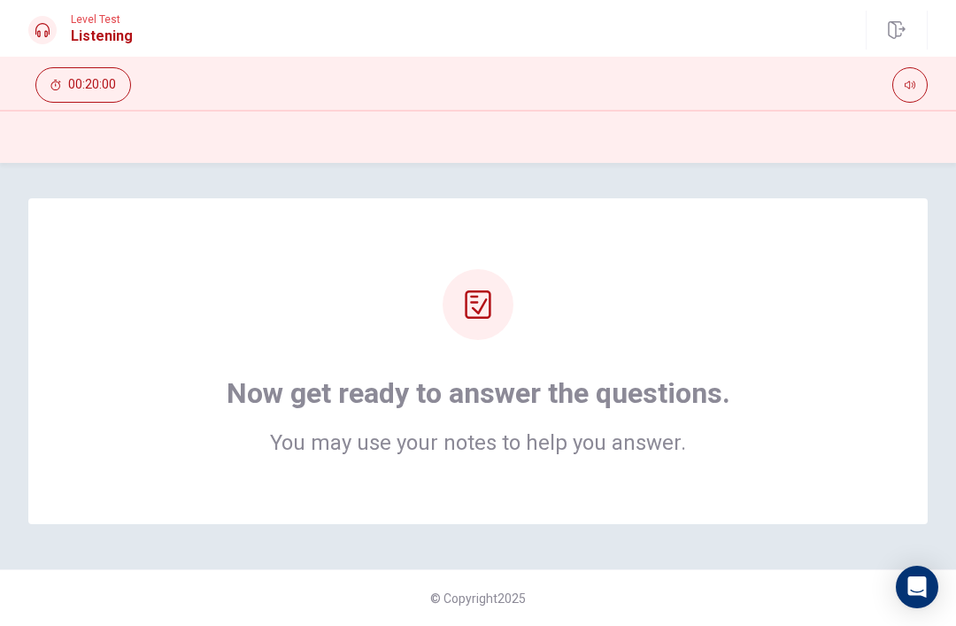
click at [493, 306] on div at bounding box center [478, 304] width 71 height 71
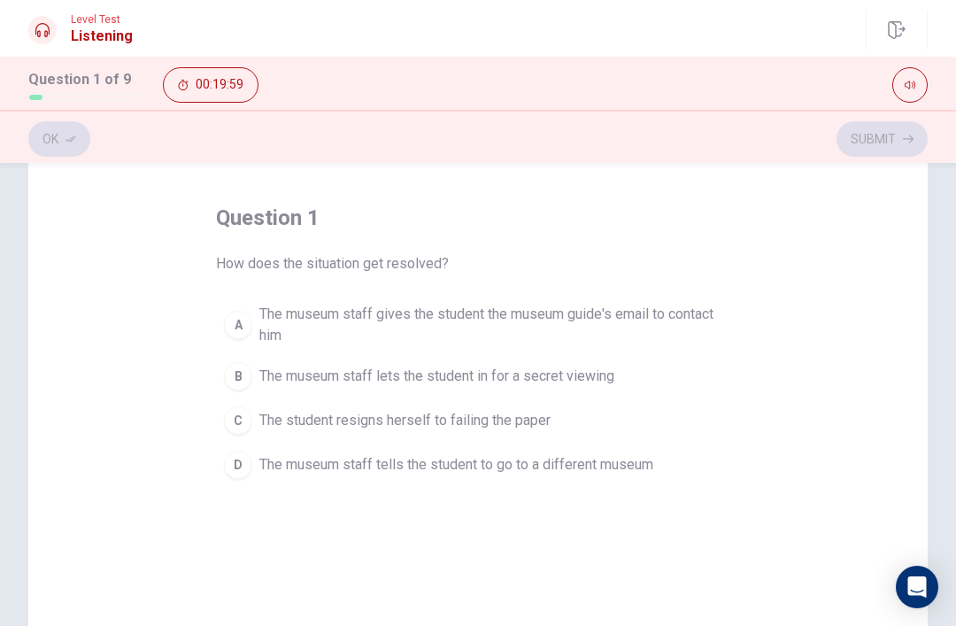
scroll to position [73, 0]
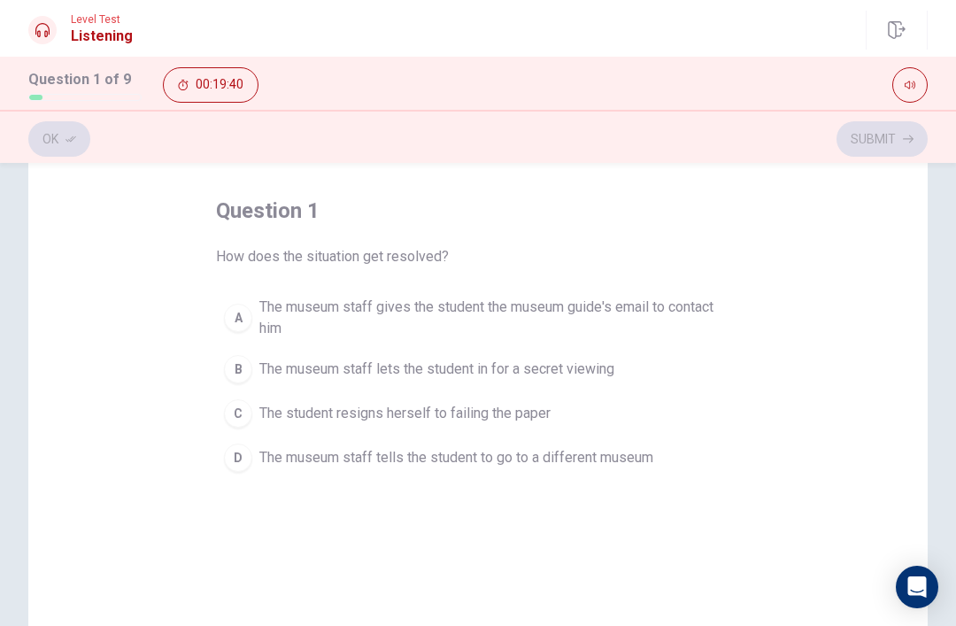
click at [455, 385] on button "B The museum staff lets the student in for a secret viewing" at bounding box center [478, 369] width 524 height 44
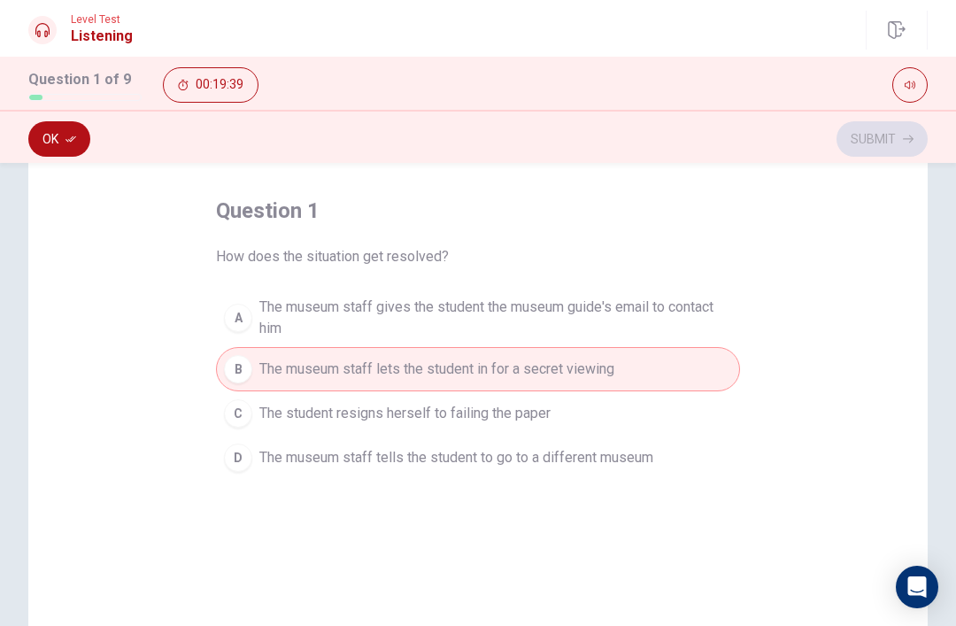
click at [493, 316] on span "The museum staff gives the student the museum guide's email to contact him" at bounding box center [495, 318] width 473 height 42
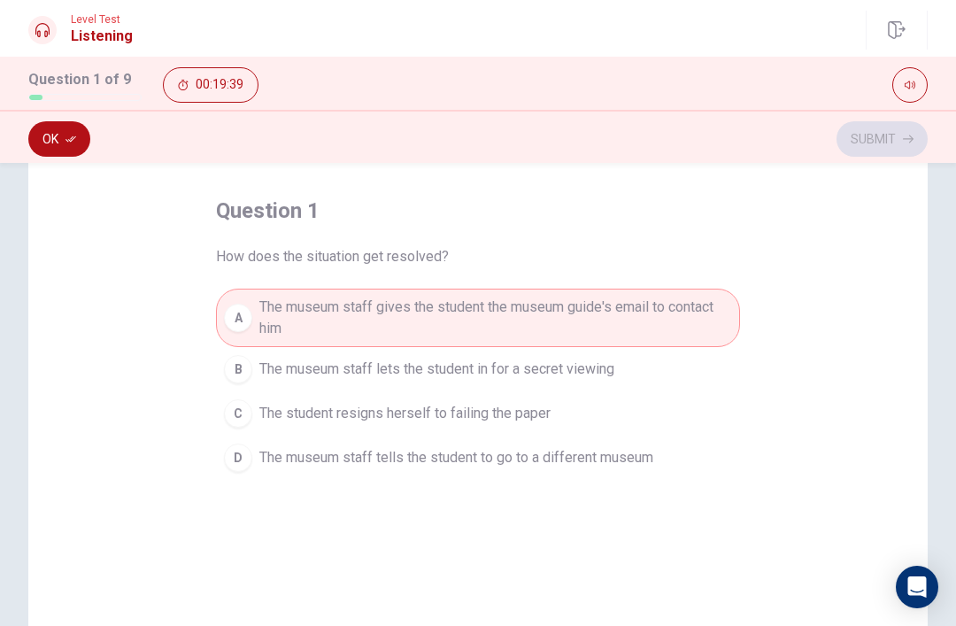
click at [450, 380] on button "B The museum staff lets the student in for a secret viewing" at bounding box center [478, 369] width 524 height 44
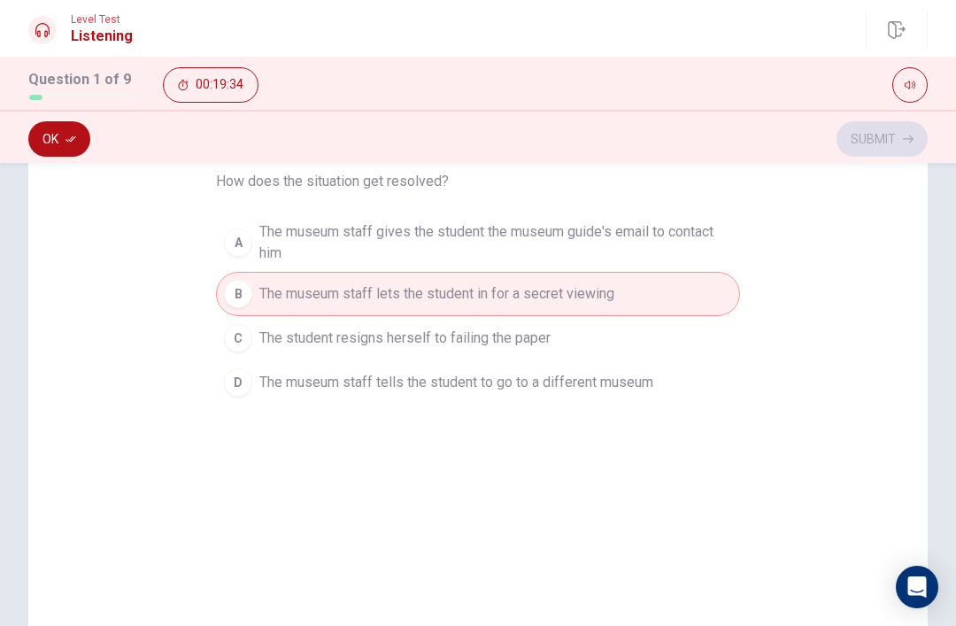
scroll to position [149, 0]
click at [74, 137] on icon "button" at bounding box center [71, 139] width 11 height 6
click at [882, 146] on button "Submit" at bounding box center [882, 138] width 91 height 35
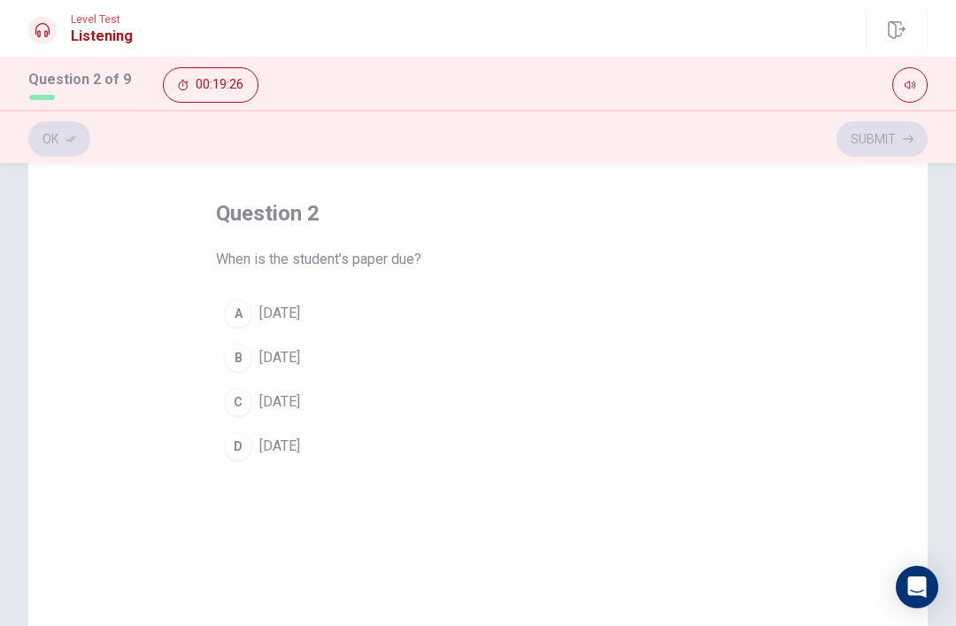
scroll to position [69, 0]
click at [644, 331] on button "A [DATE]" at bounding box center [478, 314] width 524 height 44
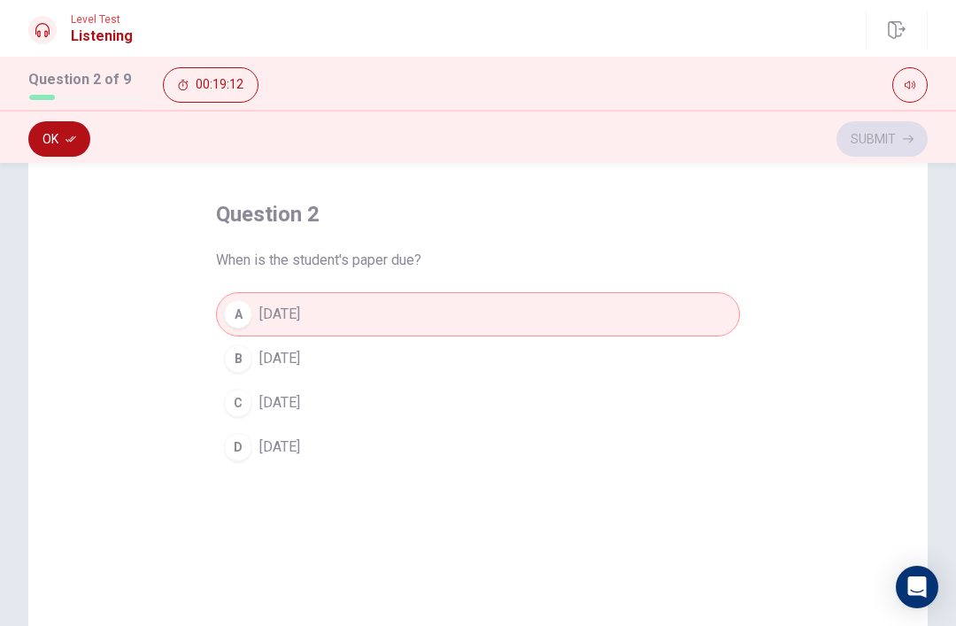
click at [650, 374] on button "B [DATE]" at bounding box center [478, 358] width 524 height 44
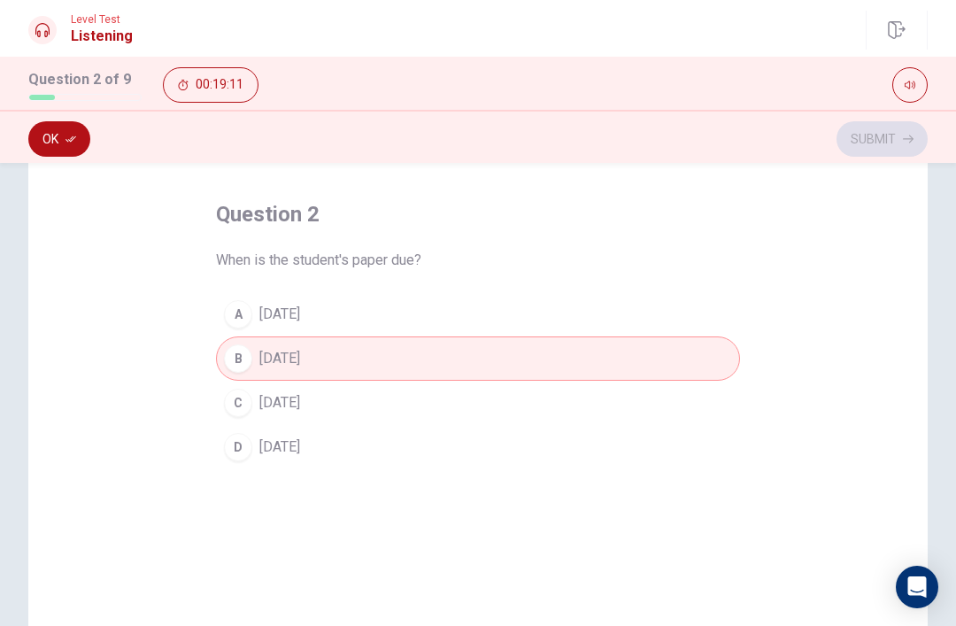
click at [652, 326] on button "A [DATE]" at bounding box center [478, 314] width 524 height 44
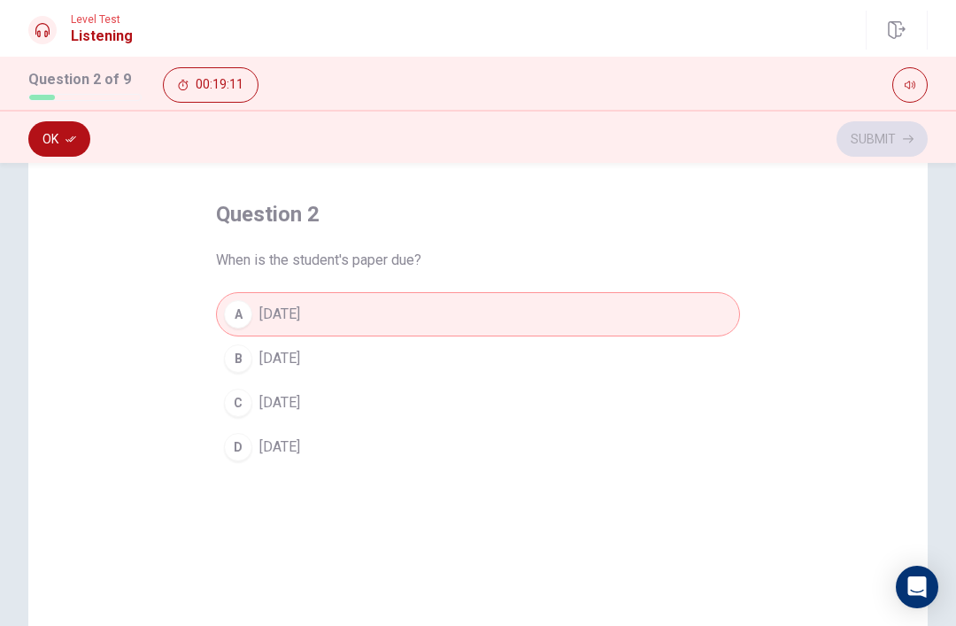
click at [642, 381] on button "C [DATE]" at bounding box center [478, 403] width 524 height 44
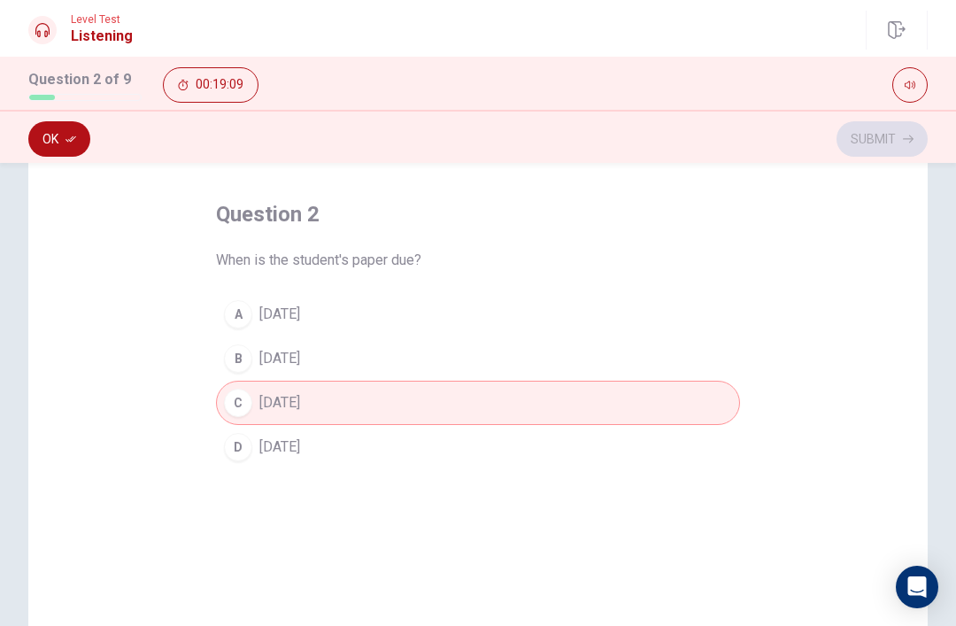
click at [84, 136] on button "Ok" at bounding box center [59, 138] width 62 height 35
click at [884, 149] on button "Submit" at bounding box center [882, 138] width 91 height 35
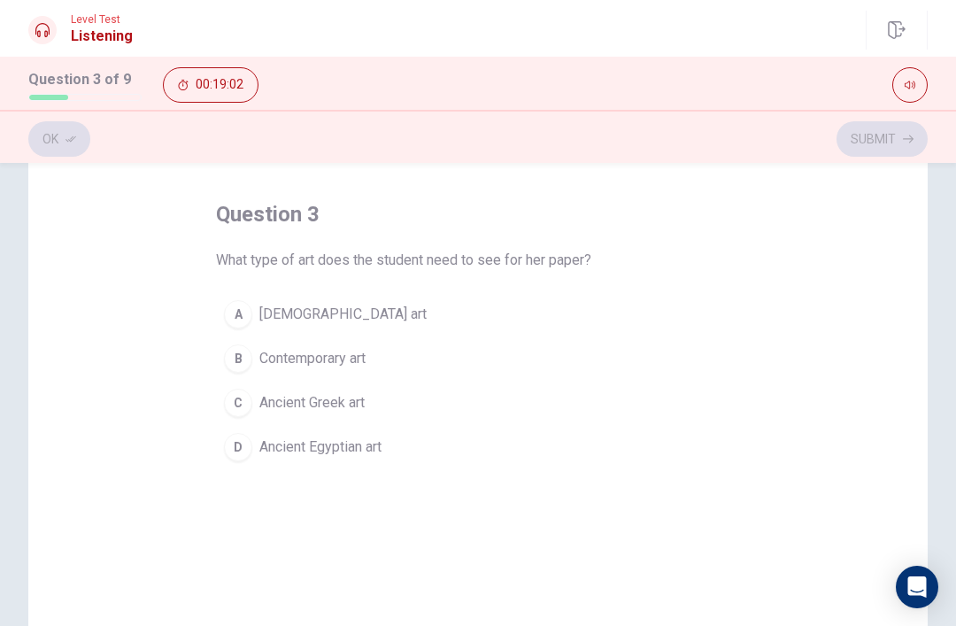
click at [313, 445] on span "Ancient Egyptian art" at bounding box center [320, 446] width 122 height 21
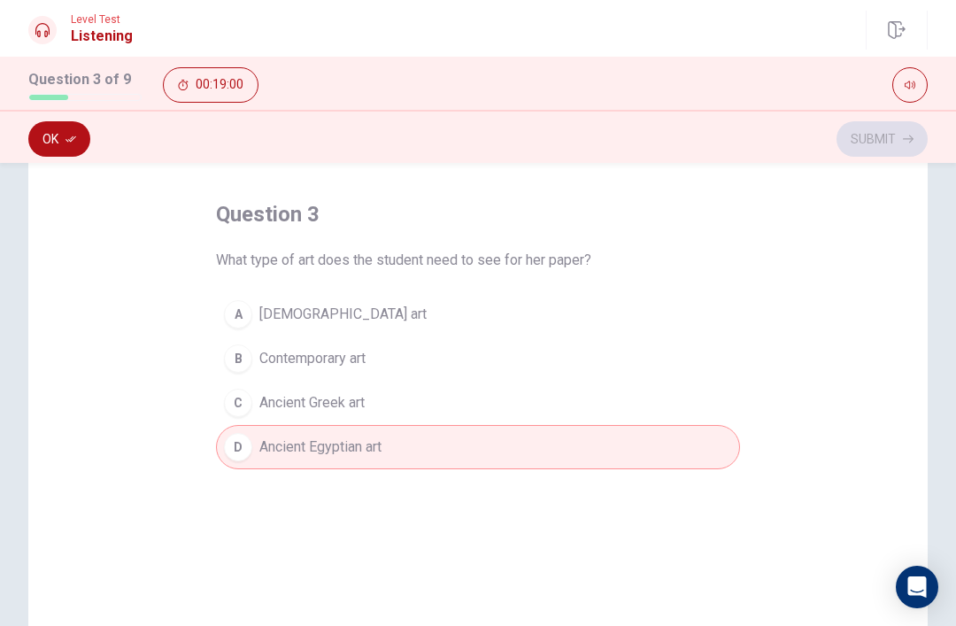
click at [693, 413] on button "C Ancient Greek art" at bounding box center [478, 403] width 524 height 44
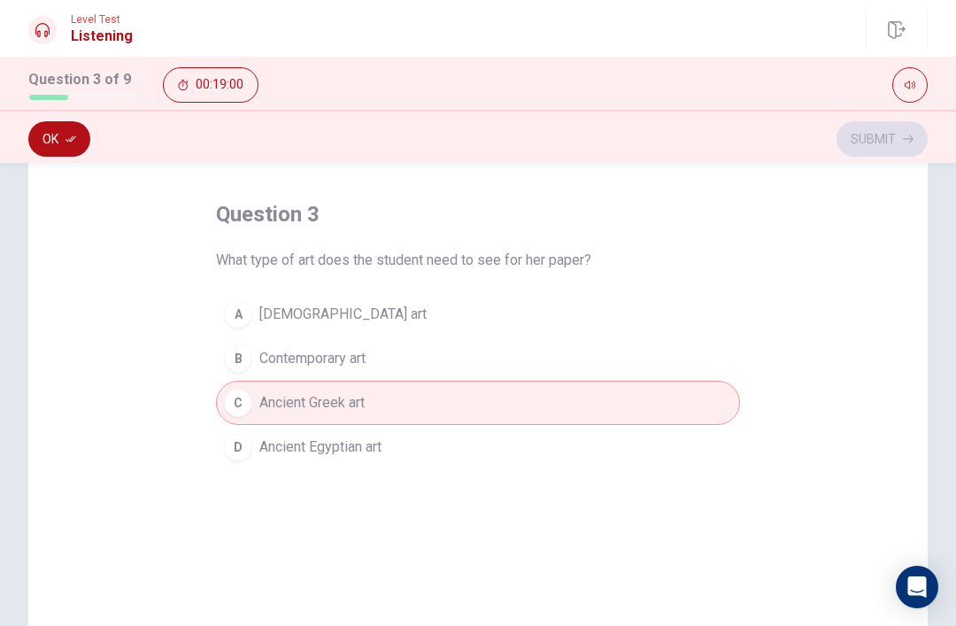
click at [698, 309] on button "A [DEMOGRAPHIC_DATA] art" at bounding box center [478, 314] width 524 height 44
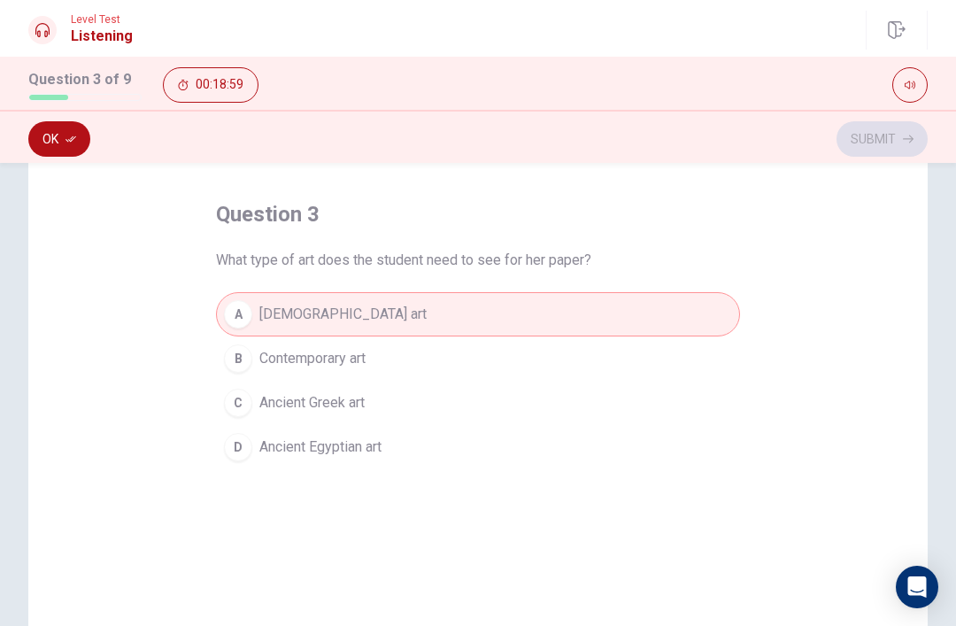
click at [63, 140] on button "Ok" at bounding box center [59, 138] width 62 height 35
click at [899, 131] on button "Submit" at bounding box center [882, 138] width 91 height 35
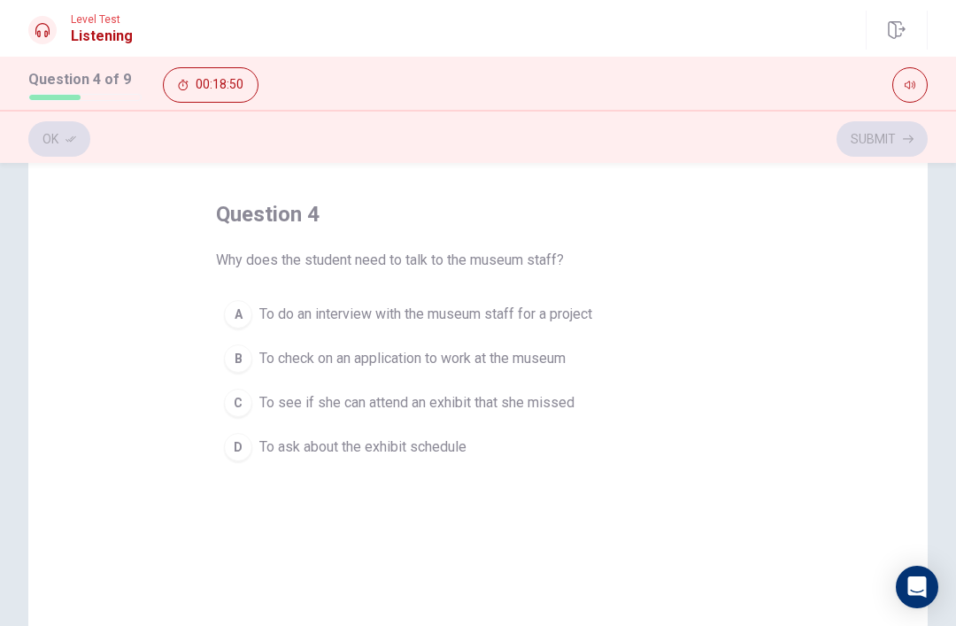
click at [689, 330] on button "A To do an interview with the museum staff for a project" at bounding box center [478, 314] width 524 height 44
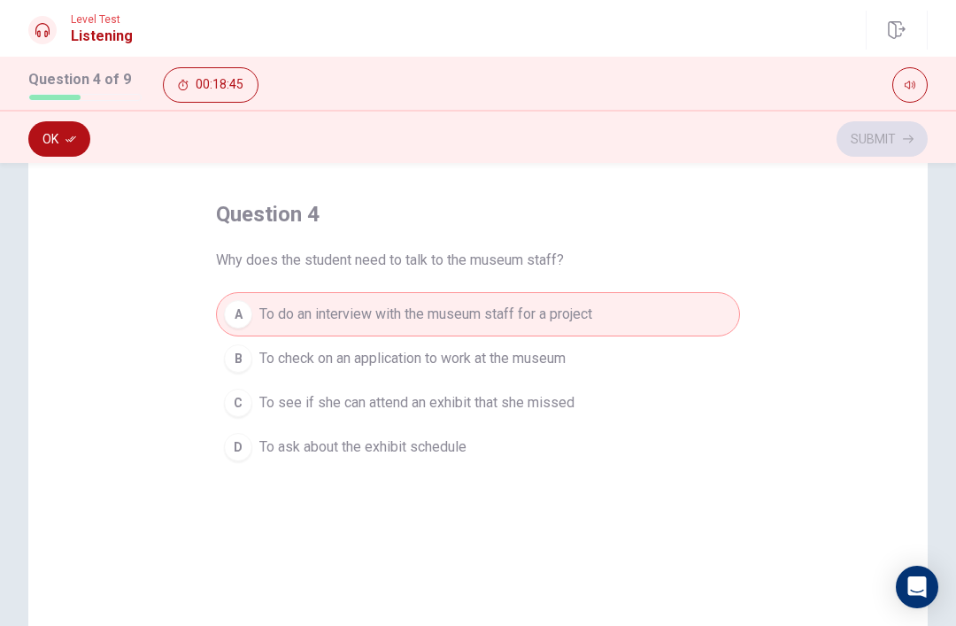
click at [59, 133] on button "Ok" at bounding box center [59, 138] width 62 height 35
click at [887, 150] on button "Submit" at bounding box center [882, 138] width 91 height 35
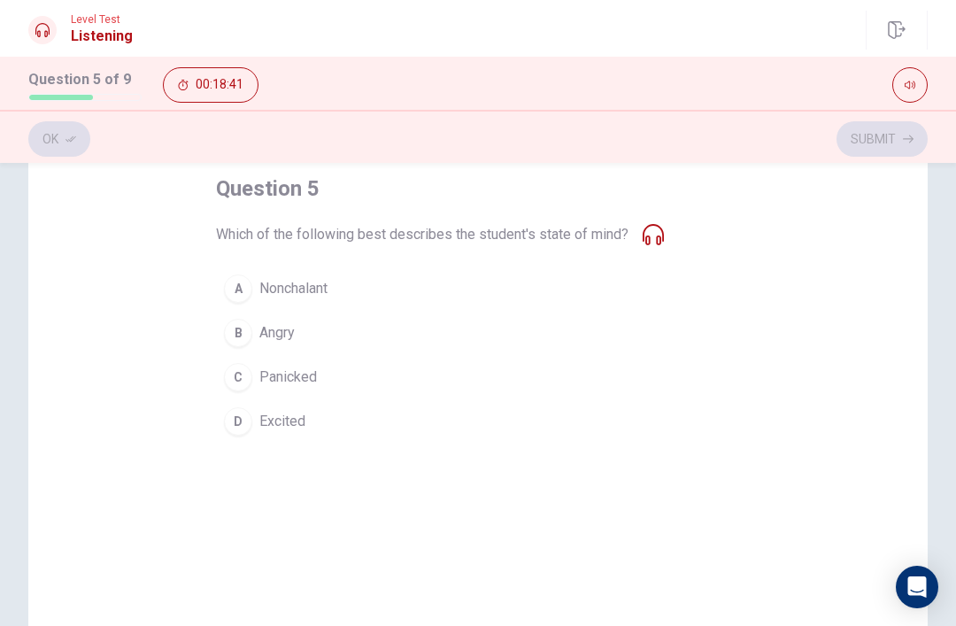
scroll to position [91, 0]
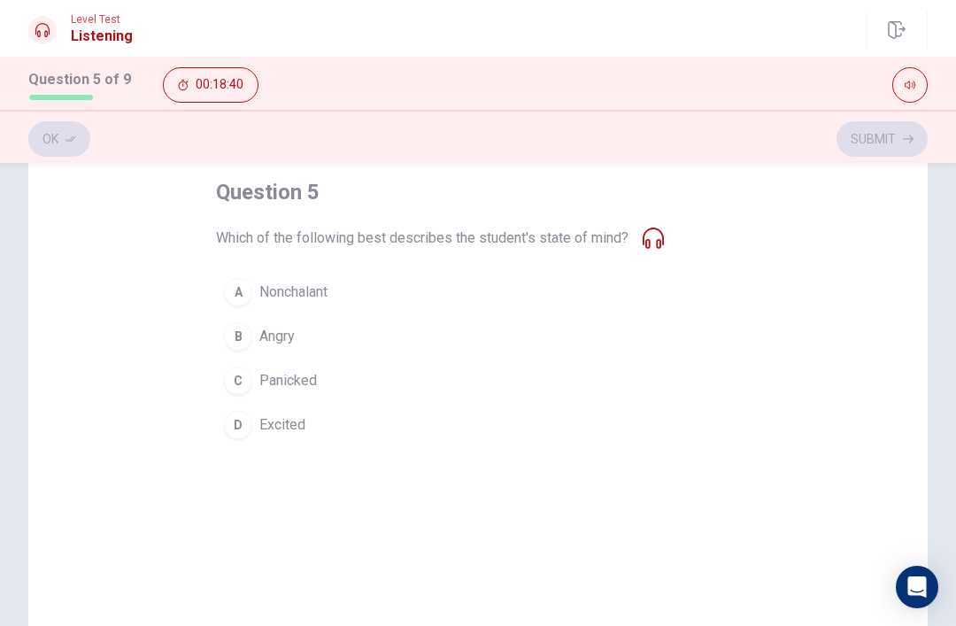
click at [668, 413] on button "D Excited" at bounding box center [478, 425] width 524 height 44
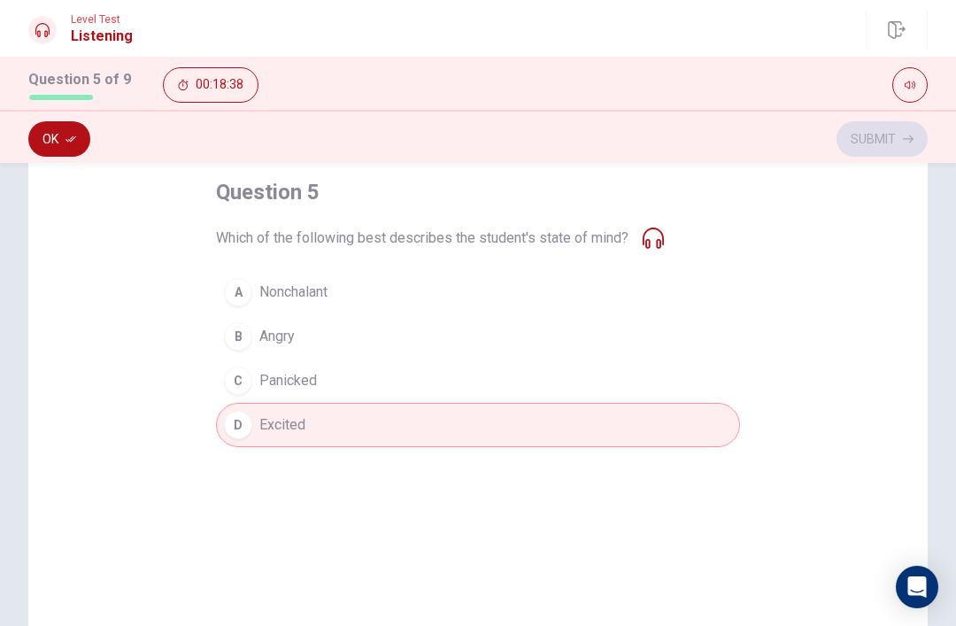
click at [81, 146] on button "Ok" at bounding box center [59, 138] width 62 height 35
click at [900, 127] on button "Submit" at bounding box center [882, 138] width 91 height 35
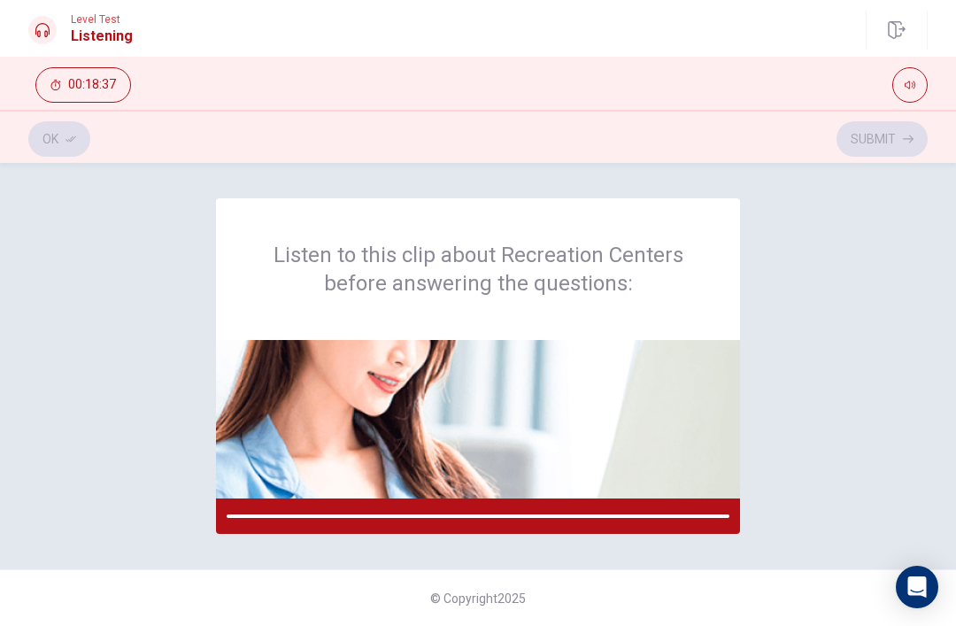
scroll to position [0, 0]
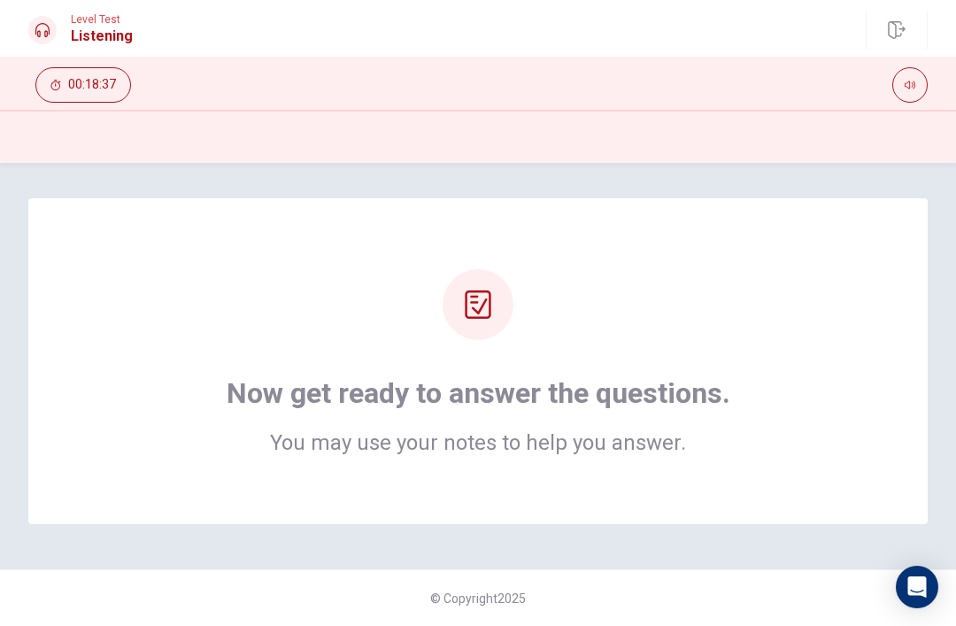
click at [836, 356] on div "Now get ready to answer the questions. You may use your notes to help you answe…" at bounding box center [478, 361] width 758 height 184
click at [488, 297] on icon at bounding box center [478, 304] width 28 height 28
click at [817, 352] on div "Now get ready to answer the questions. You may use your notes to help you answe…" at bounding box center [478, 361] width 758 height 184
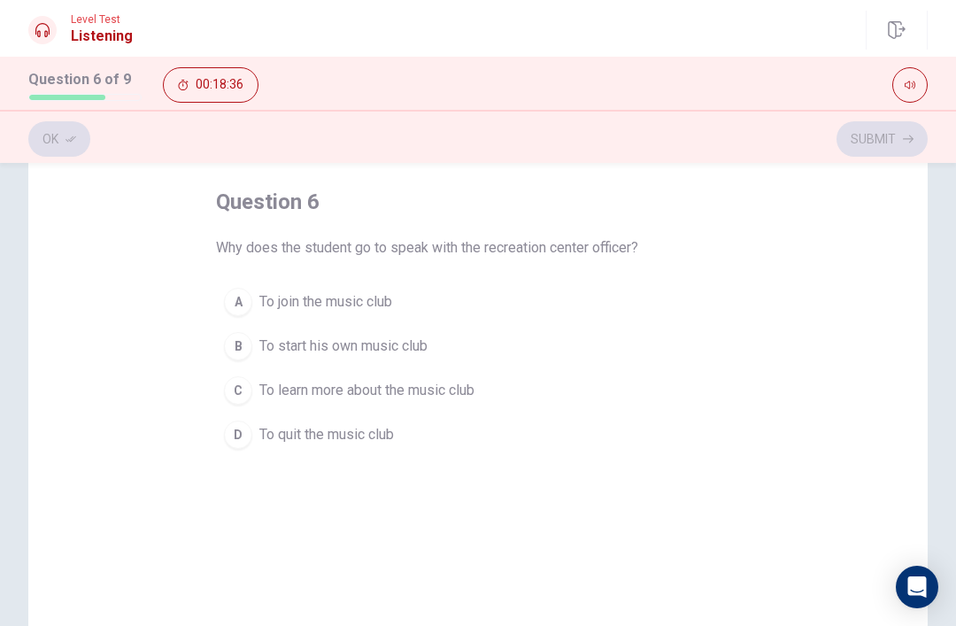
scroll to position [84, 0]
click at [422, 297] on button "A To join the music club" at bounding box center [478, 299] width 524 height 44
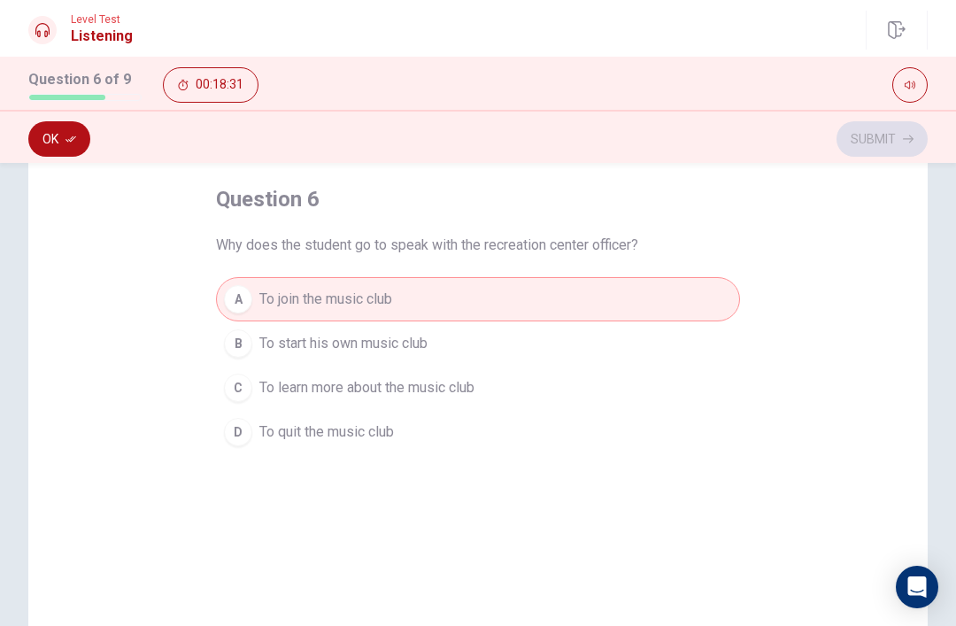
click at [81, 135] on button "Ok" at bounding box center [59, 138] width 62 height 35
click at [880, 151] on button "Submit" at bounding box center [882, 138] width 91 height 35
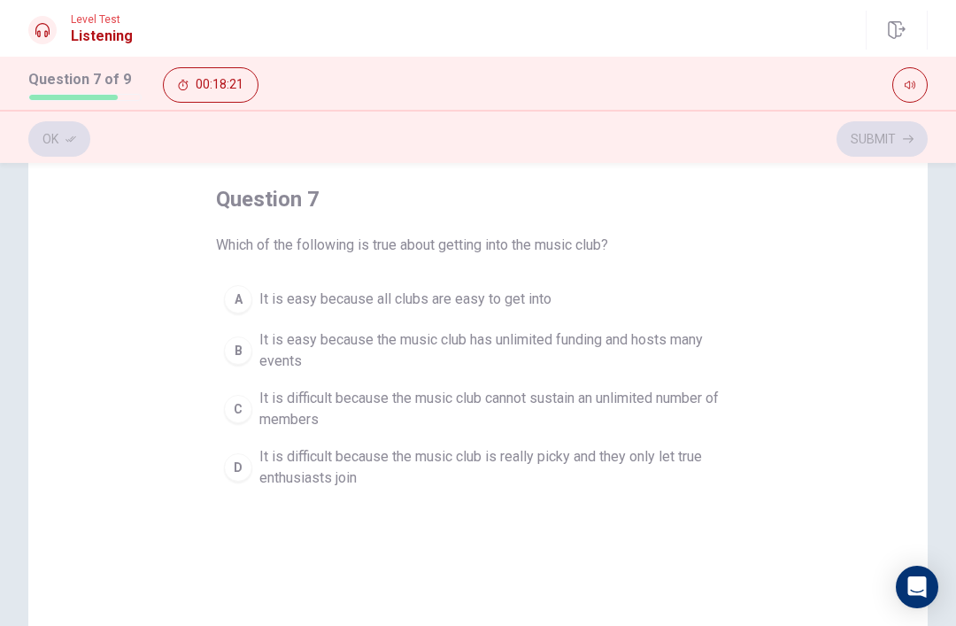
click at [695, 355] on span "It is easy because the music club has unlimited funding and hosts many events" at bounding box center [495, 350] width 473 height 42
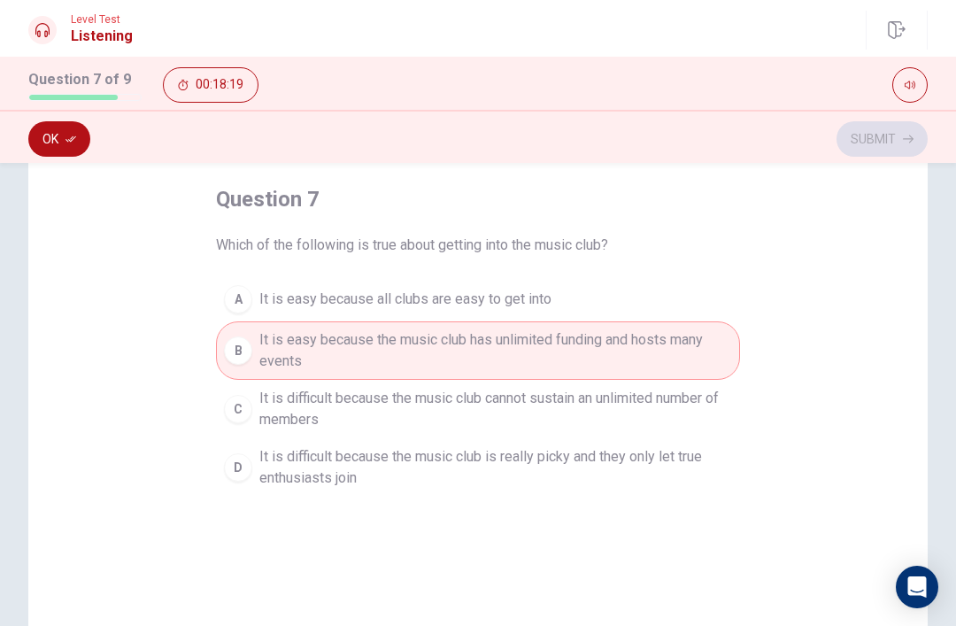
click at [75, 137] on icon "button" at bounding box center [71, 139] width 11 height 6
click at [864, 154] on button "Submit" at bounding box center [882, 138] width 91 height 35
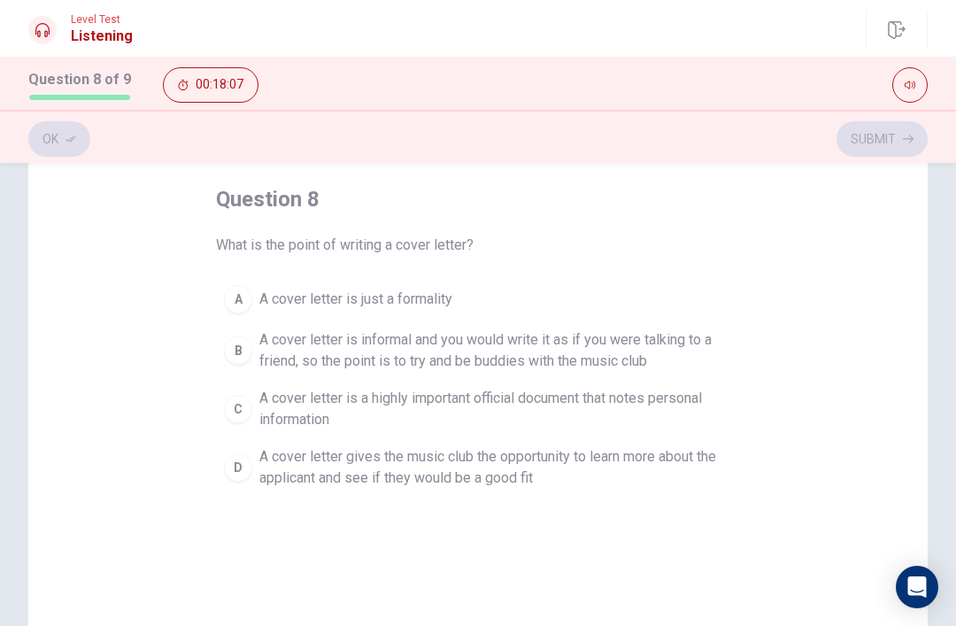
click at [763, 475] on div "question 8 What is the point of writing a cover letter? A A cover letter is jus…" at bounding box center [477, 421] width 899 height 615
click at [757, 475] on div "question 8 What is the point of writing a cover letter? A A cover letter is jus…" at bounding box center [477, 421] width 899 height 615
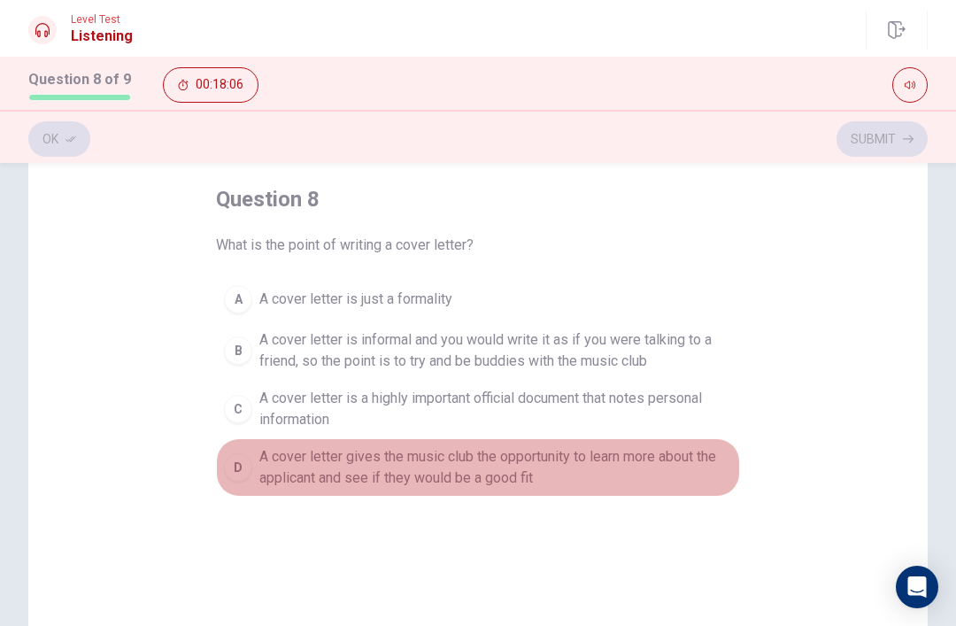
click at [729, 468] on span "A cover letter gives the music club the opportunity to learn more about the app…" at bounding box center [495, 467] width 473 height 42
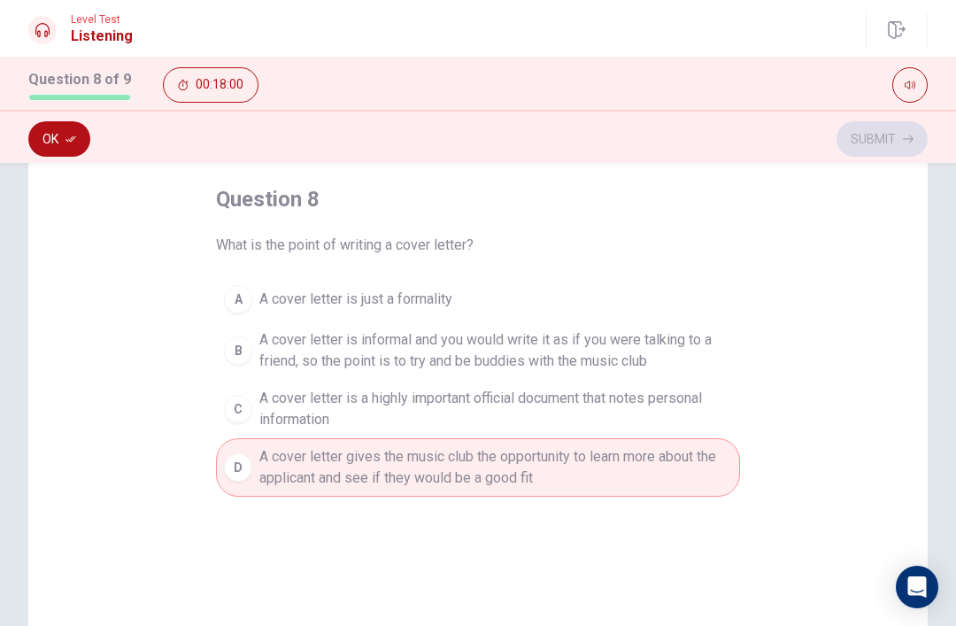
click at [81, 142] on button "Ok" at bounding box center [59, 138] width 62 height 35
click at [880, 143] on button "Submit" at bounding box center [882, 138] width 91 height 35
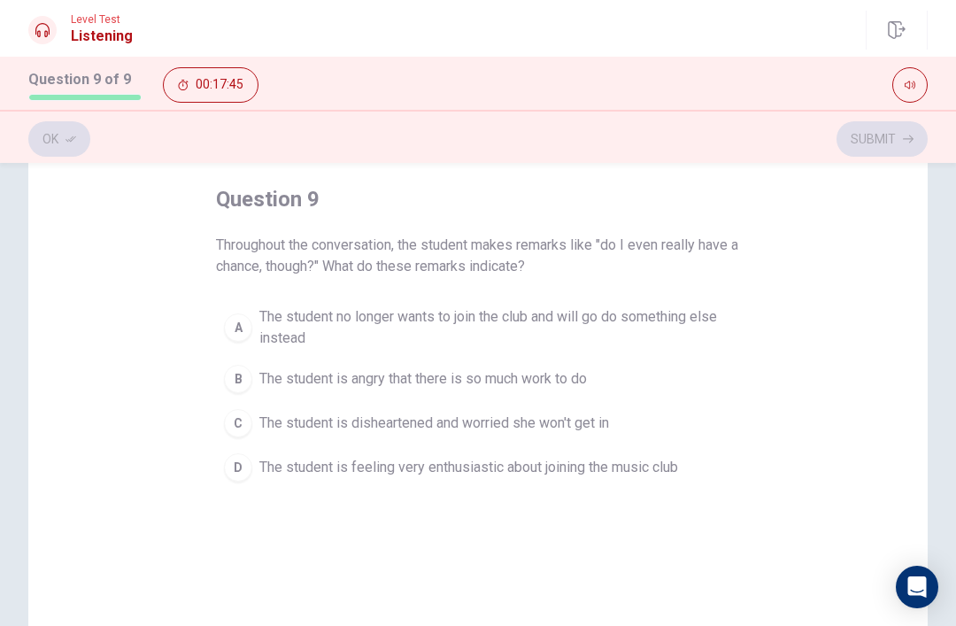
click at [673, 342] on span "The student no longer wants to join the club and will go do something else inst…" at bounding box center [495, 327] width 473 height 42
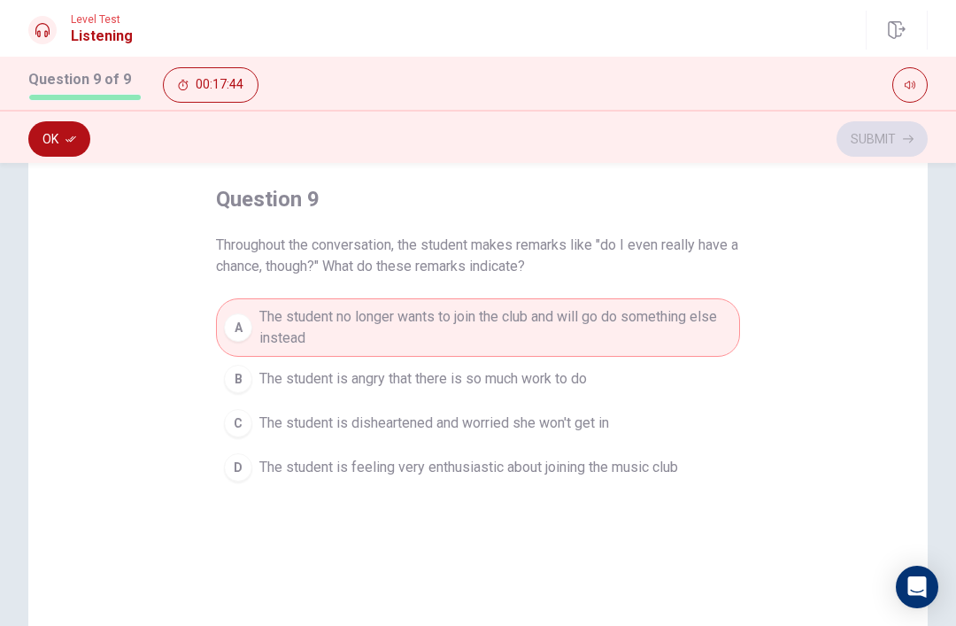
click at [72, 140] on icon "button" at bounding box center [71, 139] width 11 height 6
click at [883, 133] on button "Submit" at bounding box center [882, 138] width 91 height 35
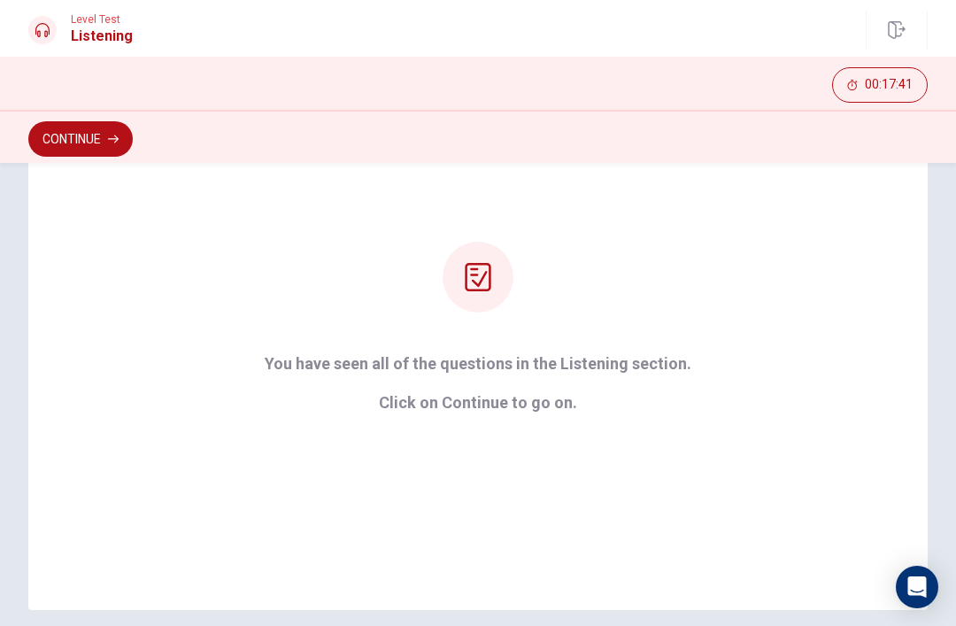
scroll to position [169, 0]
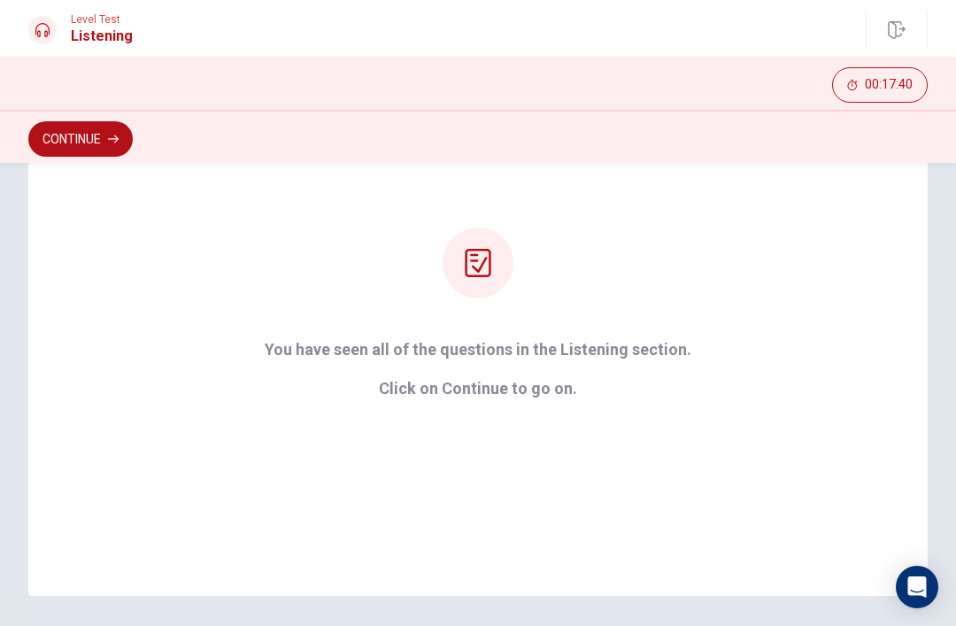
click at [97, 139] on button "Continue" at bounding box center [80, 138] width 104 height 35
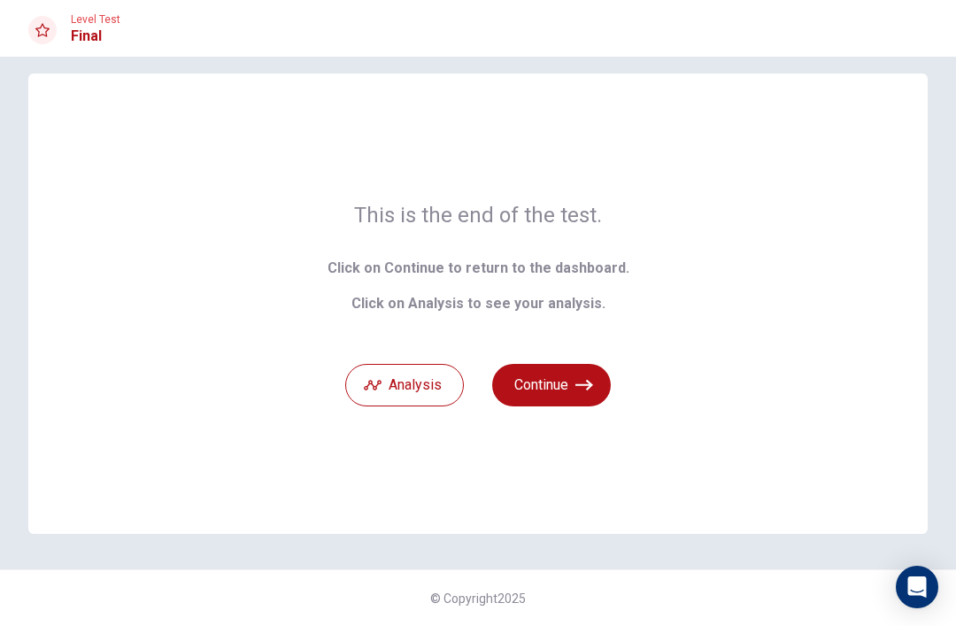
click at [427, 382] on button "Analysis" at bounding box center [404, 385] width 119 height 42
